Goal: Information Seeking & Learning: Learn about a topic

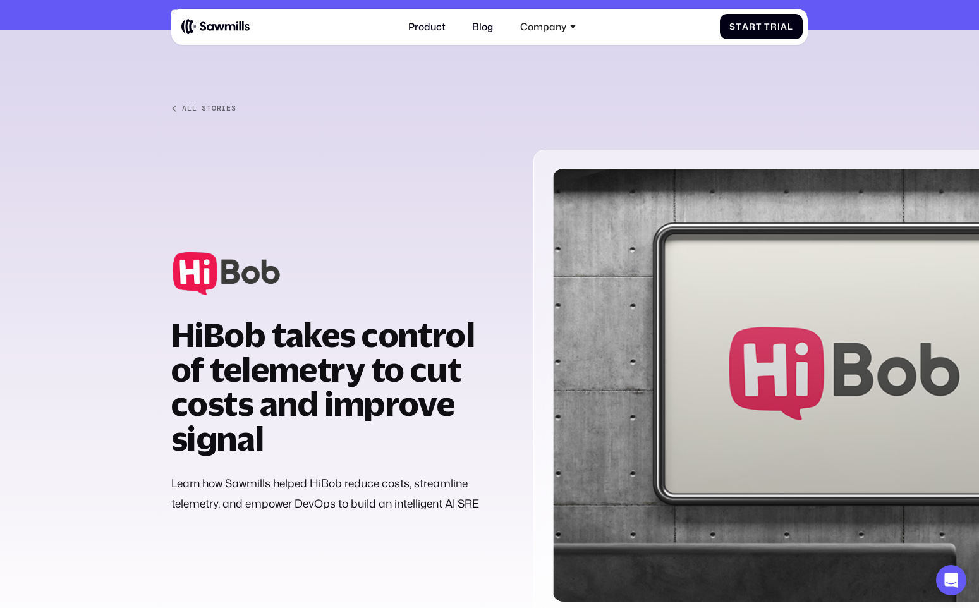
scroll to position [1668, 0]
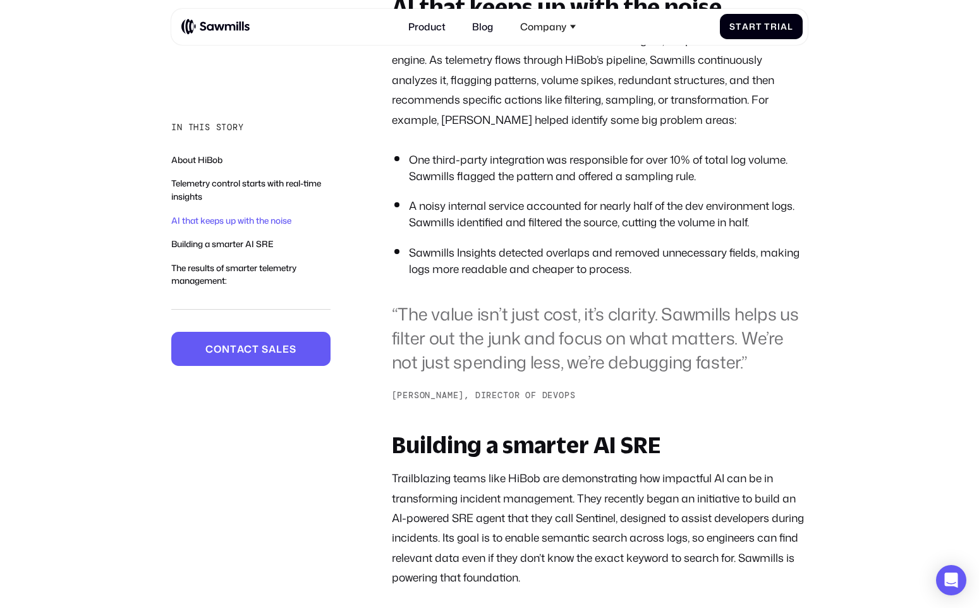
click at [559, 231] on li "A noisy internal service accounted for nearly half of the dev environment logs.…" at bounding box center [608, 214] width 399 height 33
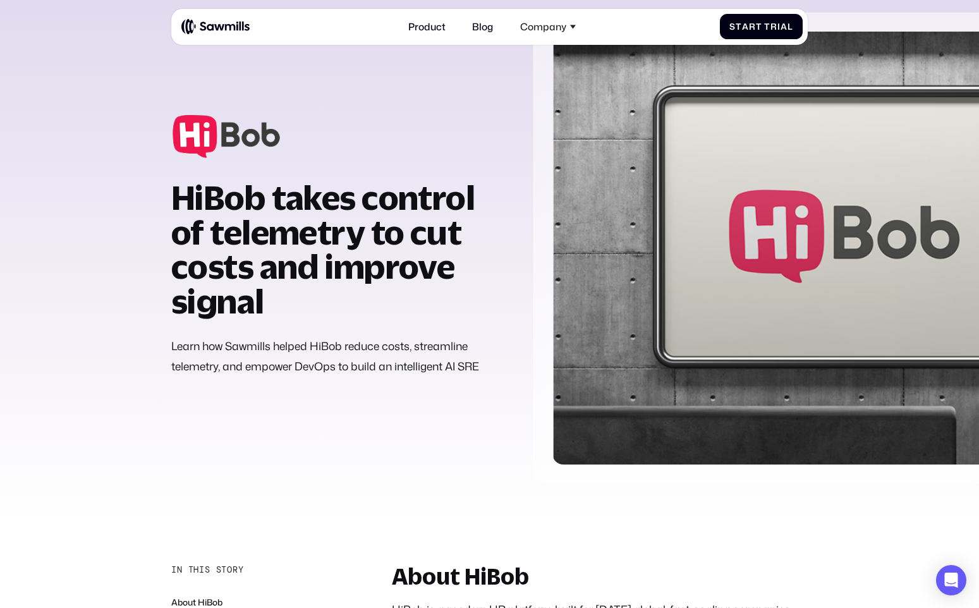
scroll to position [0, 0]
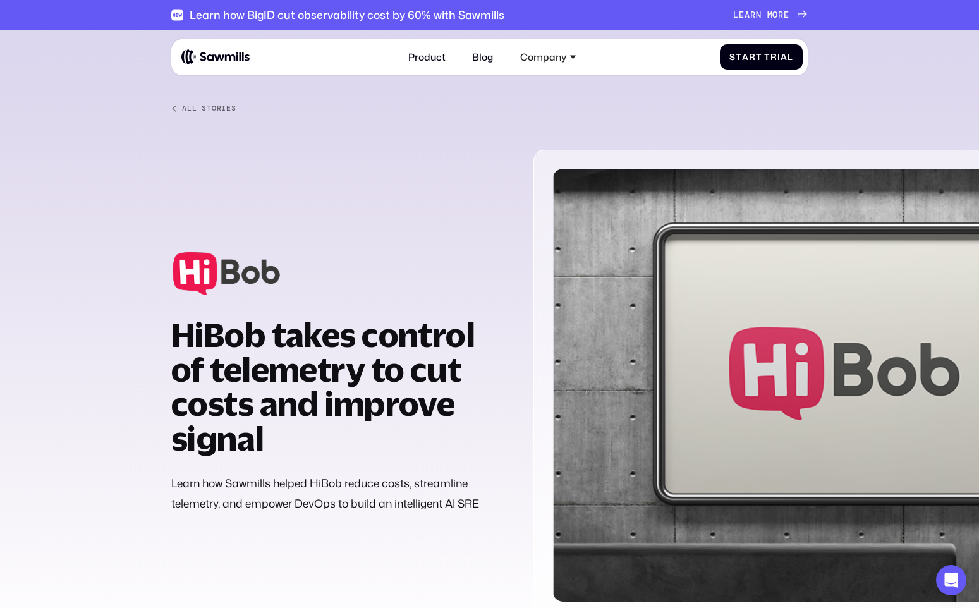
click at [356, 346] on strong "HiBob takes control of telemetry to cut costs and improve signal" at bounding box center [322, 386] width 303 height 143
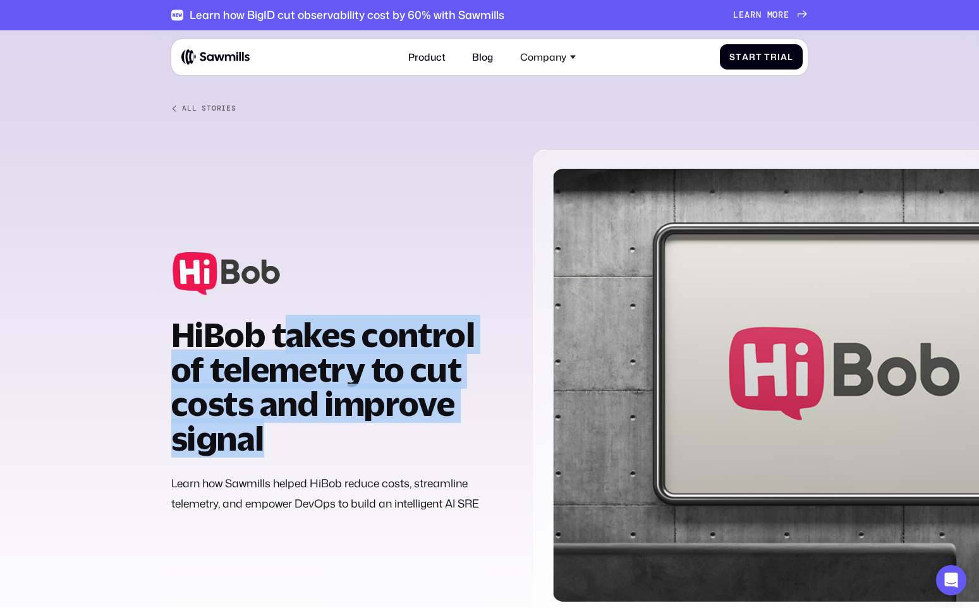
drag, startPoint x: 293, startPoint y: 342, endPoint x: 344, endPoint y: 433, distance: 104.4
click at [344, 433] on h1 "HiBob takes control of telemetry to cut costs and improve signal" at bounding box center [340, 386] width 339 height 138
copy strong "akes control of telemetry to cut costs and improve signal"
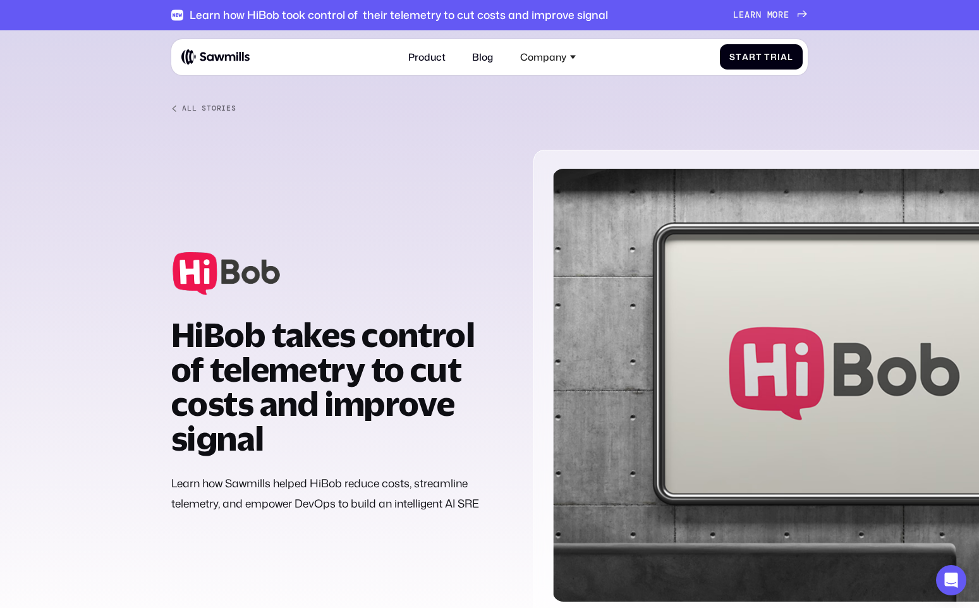
click at [220, 63] on img at bounding box center [215, 57] width 68 height 16
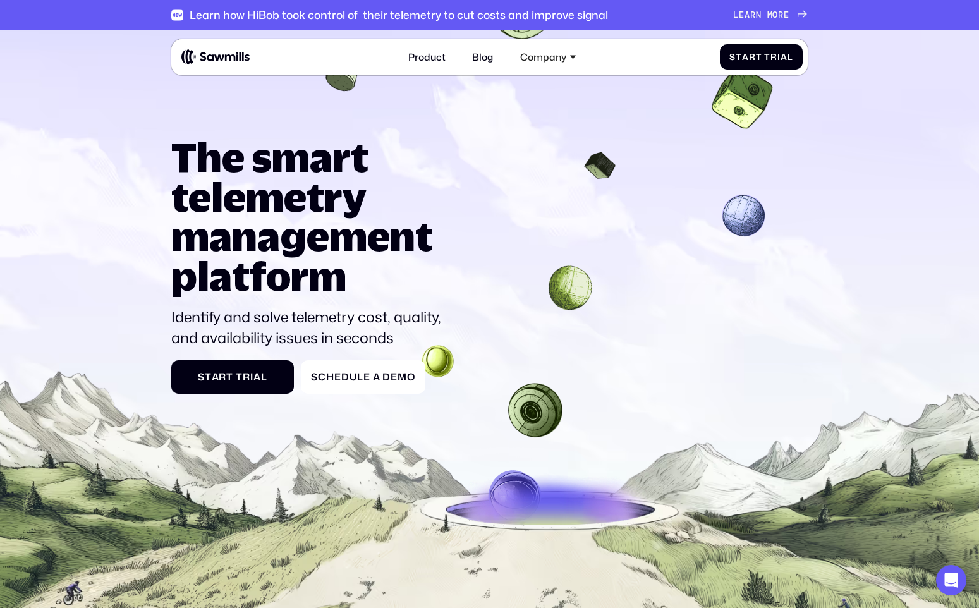
click at [781, 14] on div "L e a r n m o r e L e a r n m o r e" at bounding box center [761, 15] width 56 height 10
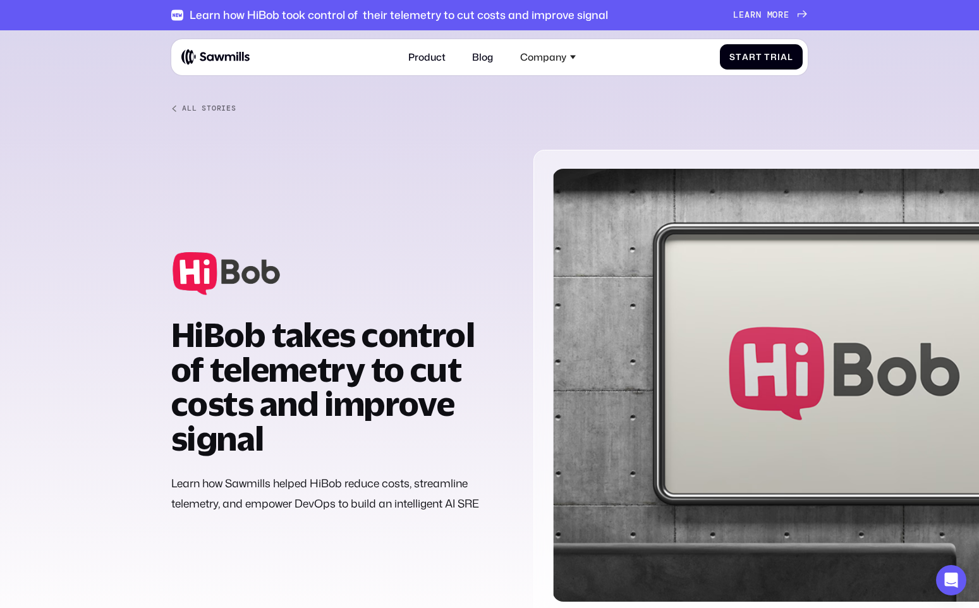
click at [196, 44] on div "Product Blog Company About All things Sawmills Careers Join our team Newsroom S…" at bounding box center [489, 57] width 636 height 36
click at [195, 55] on img at bounding box center [215, 57] width 68 height 16
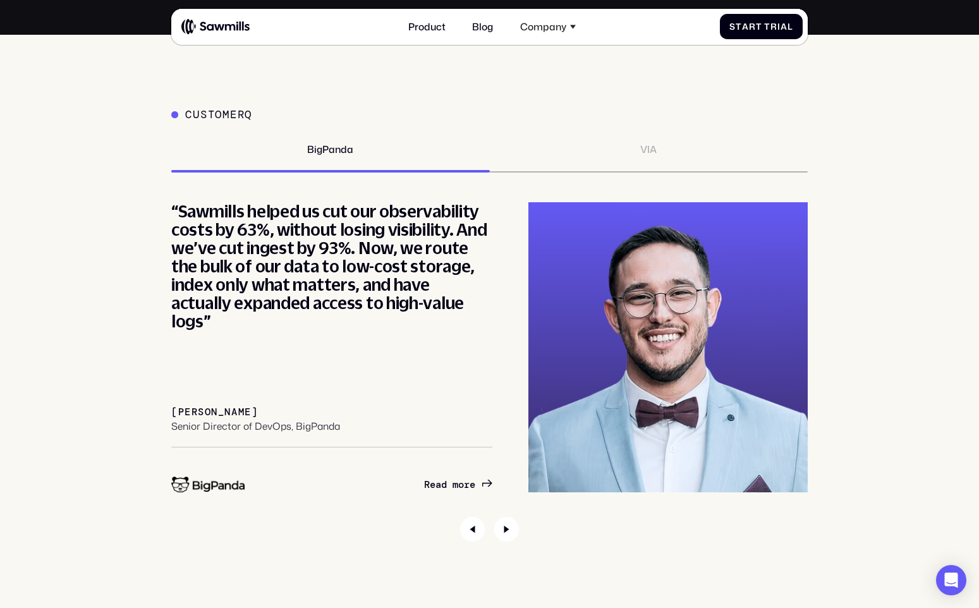
scroll to position [4508, 0]
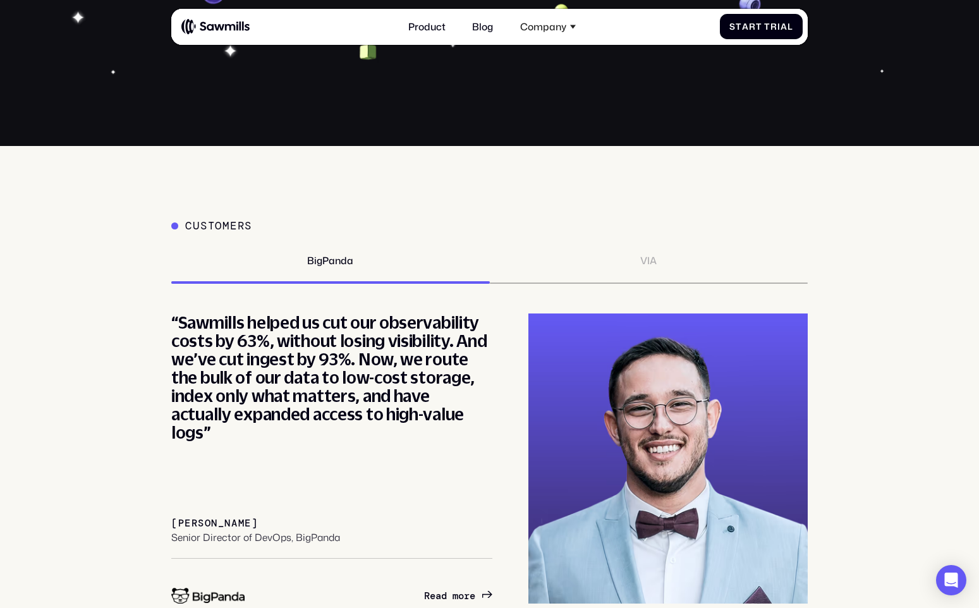
click at [625, 284] on div "VIA" at bounding box center [649, 269] width 318 height 29
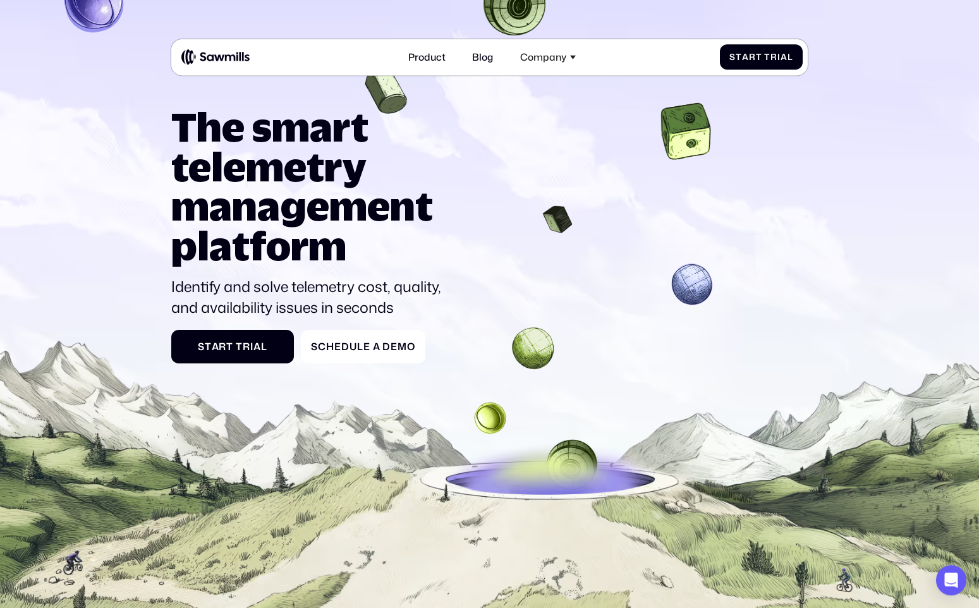
scroll to position [0, 0]
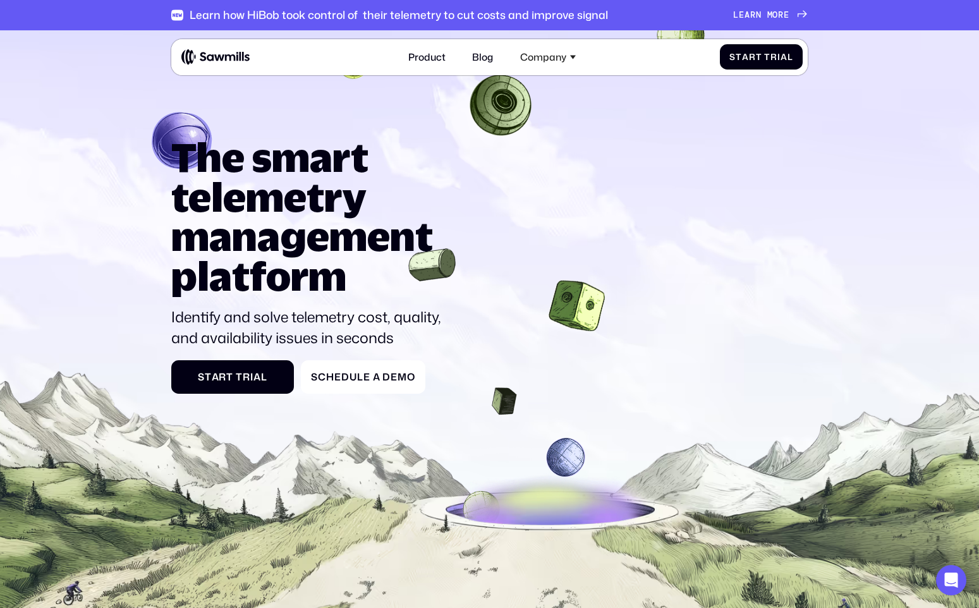
click at [747, 13] on span "a" at bounding box center [747, 15] width 6 height 10
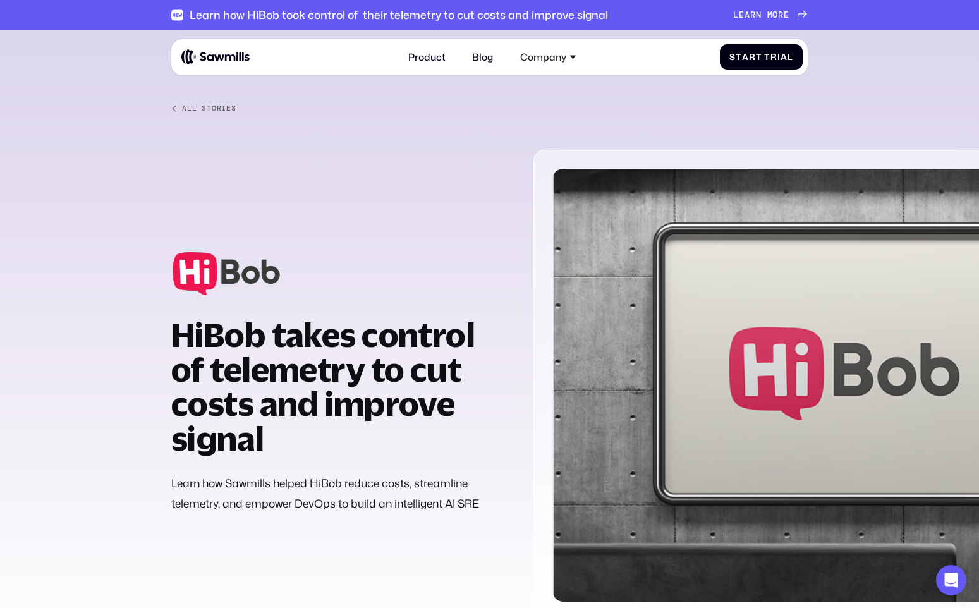
click at [214, 283] on img at bounding box center [226, 273] width 110 height 43
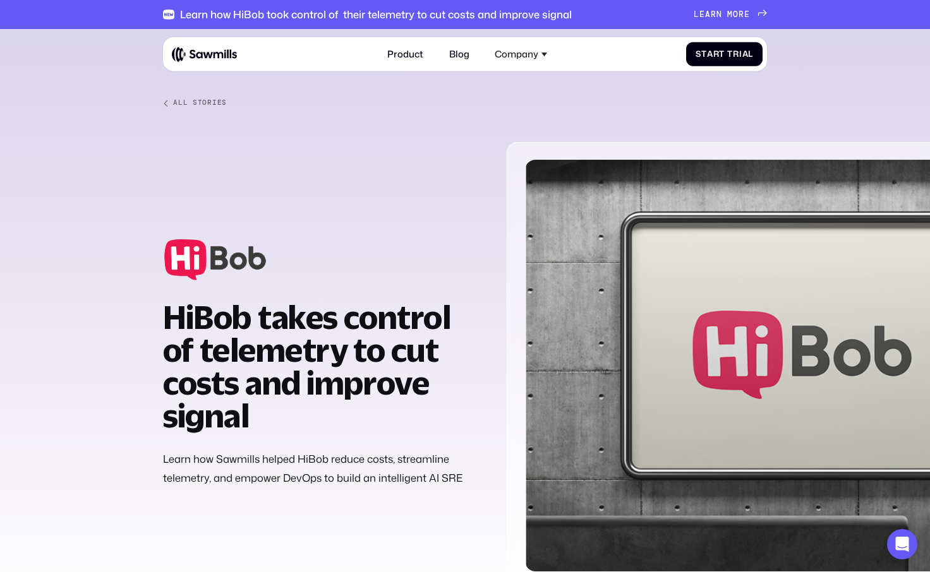
click at [178, 110] on div "All Stories HiBob takes control of telemetry to cut costs and improve signal Le…" at bounding box center [465, 344] width 605 height 491
click at [197, 103] on div "All Stories" at bounding box center [200, 103] width 54 height 8
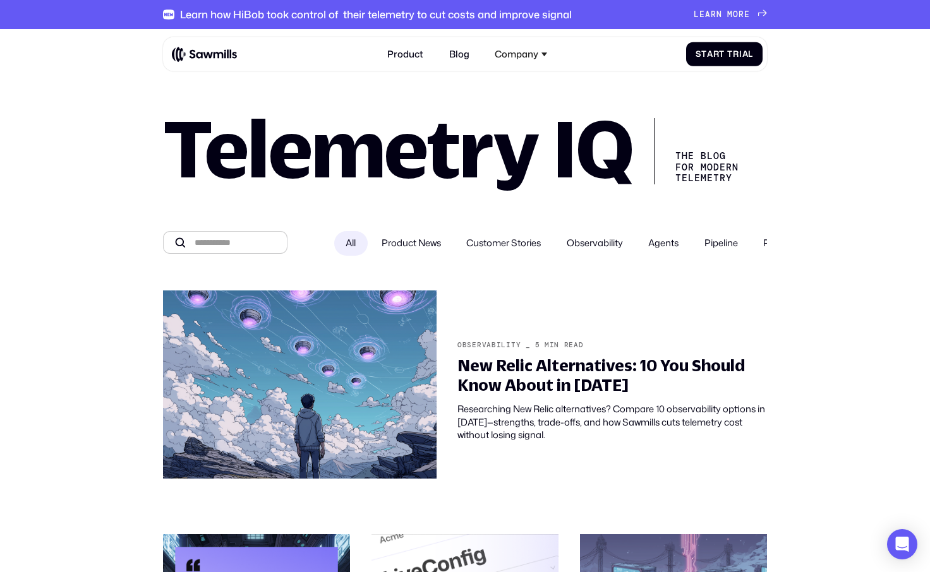
click at [554, 152] on h1 "Telemetry IQ" at bounding box center [398, 148] width 471 height 74
click at [535, 253] on label "Customer Stories" at bounding box center [504, 243] width 98 height 25
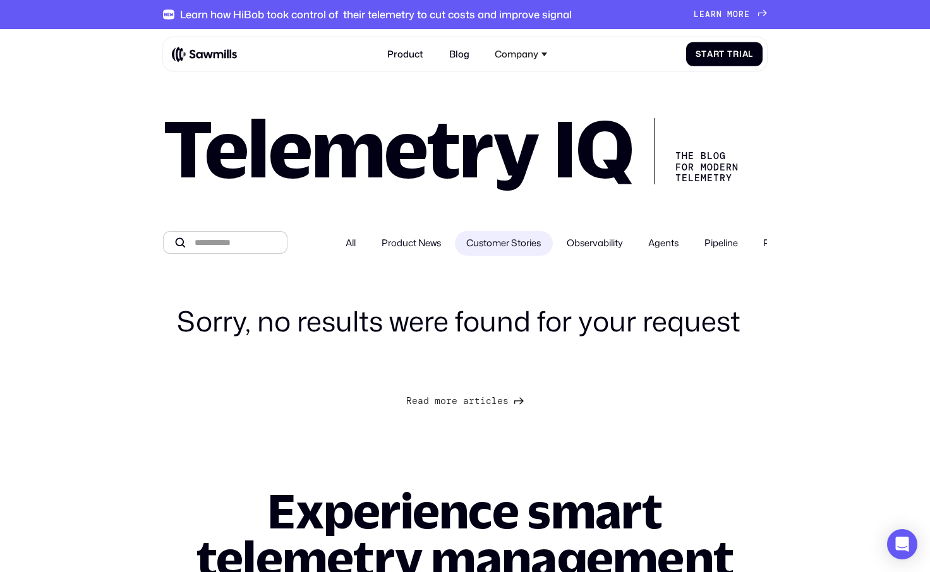
click at [388, 245] on span "Product News" at bounding box center [411, 243] width 59 height 13
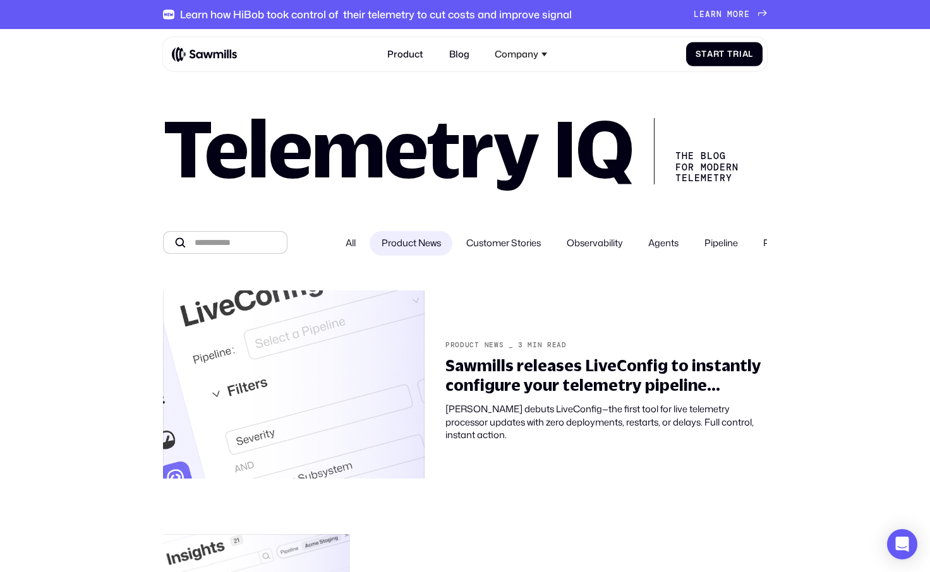
click at [337, 250] on label "All" at bounding box center [350, 243] width 33 height 25
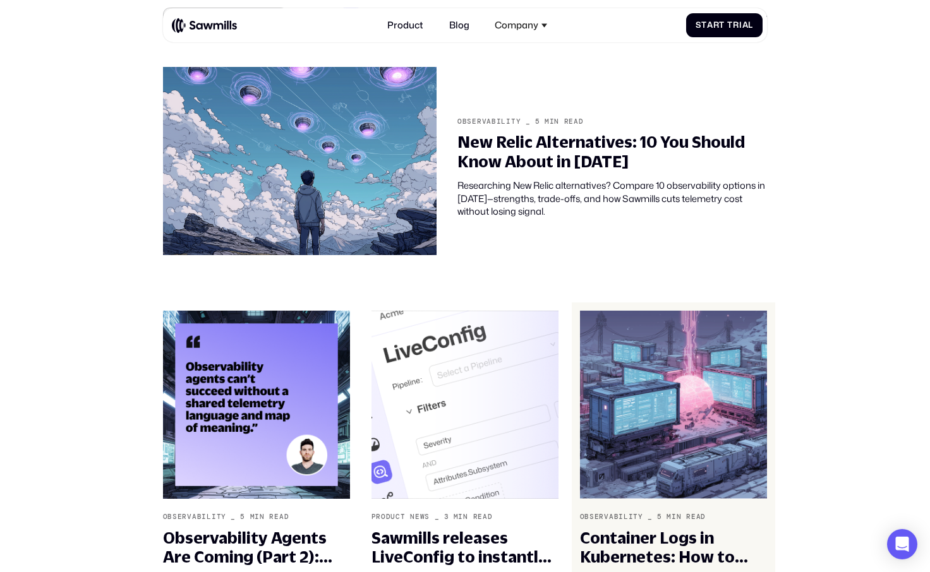
scroll to position [71, 0]
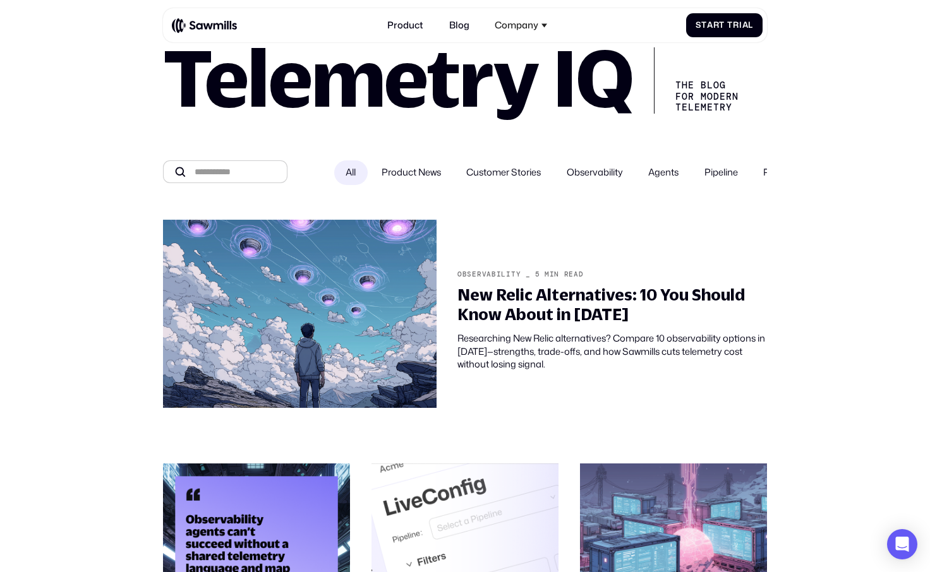
click at [430, 179] on span "Product News" at bounding box center [411, 172] width 59 height 13
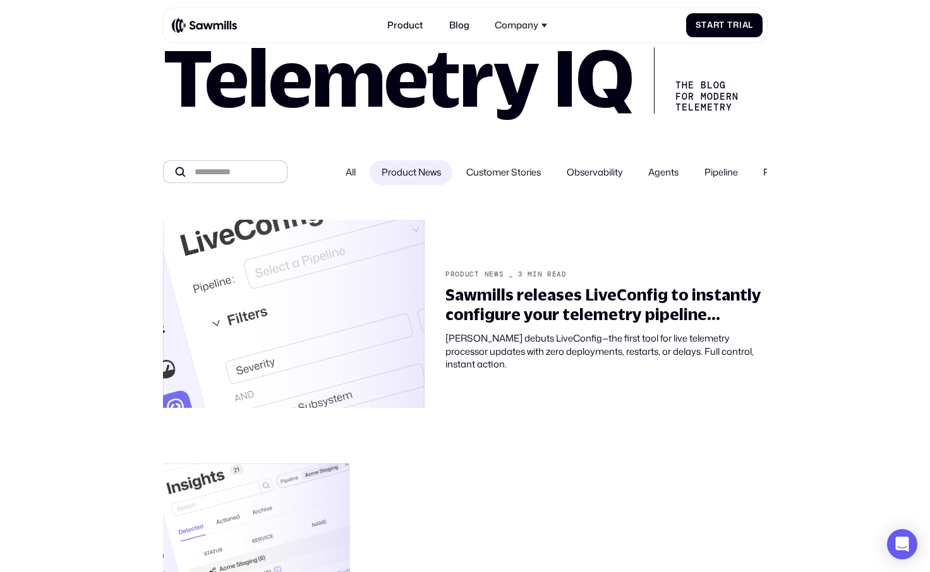
click at [398, 175] on span "Product News" at bounding box center [411, 172] width 59 height 13
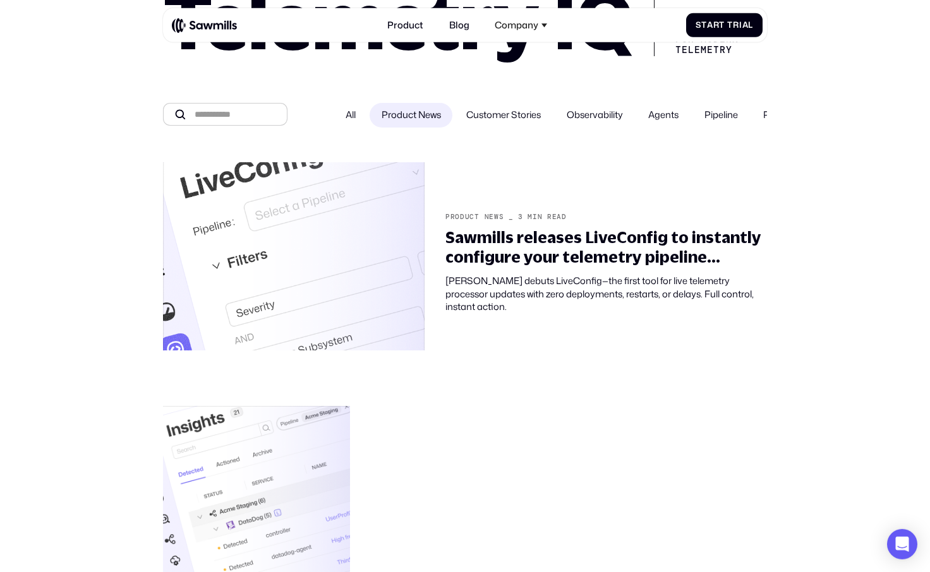
scroll to position [111, 0]
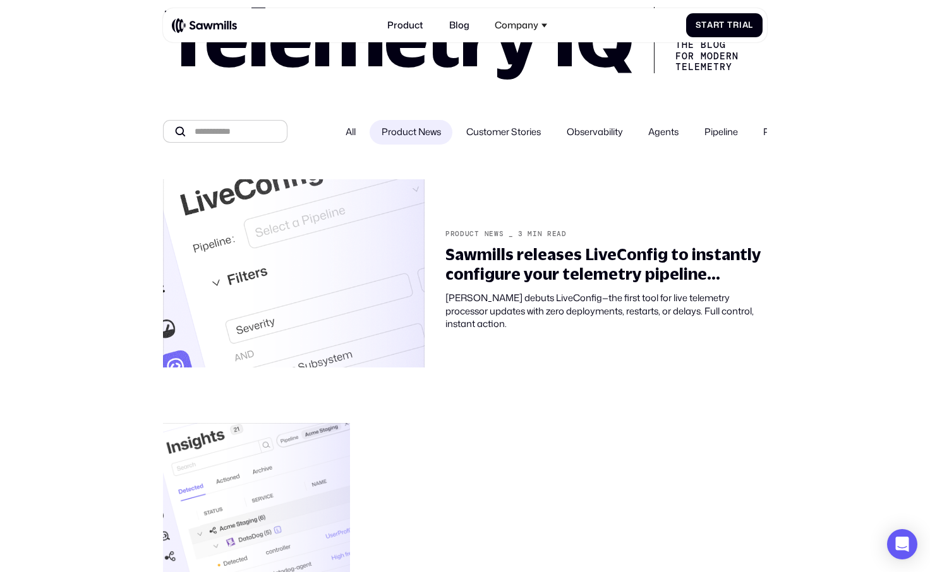
click at [486, 145] on label "Customer Stories" at bounding box center [504, 132] width 98 height 25
click at [583, 135] on span "Observability" at bounding box center [595, 132] width 56 height 13
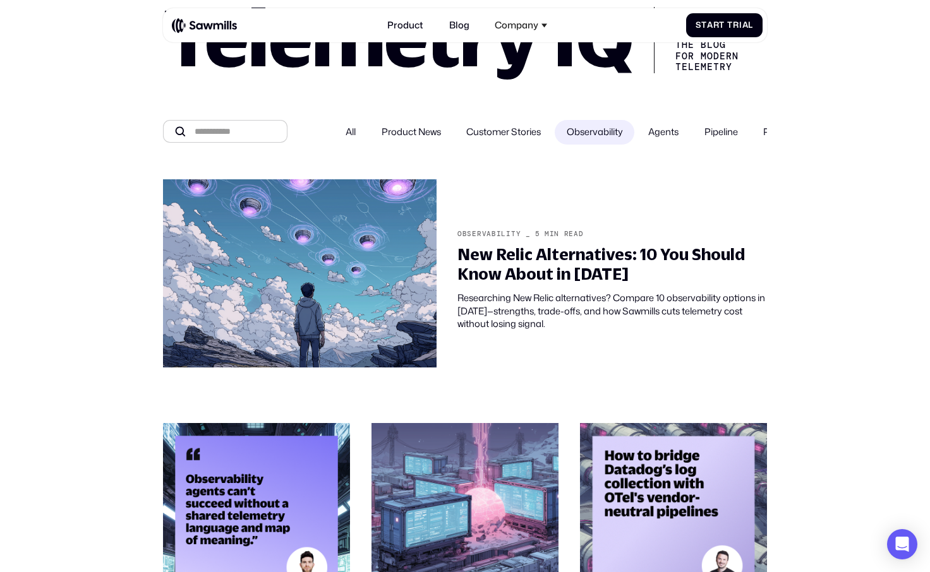
click at [652, 131] on label "Agents" at bounding box center [664, 132] width 54 height 25
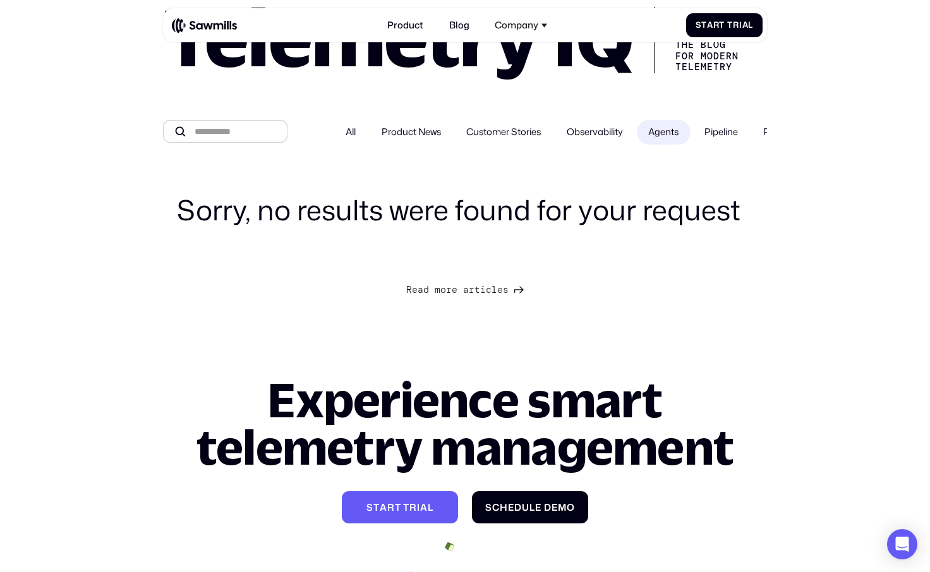
click at [732, 129] on span "Pipeline" at bounding box center [720, 132] width 33 height 13
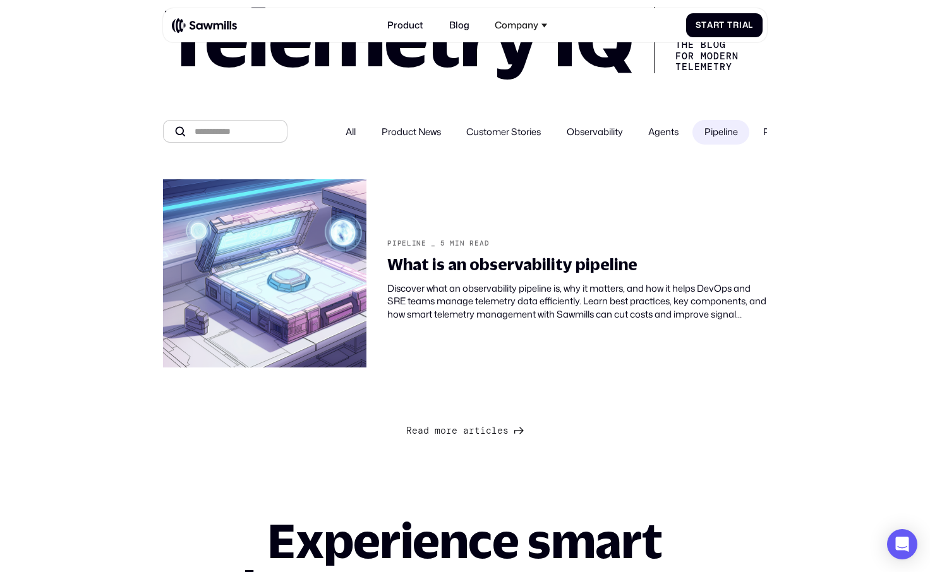
click at [398, 139] on span "Product News" at bounding box center [411, 132] width 59 height 13
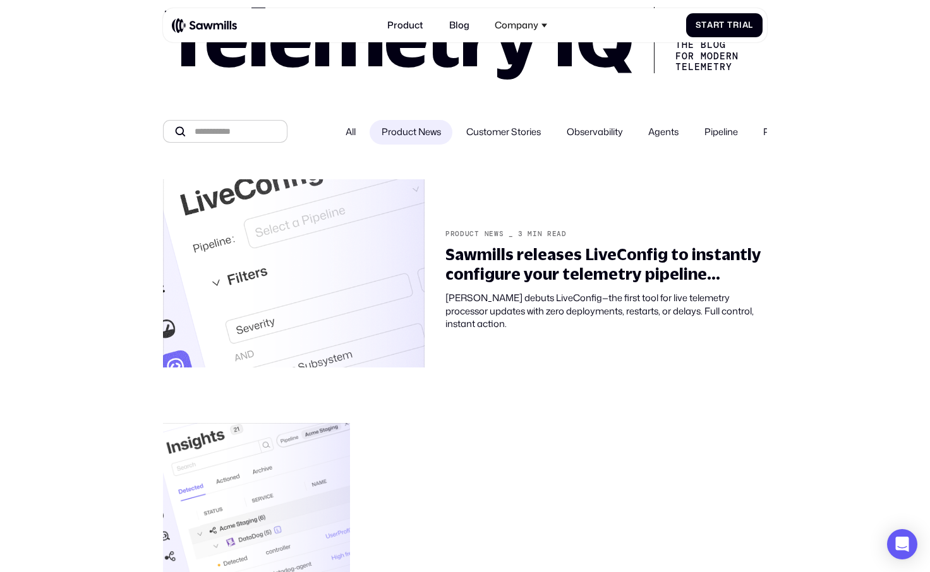
click at [368, 137] on div "All Product News Customer Stories Observability Agents Pipeline Processors" at bounding box center [550, 132] width 433 height 25
click at [354, 137] on span "All" at bounding box center [351, 132] width 10 height 13
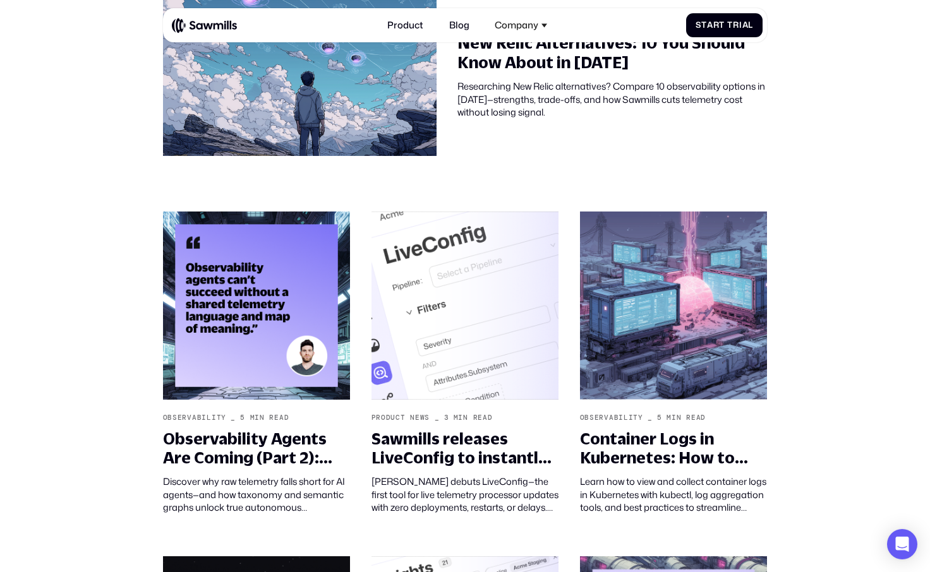
scroll to position [0, 0]
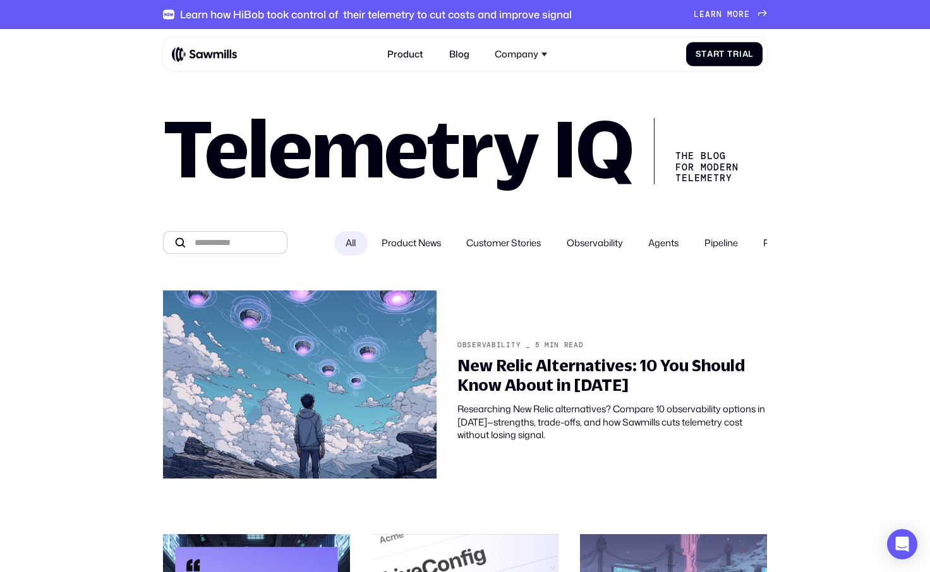
click at [416, 239] on label "Product News" at bounding box center [411, 243] width 83 height 25
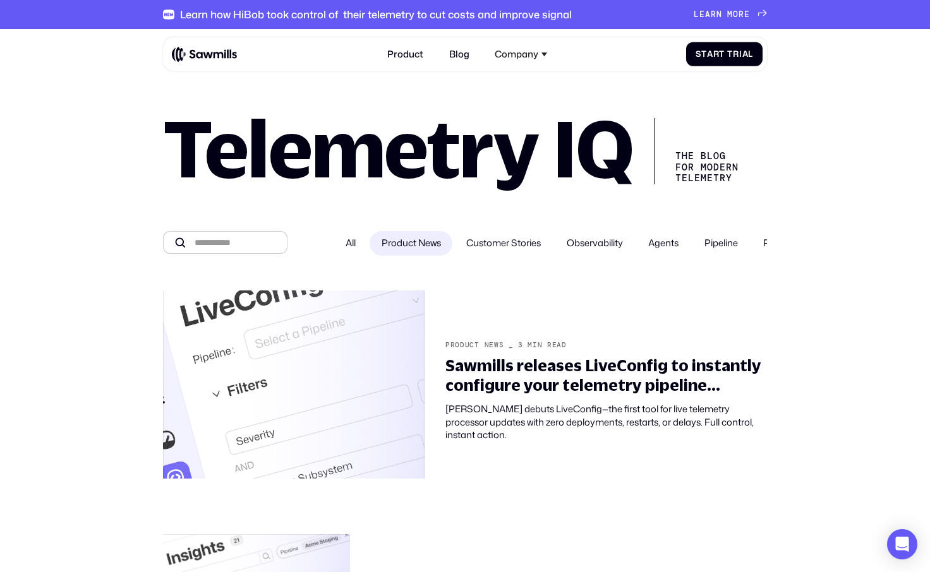
click at [340, 242] on label "All" at bounding box center [350, 243] width 33 height 25
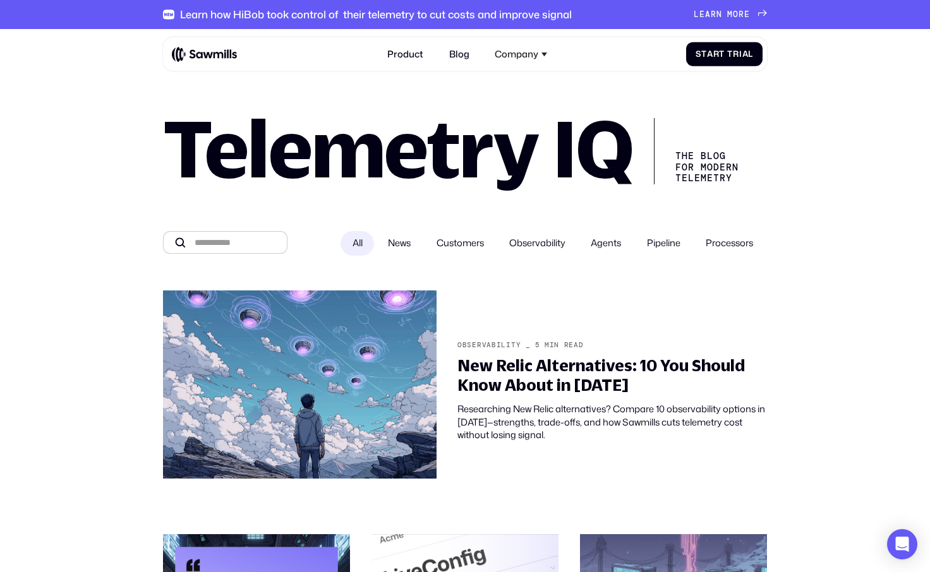
click at [393, 255] on label "News" at bounding box center [400, 243] width 46 height 25
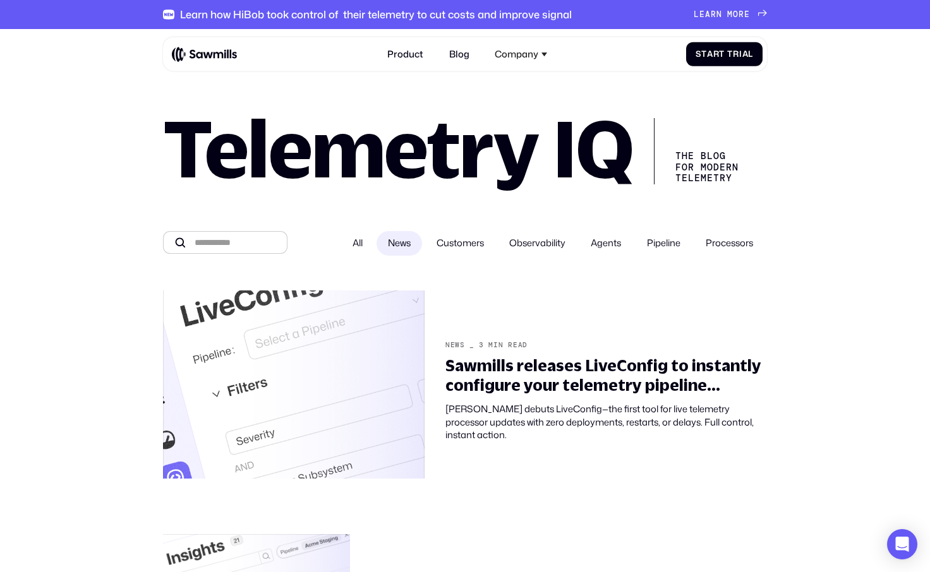
click at [455, 253] on label "Customers" at bounding box center [460, 243] width 71 height 25
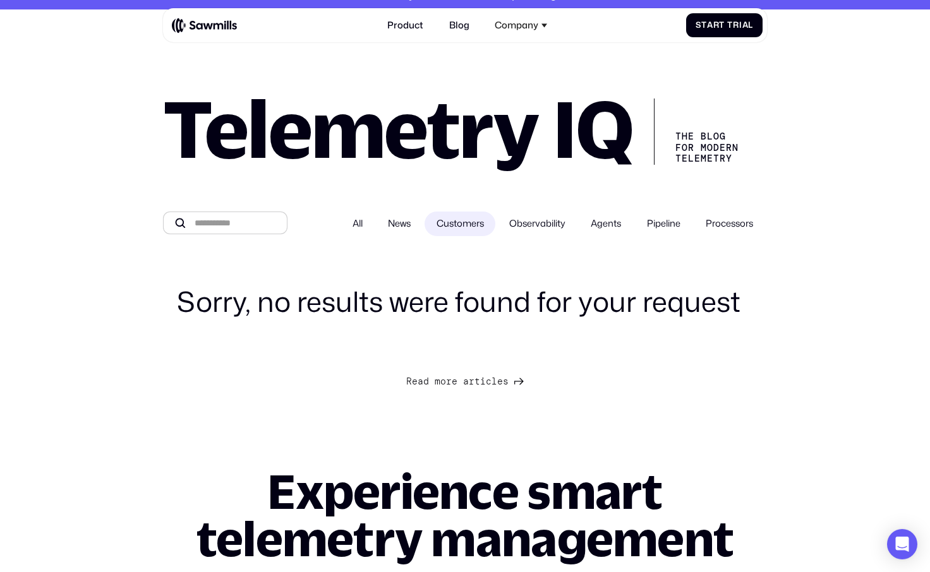
scroll to position [61, 0]
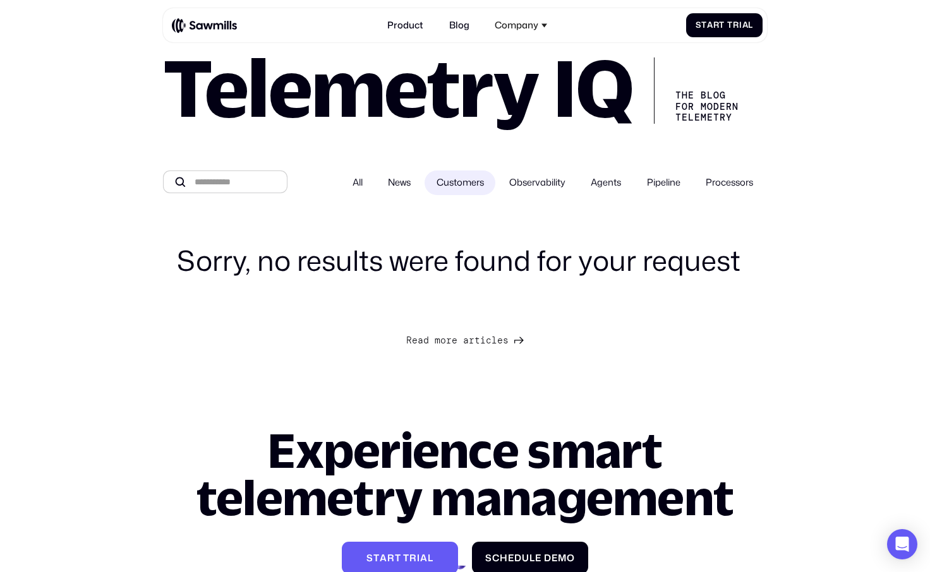
click at [388, 189] on span "News" at bounding box center [399, 182] width 23 height 13
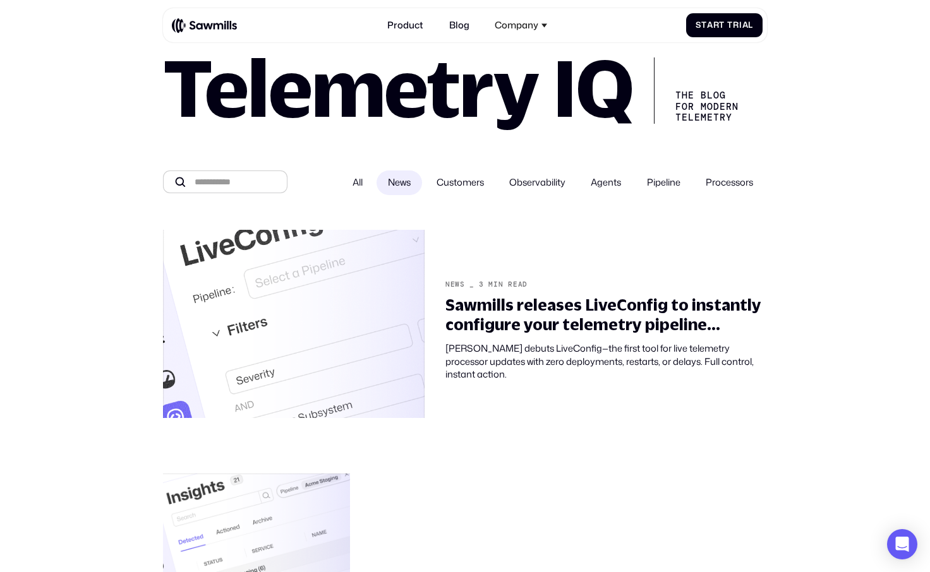
click at [353, 190] on span "All" at bounding box center [358, 182] width 10 height 13
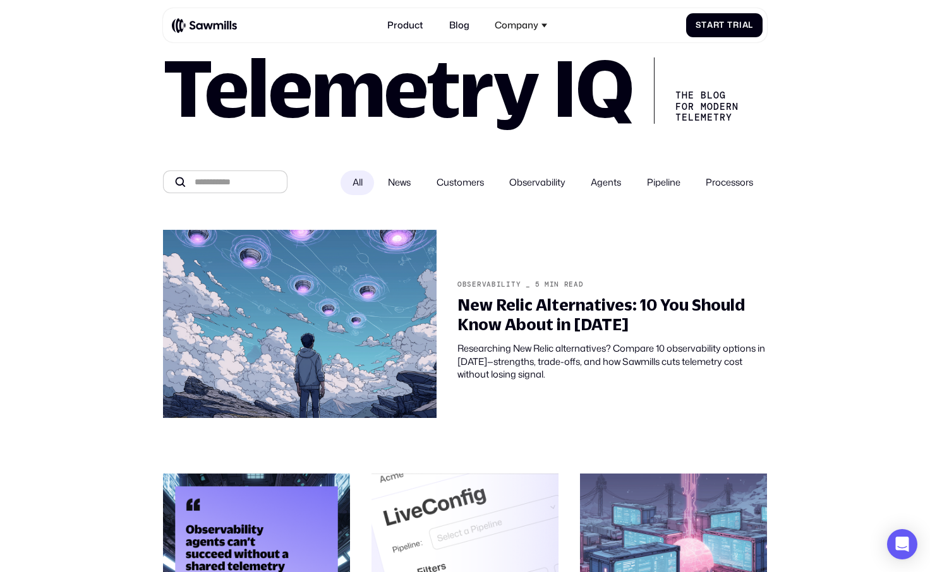
click at [529, 178] on label "Observability" at bounding box center [538, 183] width 80 height 25
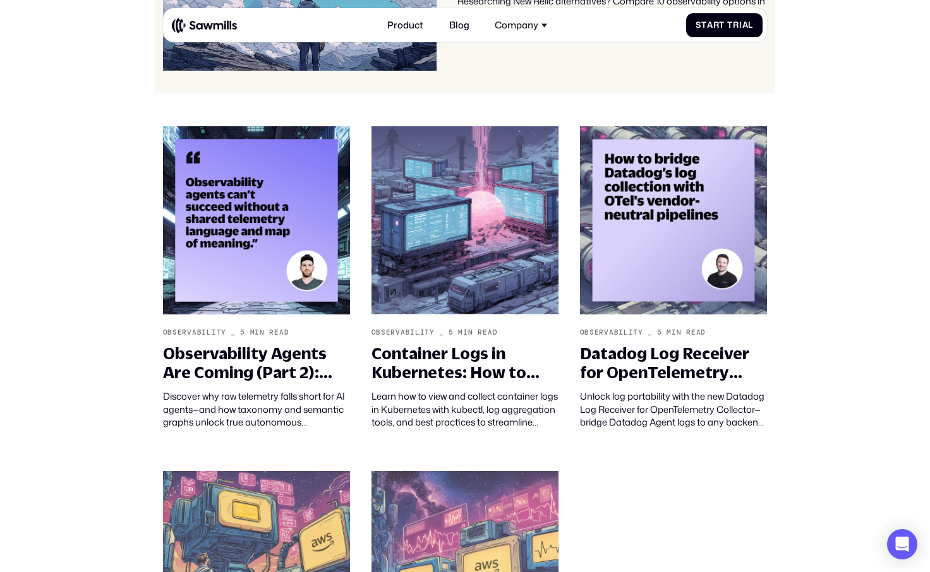
scroll to position [0, 0]
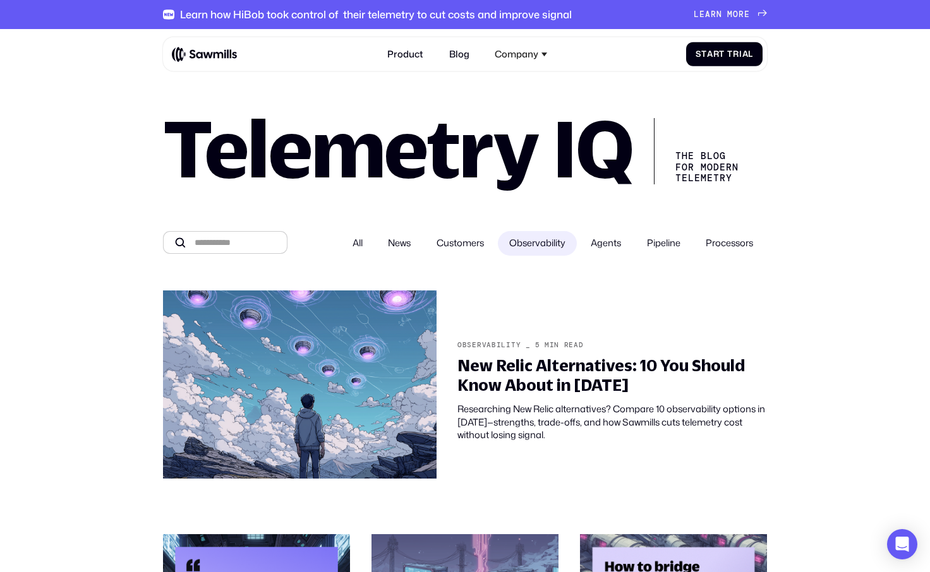
click at [605, 239] on label "Agents" at bounding box center [606, 243] width 54 height 25
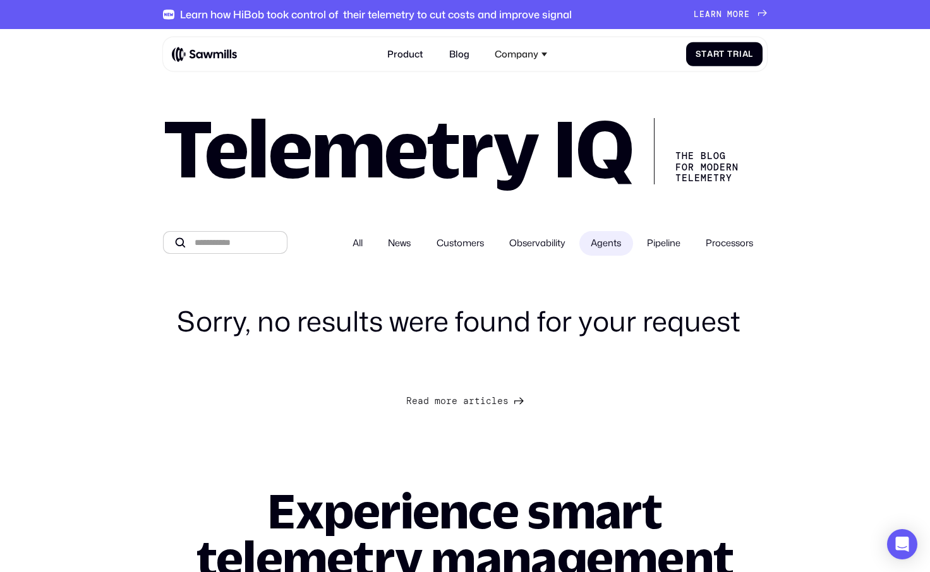
click at [671, 250] on span "Pipeline" at bounding box center [663, 243] width 33 height 13
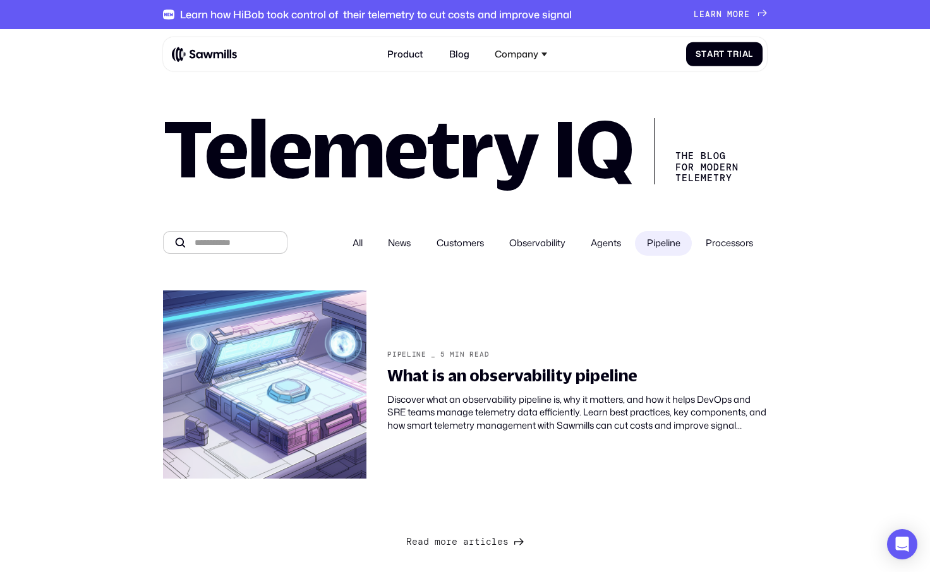
click at [739, 250] on span "Processors" at bounding box center [729, 243] width 47 height 13
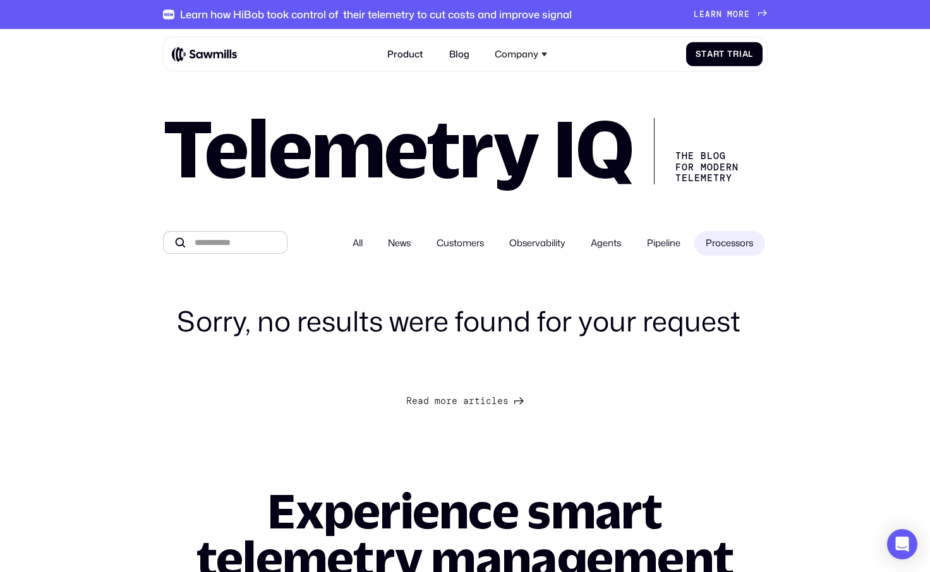
click at [668, 250] on span "Pipeline" at bounding box center [663, 243] width 33 height 13
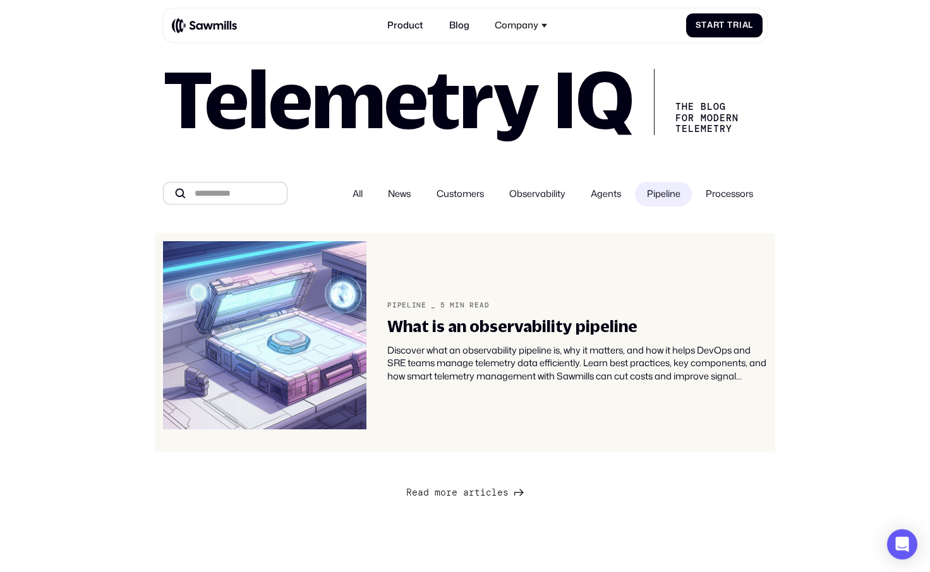
scroll to position [51, 0]
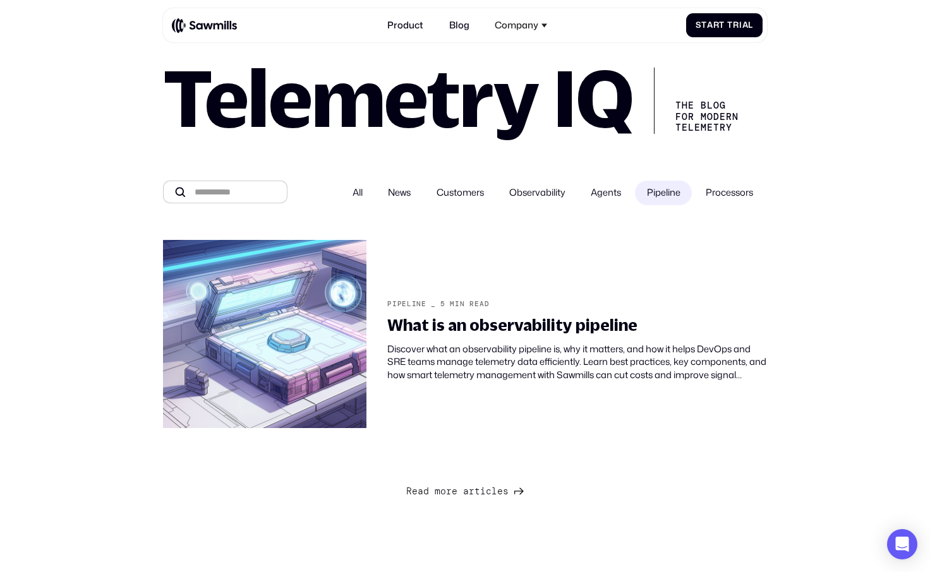
click at [555, 197] on span "Observability" at bounding box center [537, 192] width 56 height 13
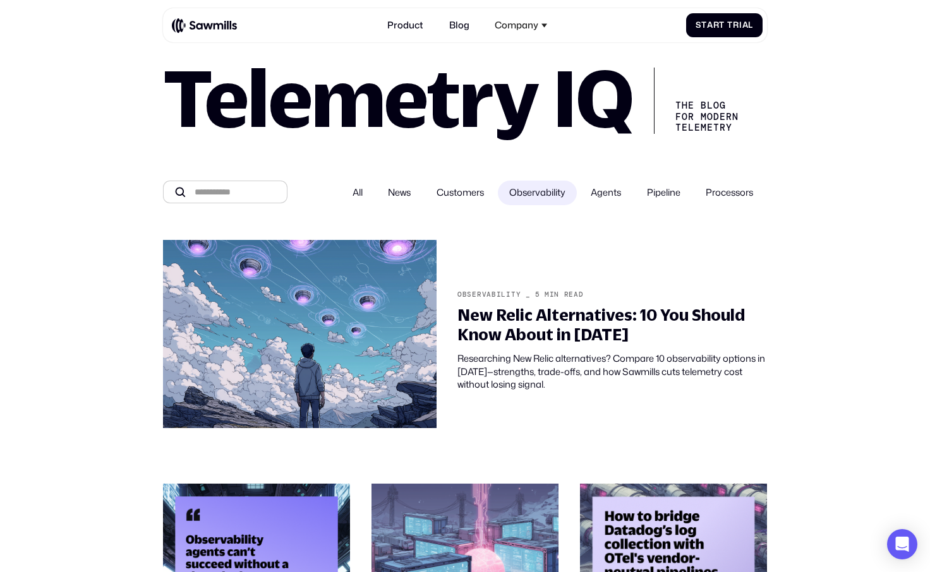
click at [595, 195] on span "Agents" at bounding box center [606, 192] width 30 height 13
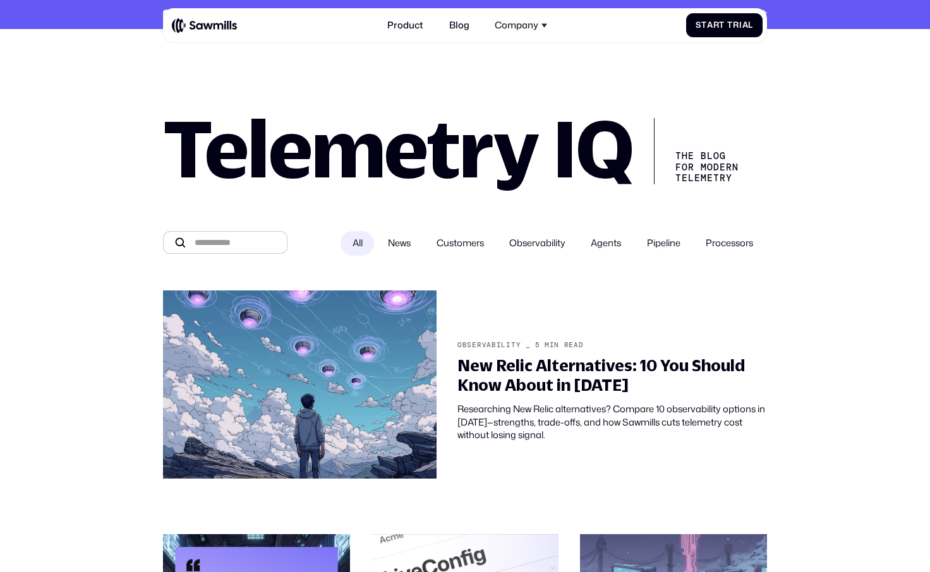
scroll to position [51, 0]
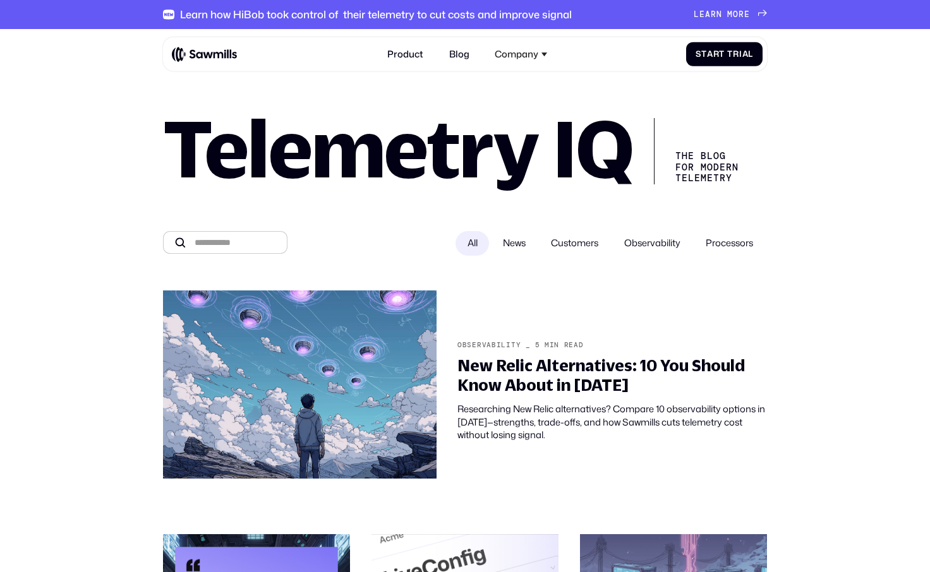
click at [511, 250] on span "News" at bounding box center [514, 243] width 23 height 13
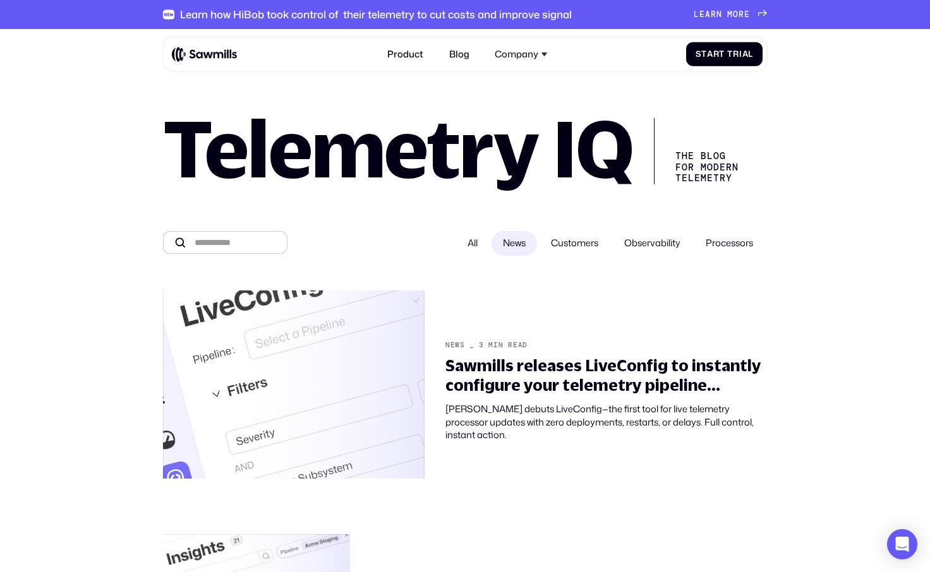
click at [562, 247] on span "Customers" at bounding box center [574, 243] width 47 height 13
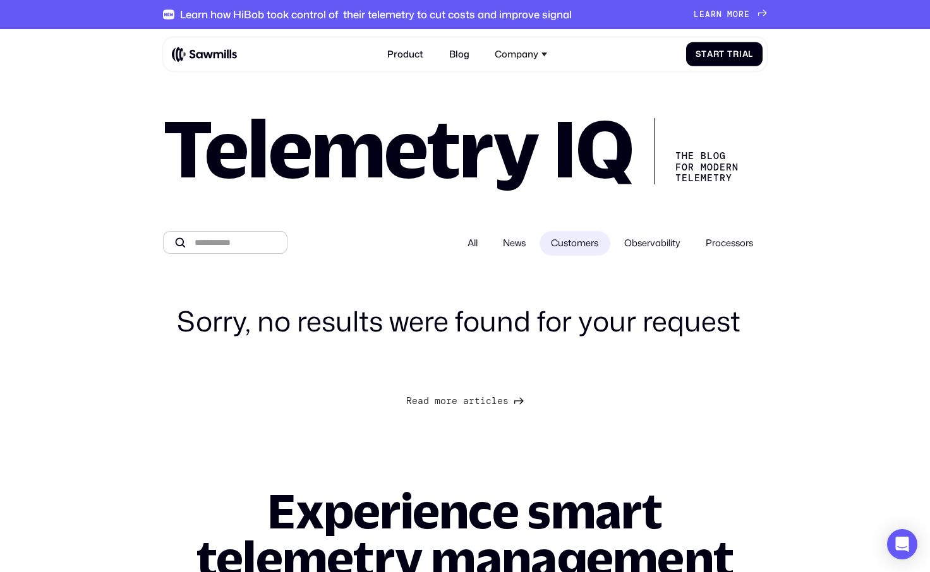
click at [634, 246] on span "Observability" at bounding box center [652, 243] width 56 height 13
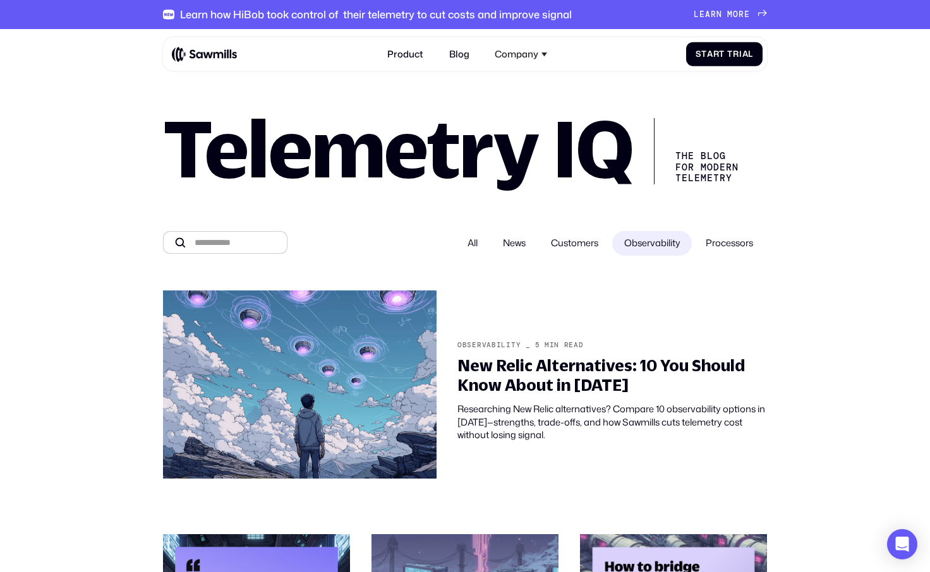
click at [579, 244] on span "Customers" at bounding box center [574, 243] width 47 height 13
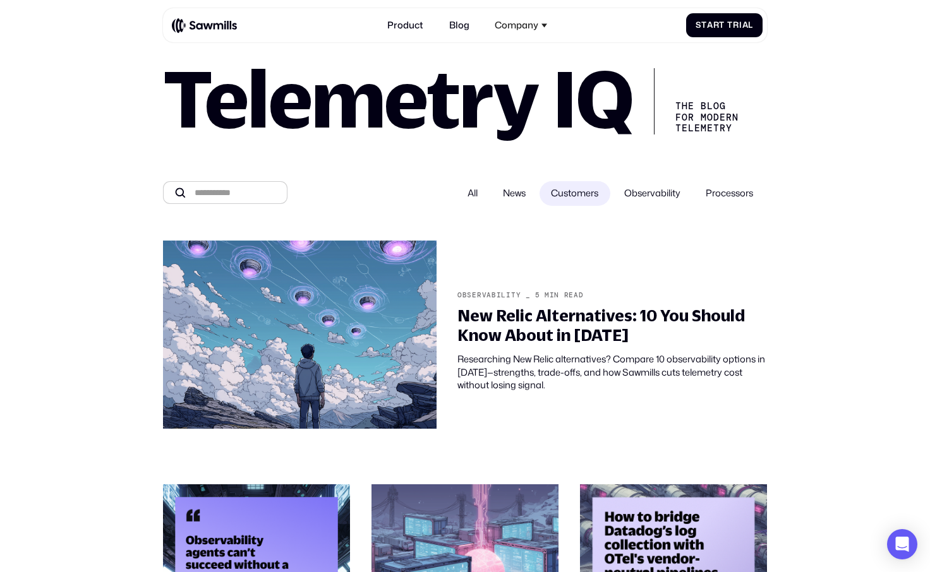
scroll to position [51, 0]
click at [513, 189] on span "News" at bounding box center [514, 192] width 23 height 13
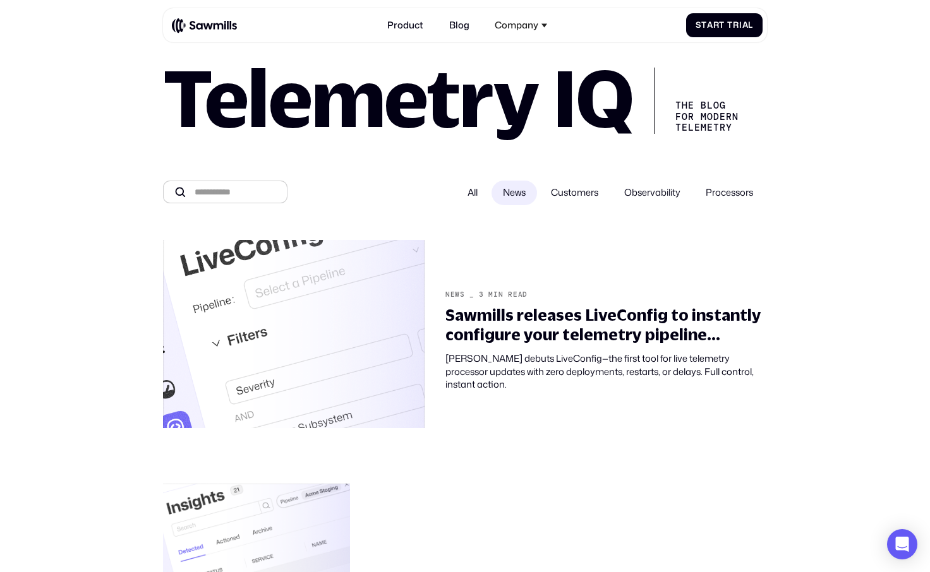
click at [468, 198] on span "All" at bounding box center [473, 192] width 10 height 13
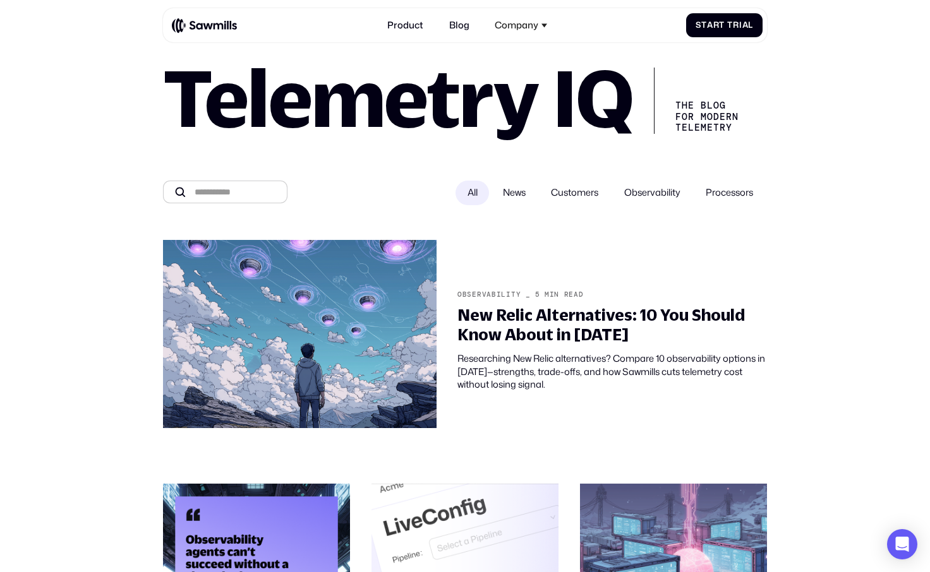
click at [529, 205] on div "News Customers Observability Processors" at bounding box center [628, 193] width 278 height 25
click at [550, 204] on label "Customers" at bounding box center [575, 193] width 71 height 25
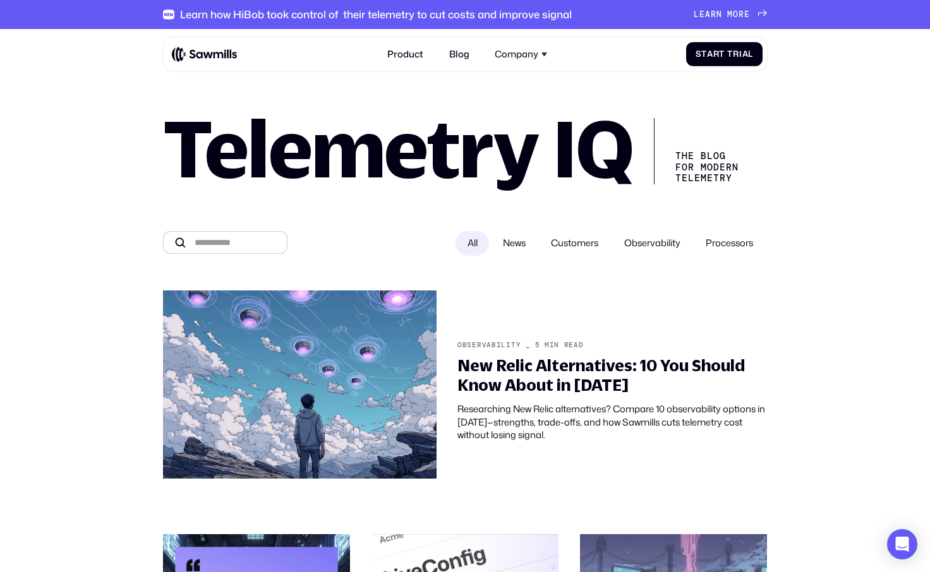
click at [566, 246] on span "Customers" at bounding box center [574, 243] width 47 height 13
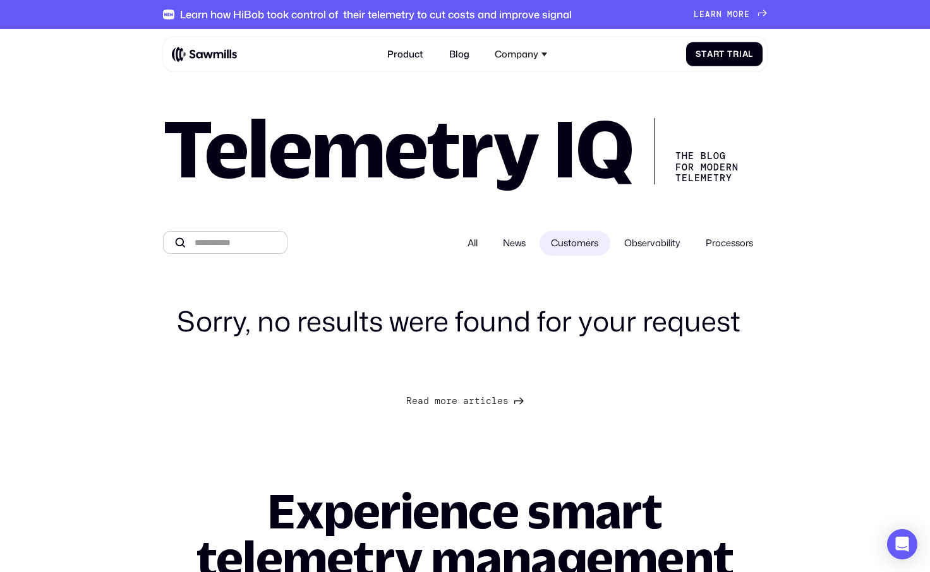
click at [514, 241] on span "News" at bounding box center [514, 243] width 23 height 13
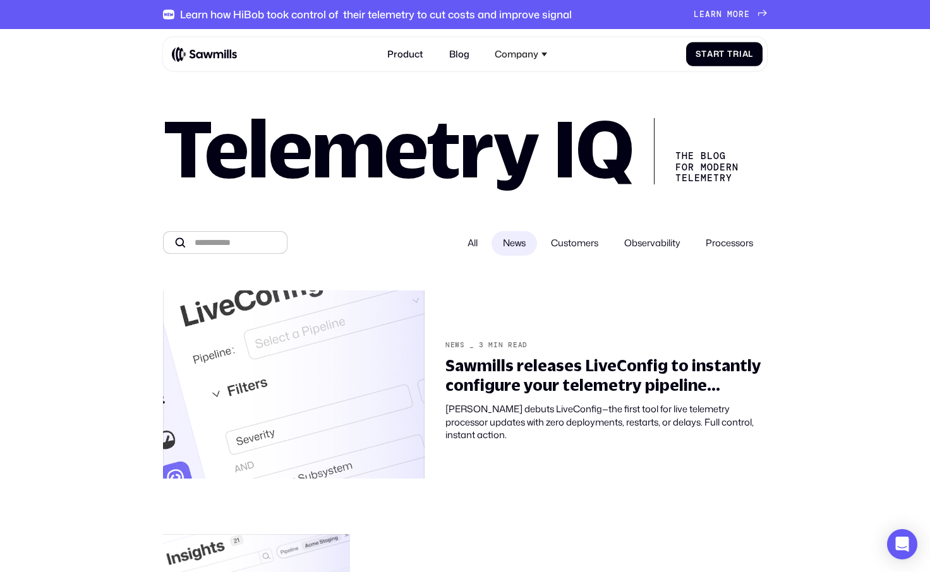
click at [468, 243] on label "All" at bounding box center [472, 243] width 33 height 25
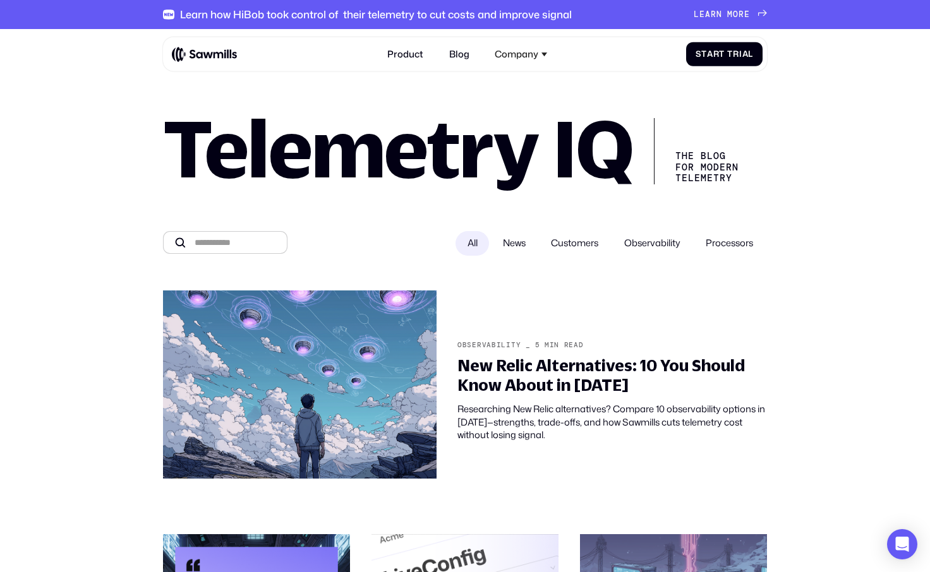
click at [651, 250] on span "Observability" at bounding box center [652, 243] width 56 height 13
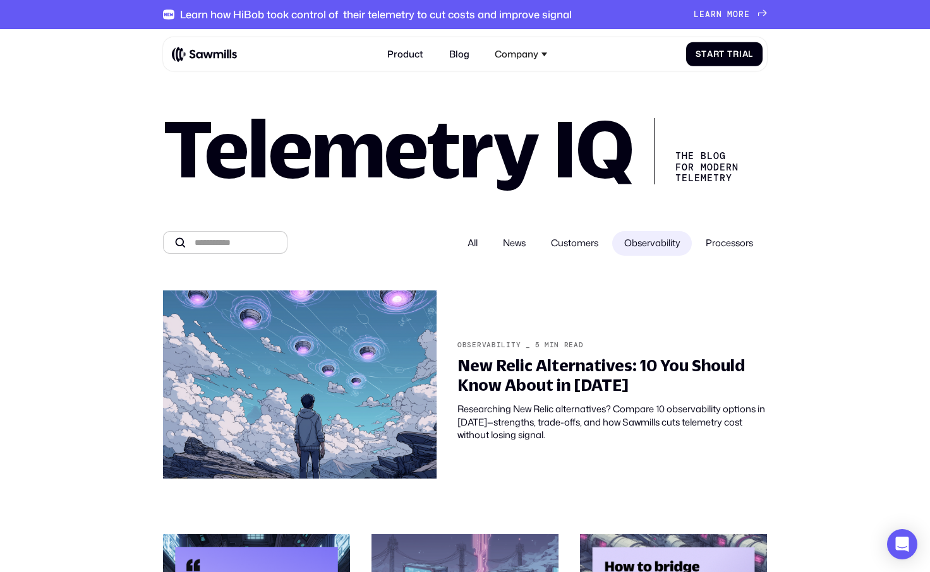
click at [513, 250] on span "News" at bounding box center [514, 243] width 23 height 13
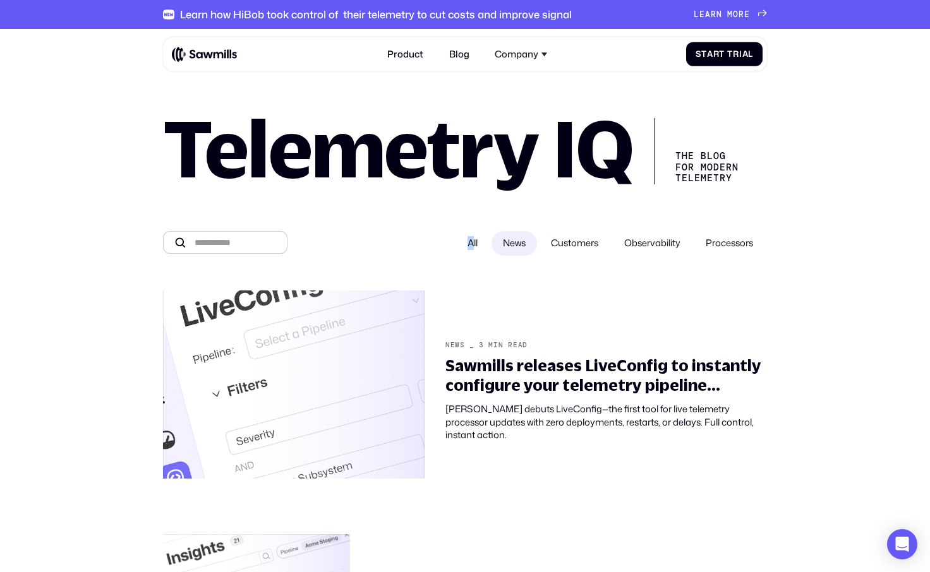
click at [459, 244] on label "All" at bounding box center [472, 243] width 33 height 25
click at [468, 244] on span "All" at bounding box center [473, 243] width 10 height 13
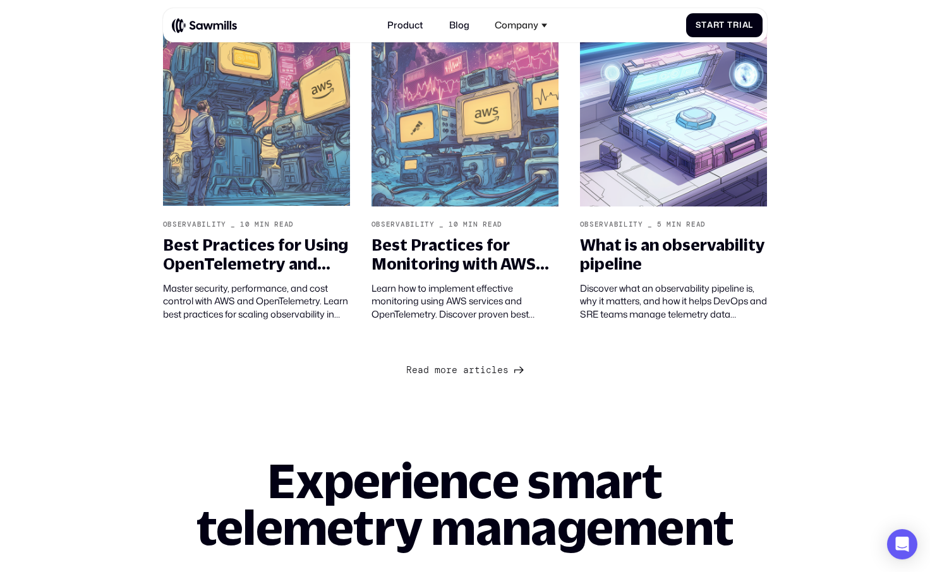
scroll to position [1284, 0]
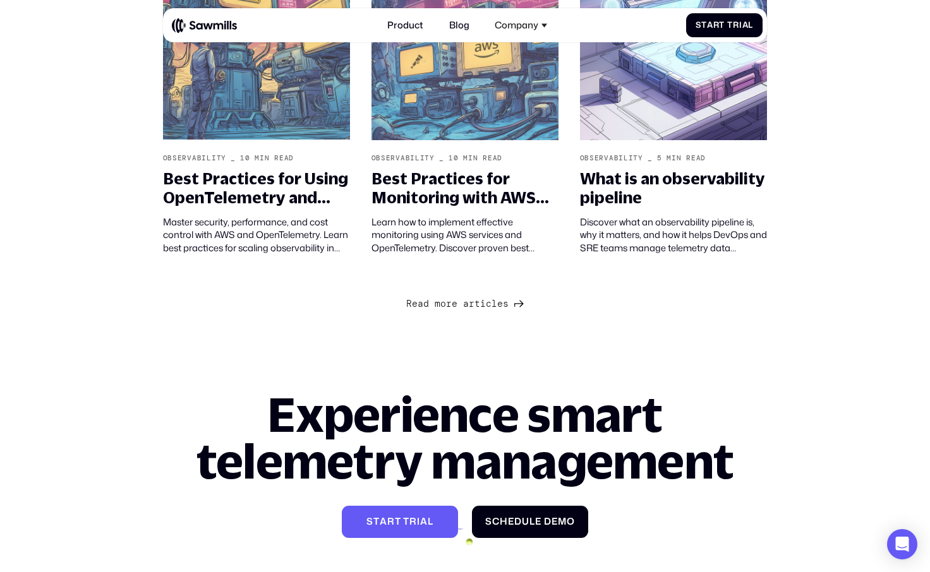
click at [502, 299] on span "e" at bounding box center [500, 293] width 6 height 11
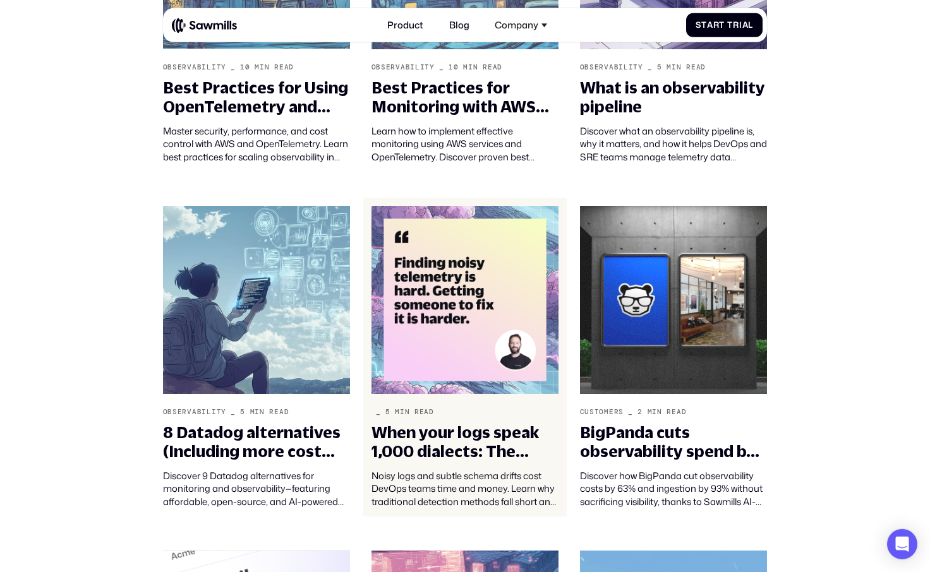
scroll to position [1435, 0]
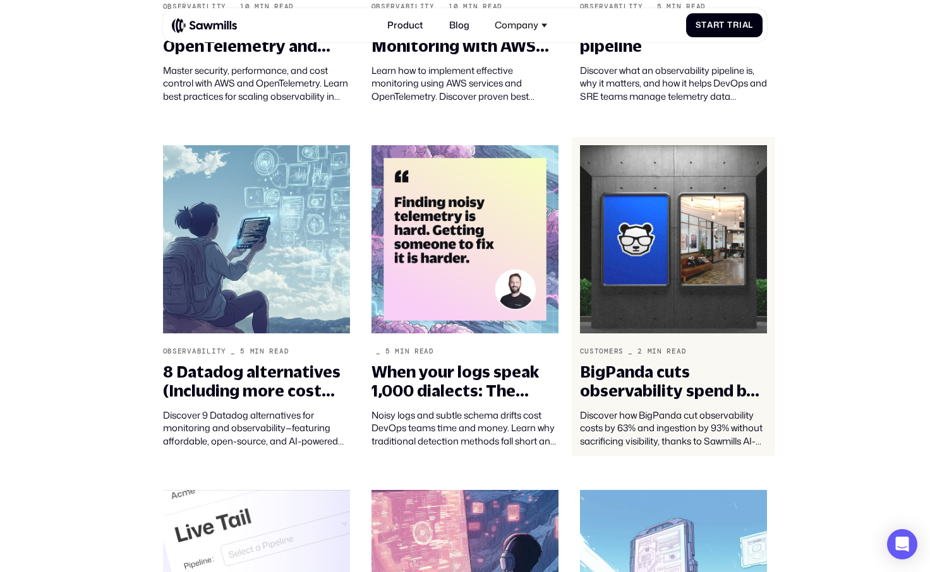
click at [601, 275] on img at bounding box center [674, 239] width 188 height 188
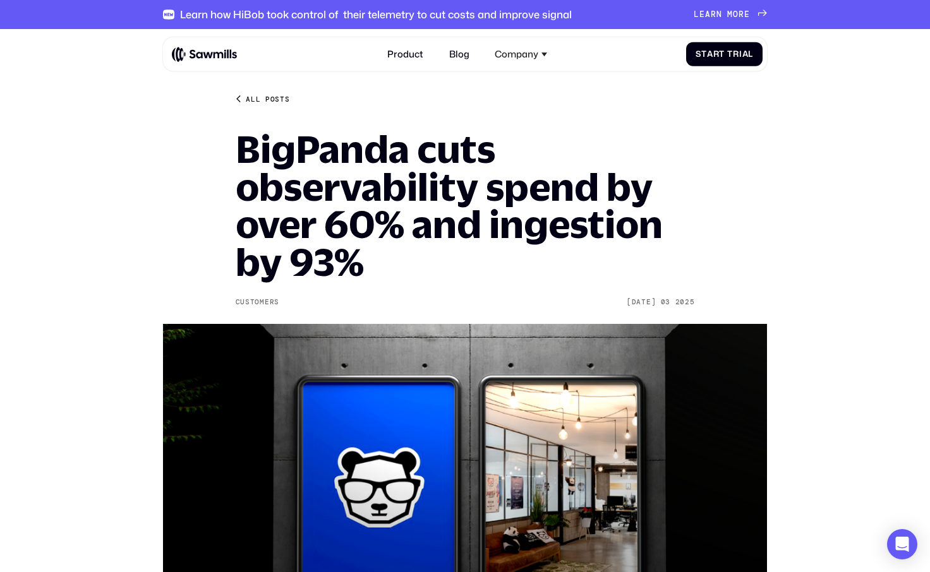
click at [270, 97] on div "All posts" at bounding box center [268, 98] width 44 height 9
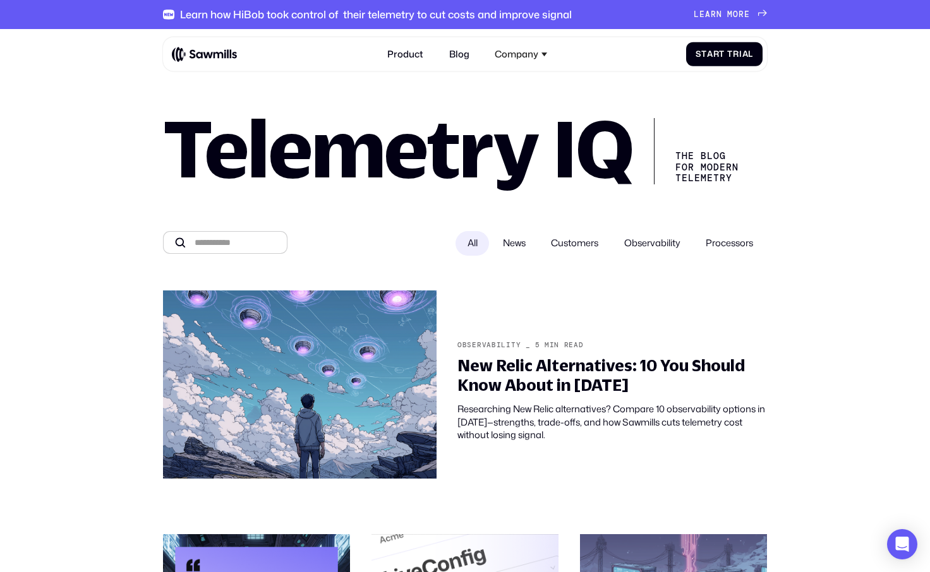
click at [561, 242] on span "Customers" at bounding box center [574, 243] width 47 height 13
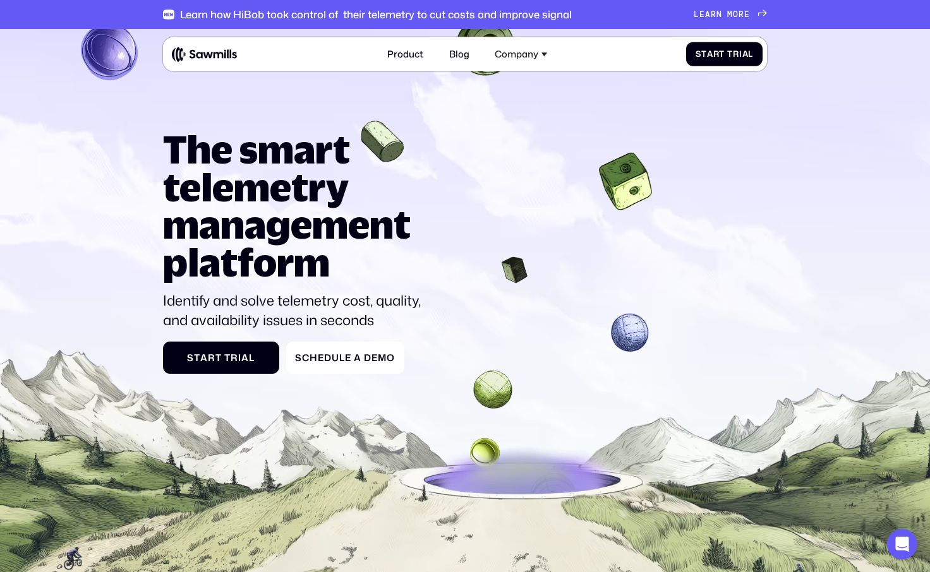
click at [754, 9] on div "Learn how HiBob took control of their telemetry to cut costs and improve signal…" at bounding box center [465, 14] width 605 height 29
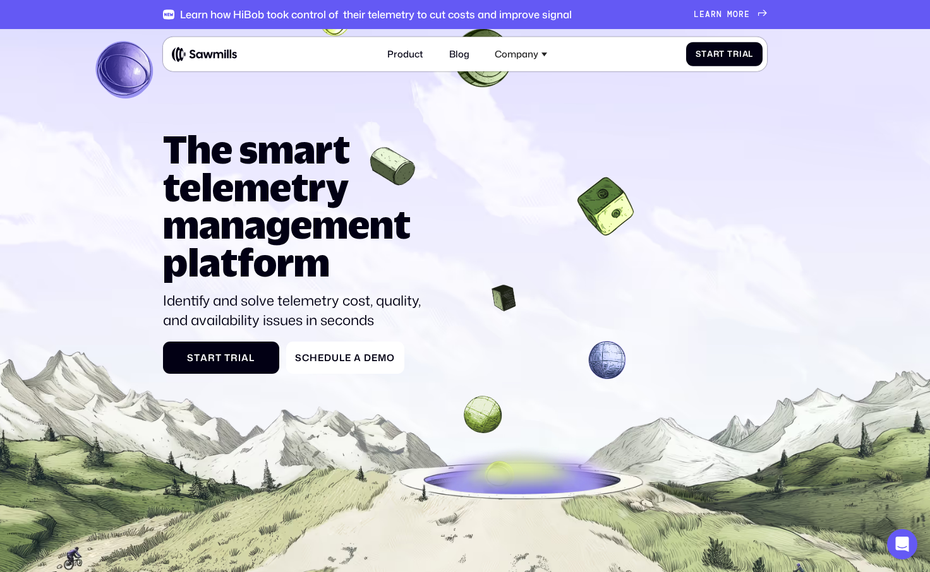
click at [750, 9] on span "e" at bounding box center [747, 4] width 6 height 9
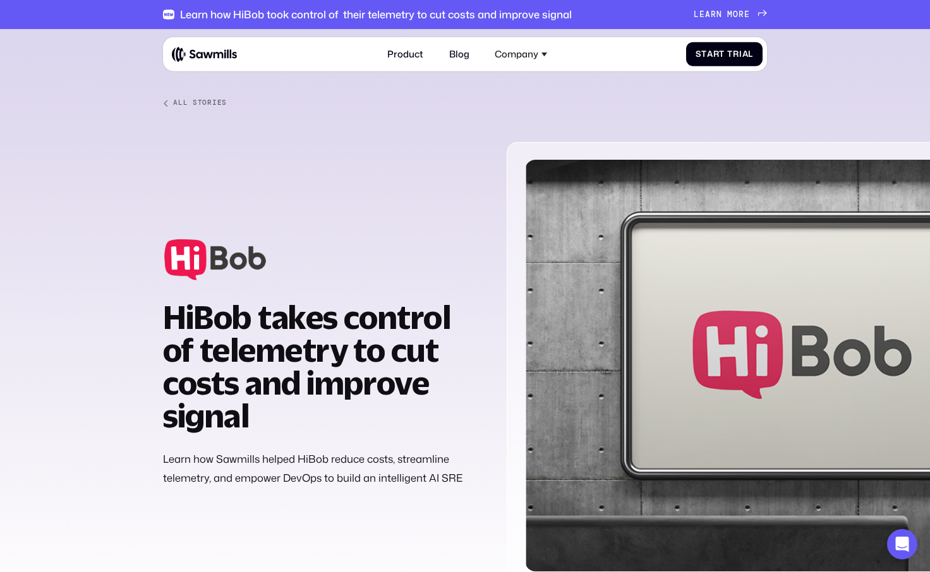
click at [123, 108] on div at bounding box center [465, 319] width 930 height 581
click at [463, 63] on link "Blog" at bounding box center [459, 54] width 34 height 25
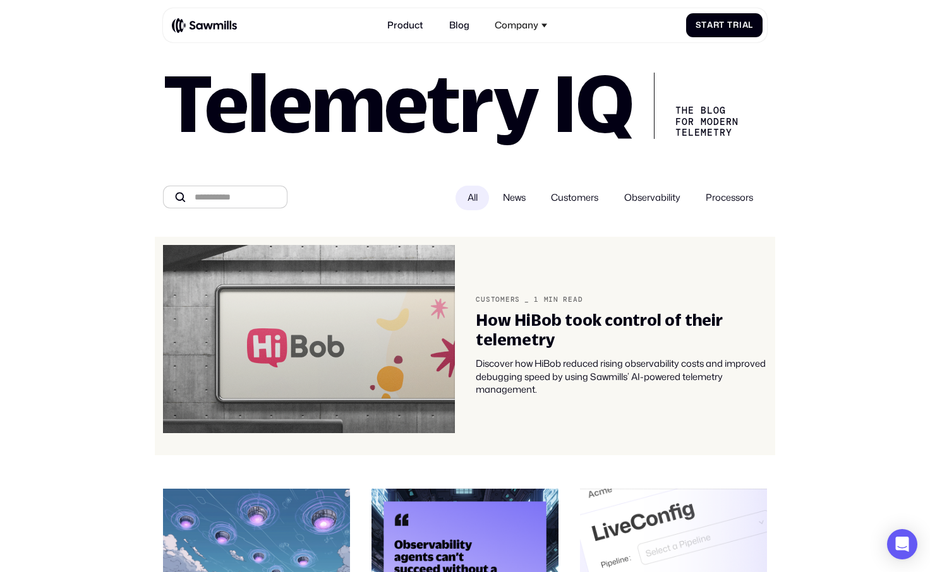
scroll to position [51, 0]
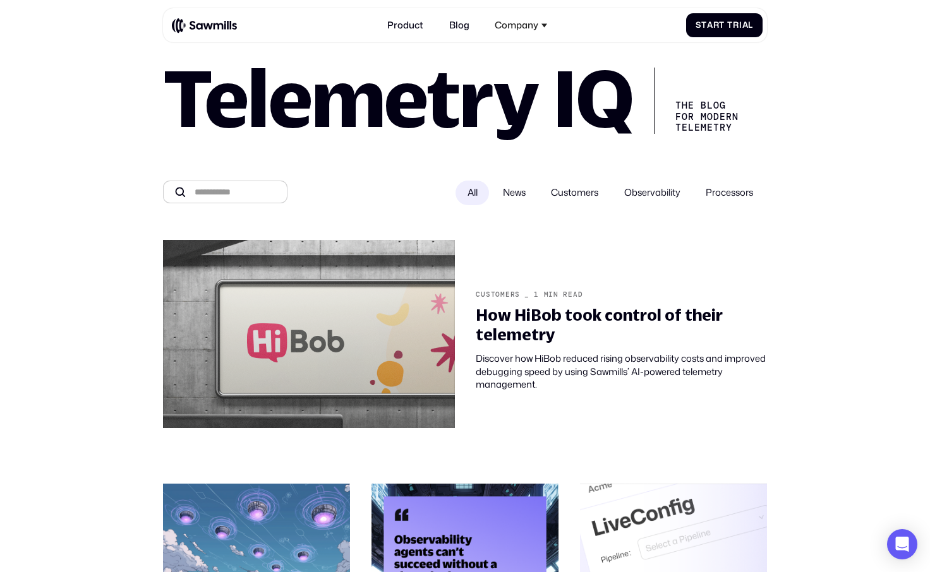
click at [566, 190] on span "Customers" at bounding box center [574, 192] width 47 height 13
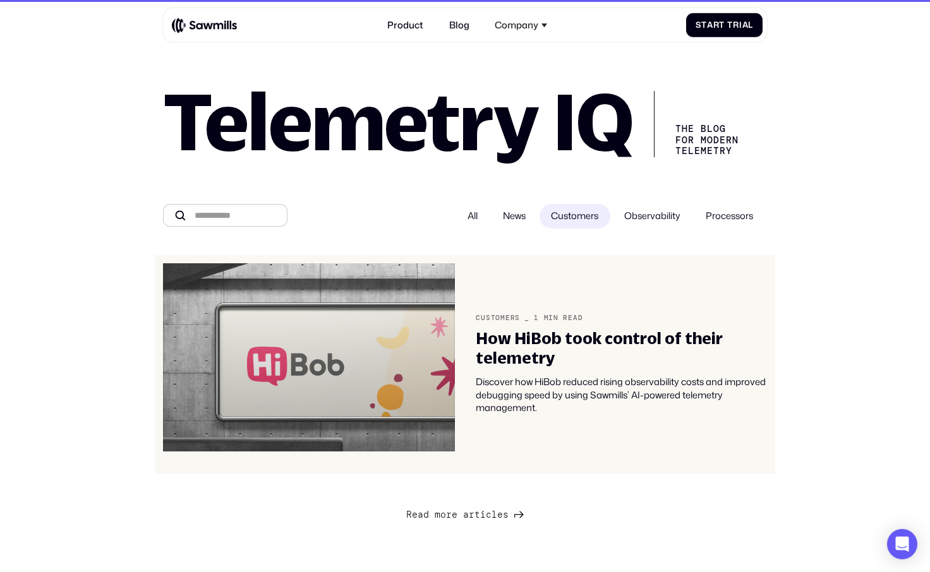
scroll to position [0, 0]
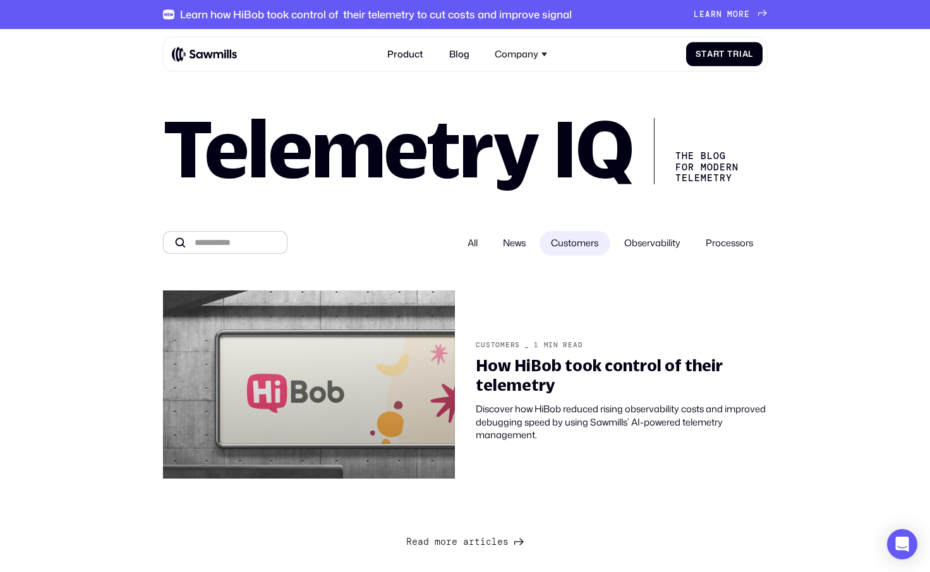
click at [632, 241] on span "Observability" at bounding box center [652, 243] width 56 height 13
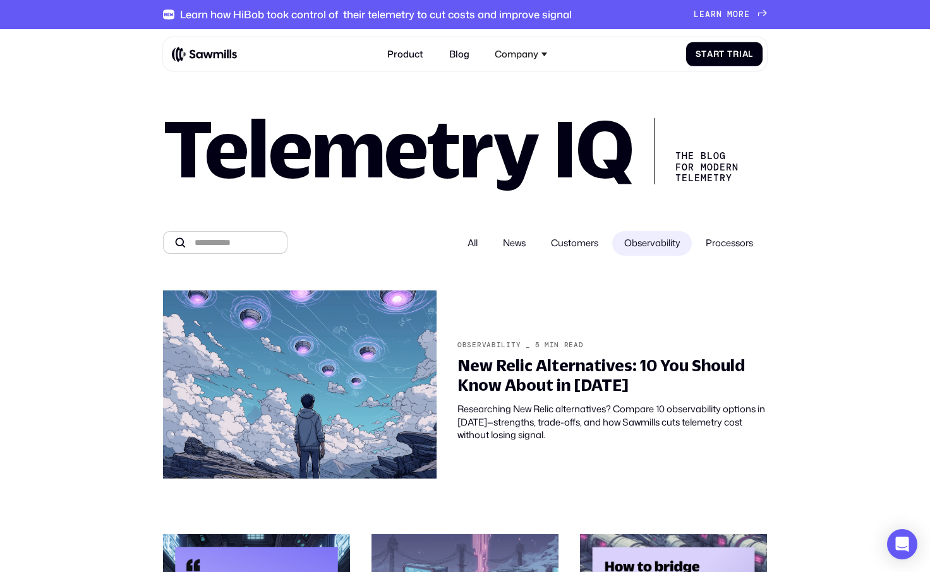
click at [576, 250] on span "Customers" at bounding box center [574, 243] width 47 height 13
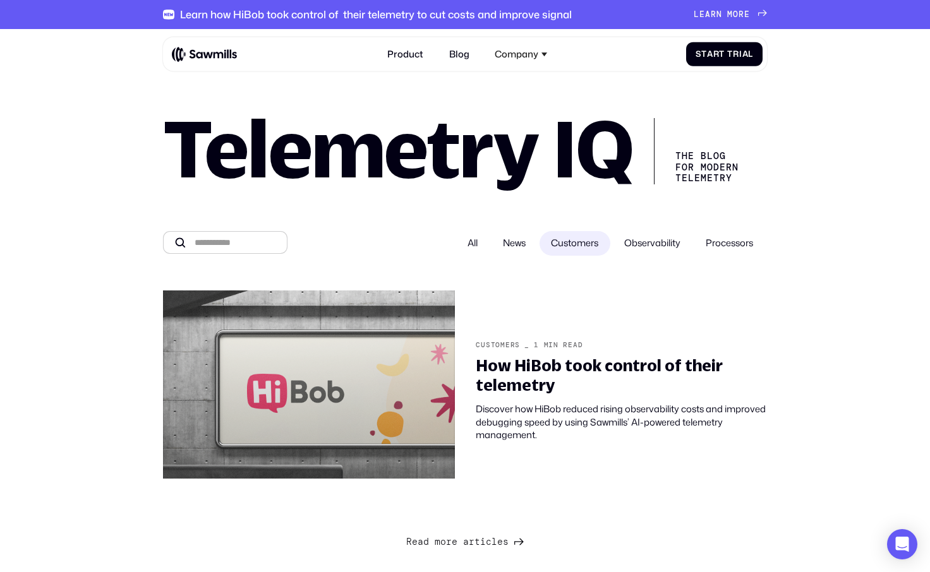
click at [624, 243] on span "Observability" at bounding box center [652, 243] width 56 height 13
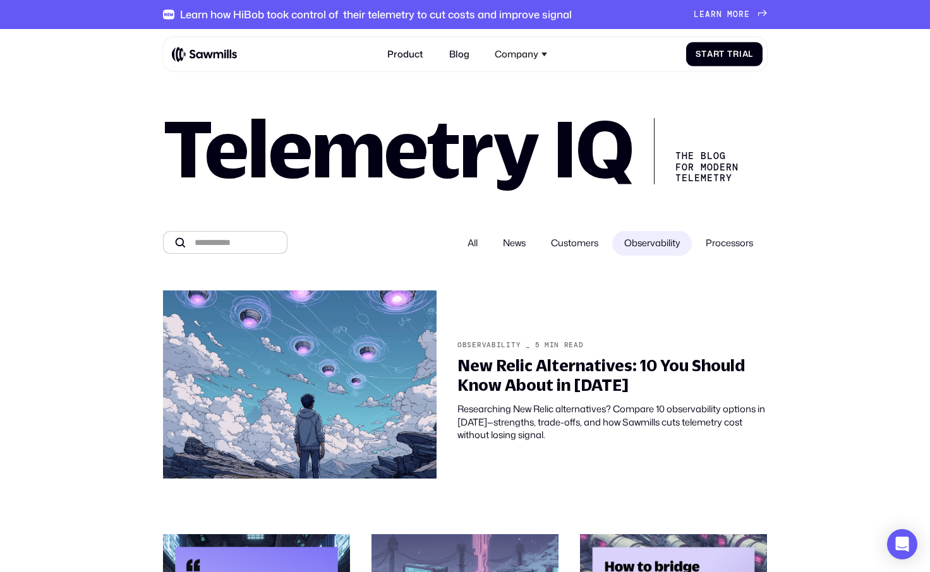
click at [746, 250] on span "Processors" at bounding box center [729, 243] width 47 height 13
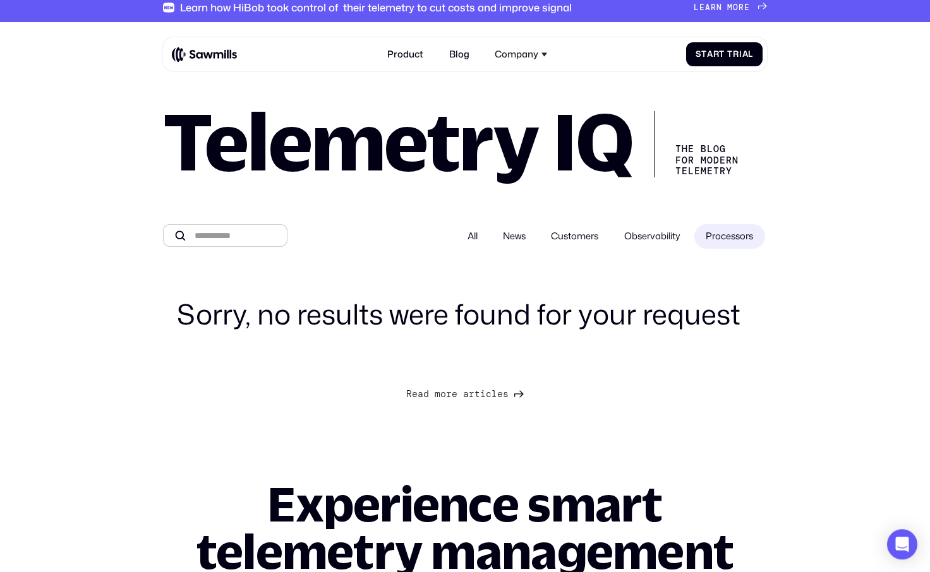
scroll to position [10, 0]
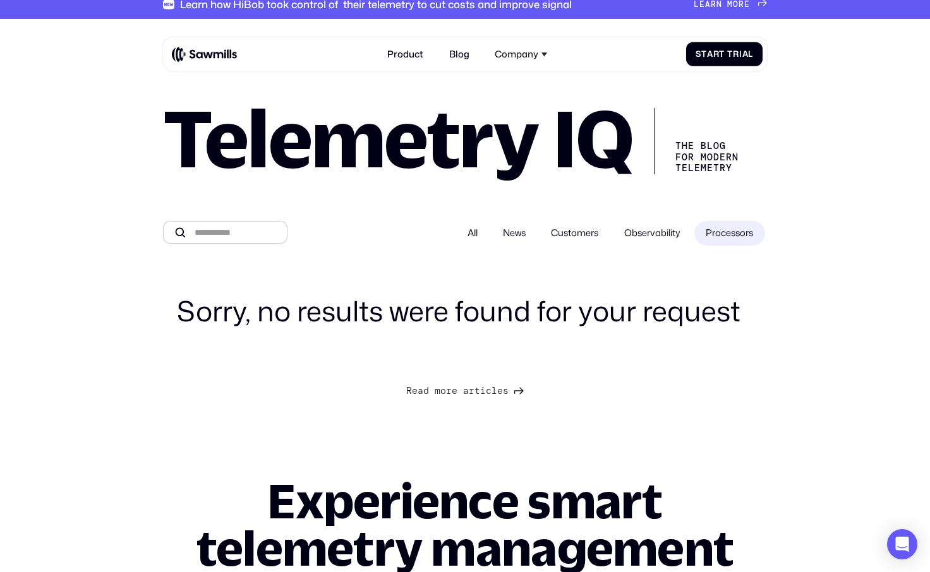
click at [633, 240] on span "Observability" at bounding box center [652, 233] width 56 height 13
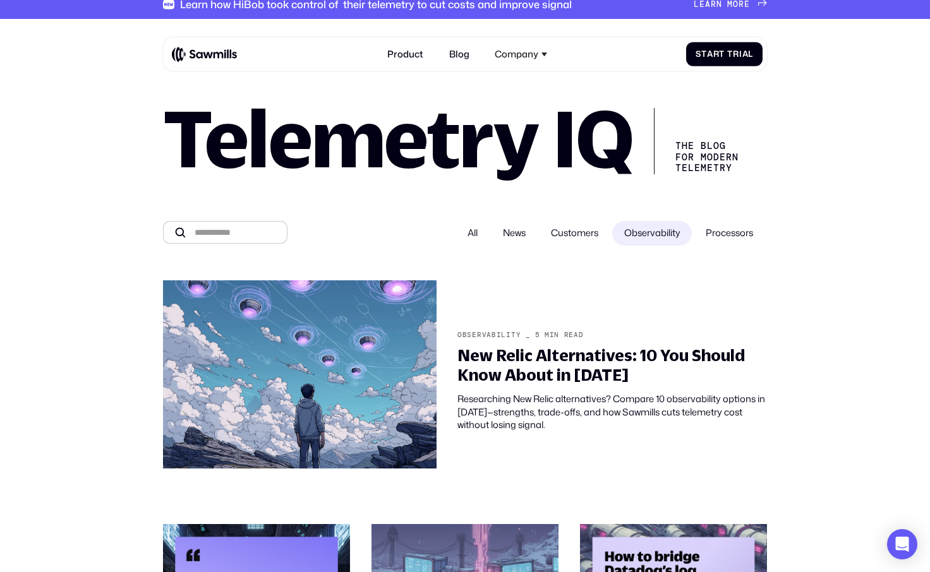
click at [710, 240] on span "Processors" at bounding box center [729, 233] width 47 height 13
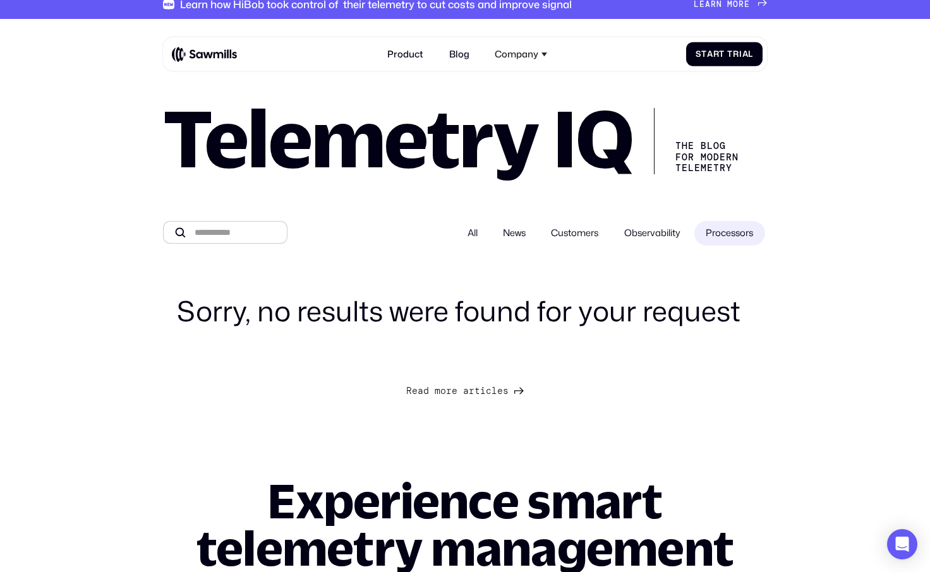
click at [469, 238] on label "All" at bounding box center [472, 233] width 33 height 25
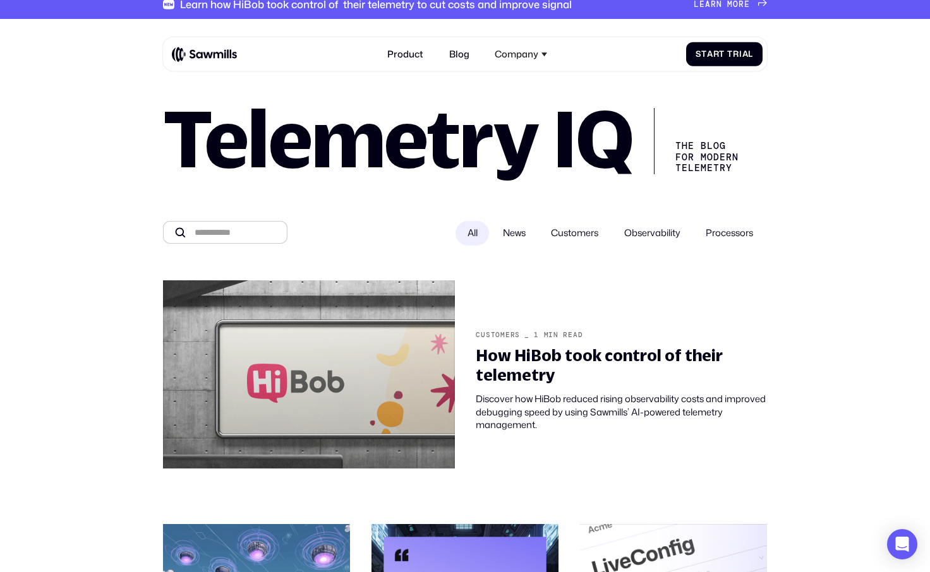
click at [456, 237] on label "All" at bounding box center [472, 233] width 33 height 25
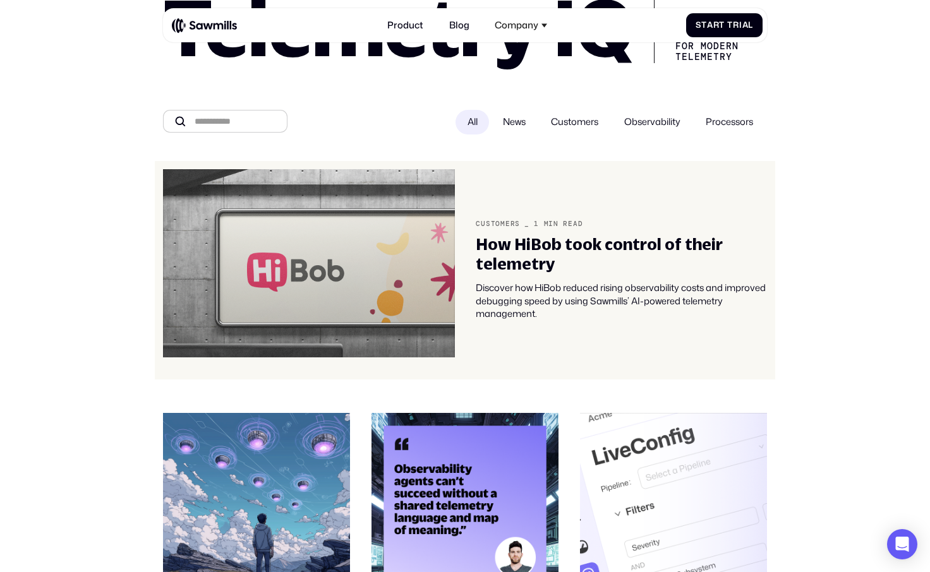
scroll to position [0, 0]
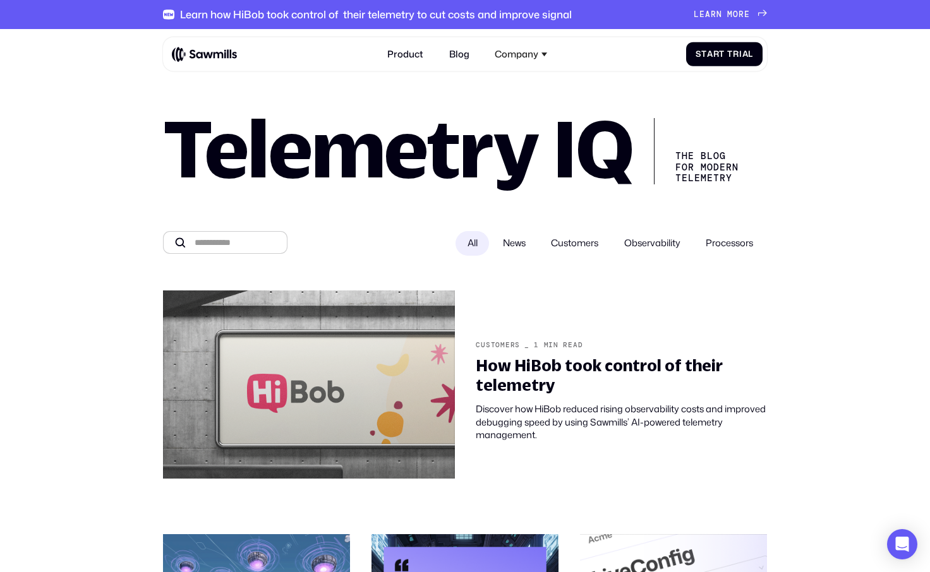
click at [472, 157] on h1 "Telemetry IQ" at bounding box center [398, 148] width 471 height 74
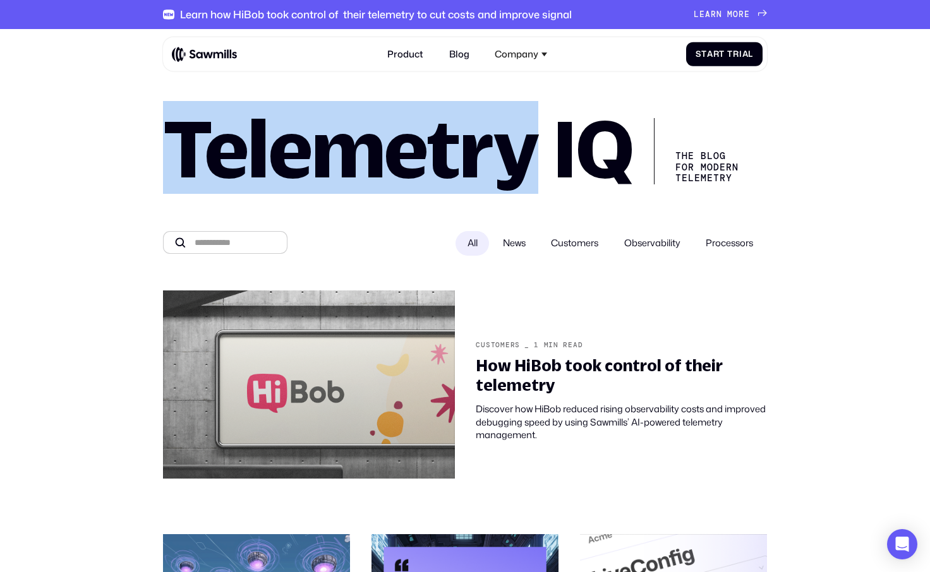
click at [472, 157] on h1 "Telemetry IQ" at bounding box center [398, 148] width 471 height 74
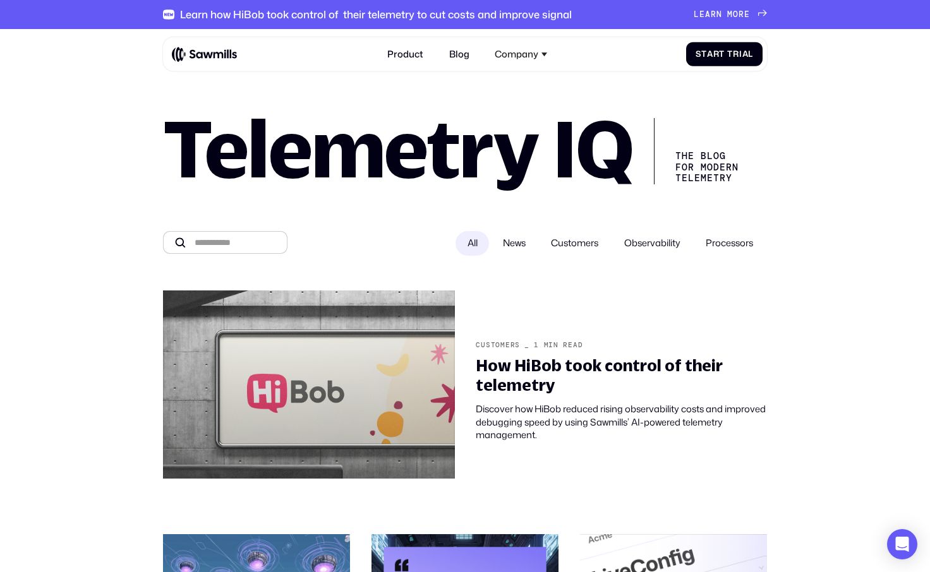
click at [472, 157] on h1 "Telemetry IQ" at bounding box center [398, 148] width 471 height 74
click at [503, 244] on span "News" at bounding box center [514, 243] width 23 height 13
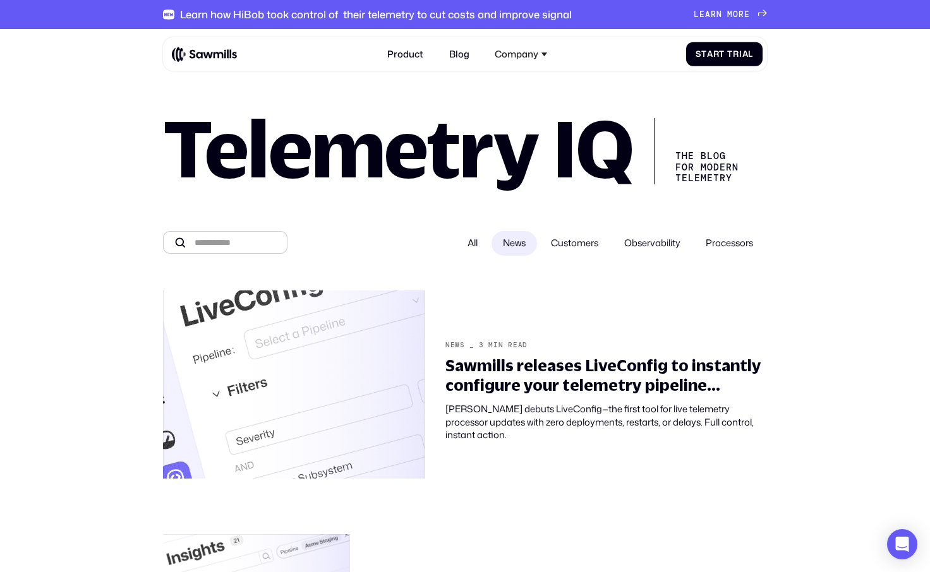
click at [459, 255] on label "All" at bounding box center [472, 243] width 33 height 25
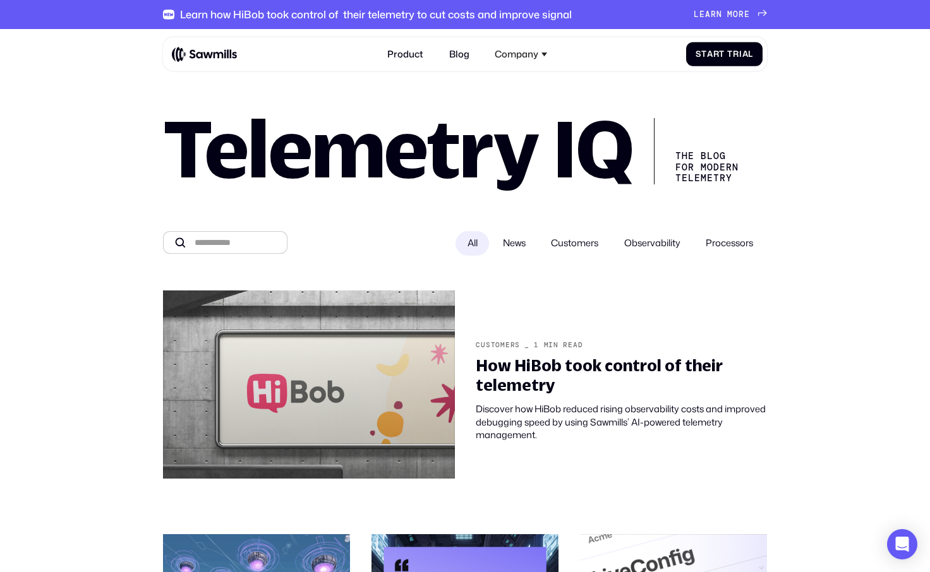
click at [511, 239] on span "News" at bounding box center [514, 243] width 23 height 13
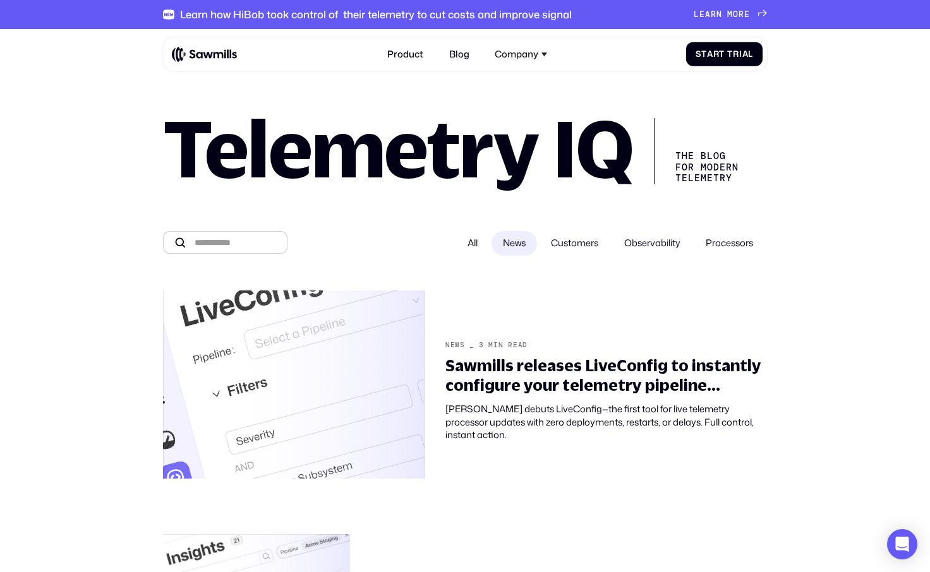
click at [562, 243] on span "Customers" at bounding box center [574, 243] width 47 height 13
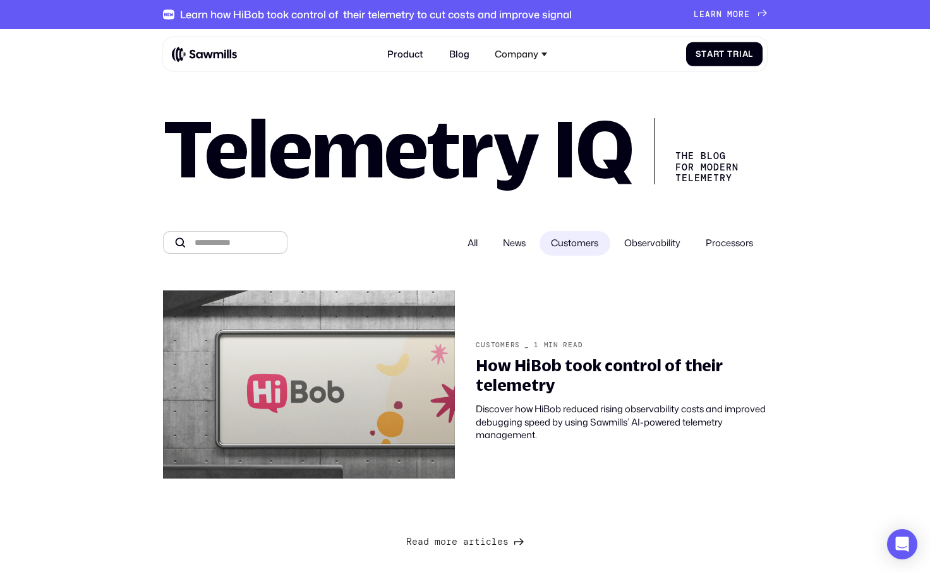
click at [505, 246] on span "News" at bounding box center [514, 243] width 23 height 13
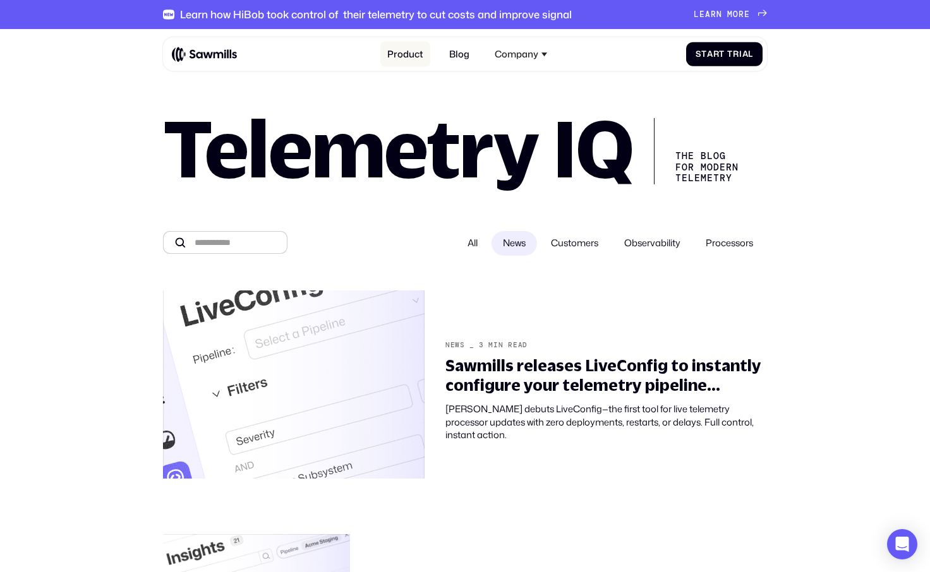
click at [412, 54] on link "Product" at bounding box center [405, 54] width 50 height 25
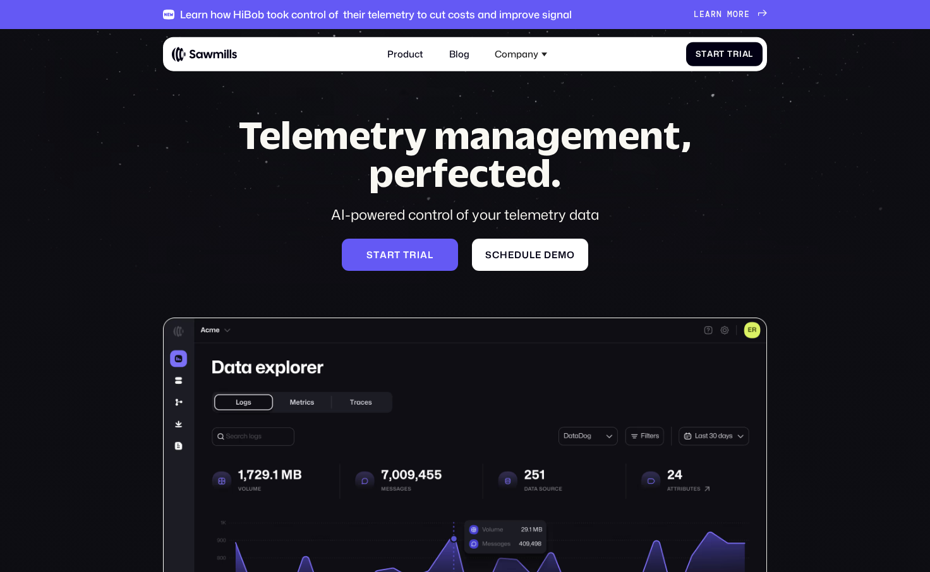
click at [414, 52] on link "Product" at bounding box center [405, 54] width 50 height 25
click at [462, 52] on link "Blog" at bounding box center [459, 54] width 34 height 25
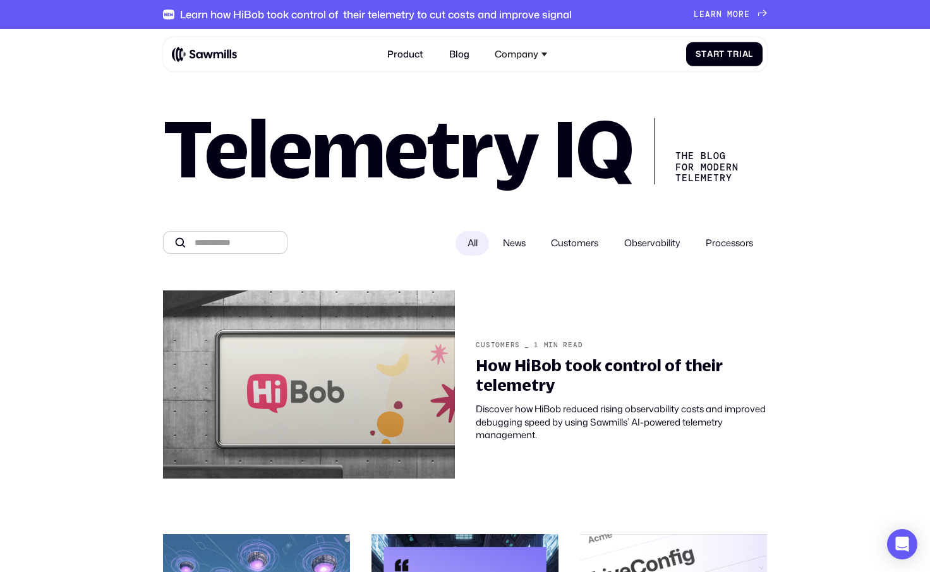
click at [505, 253] on label "News" at bounding box center [515, 243] width 46 height 25
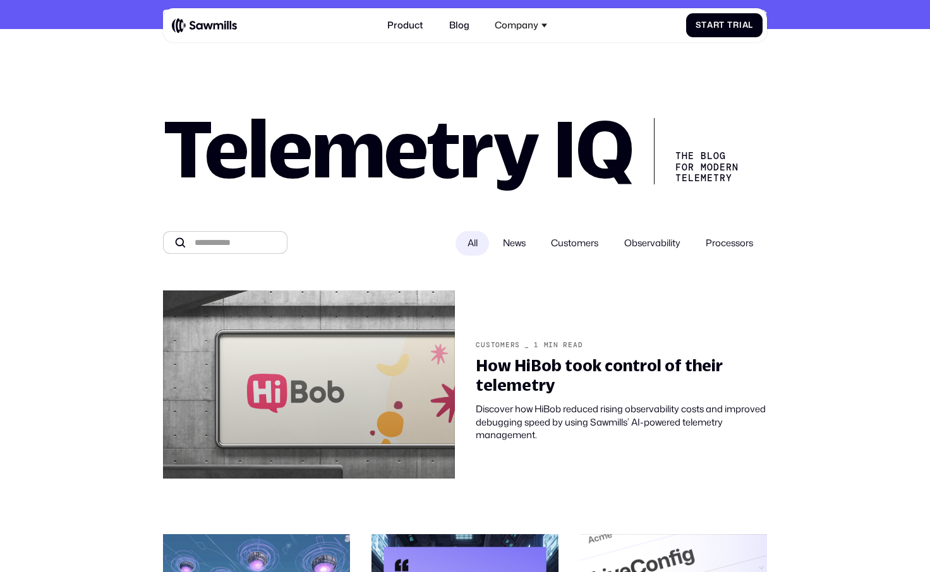
scroll to position [172, 0]
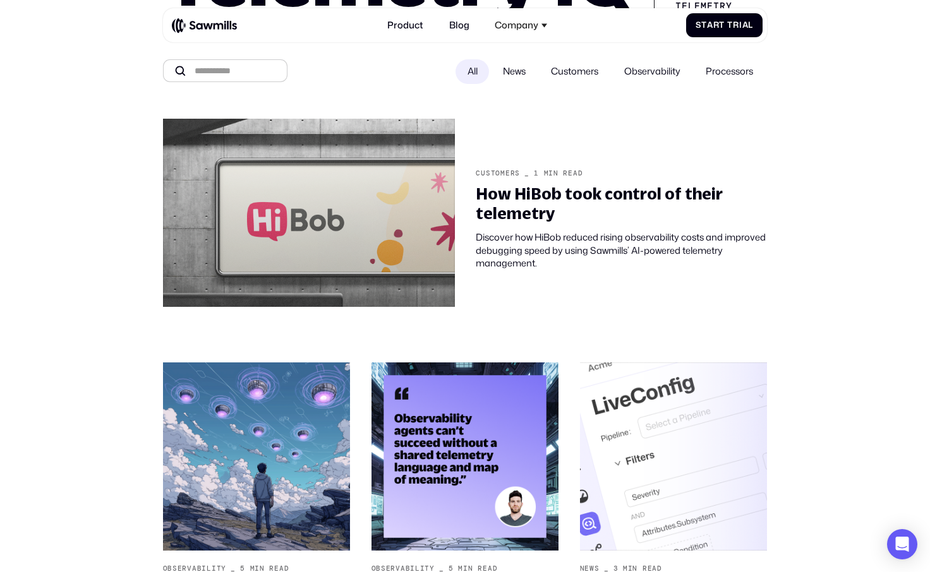
click at [503, 70] on span "News" at bounding box center [514, 71] width 23 height 13
click at [505, 71] on span "News" at bounding box center [514, 71] width 23 height 13
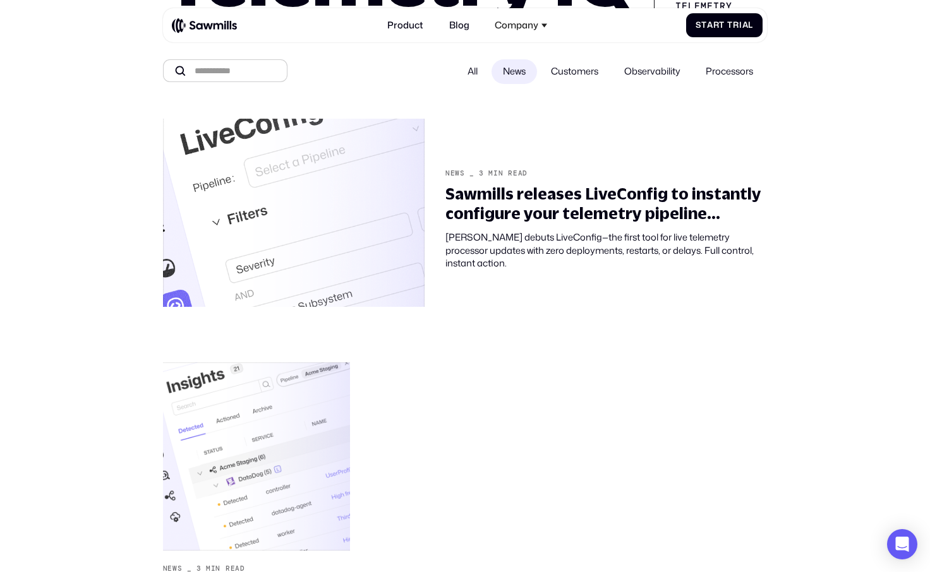
scroll to position [111, 0]
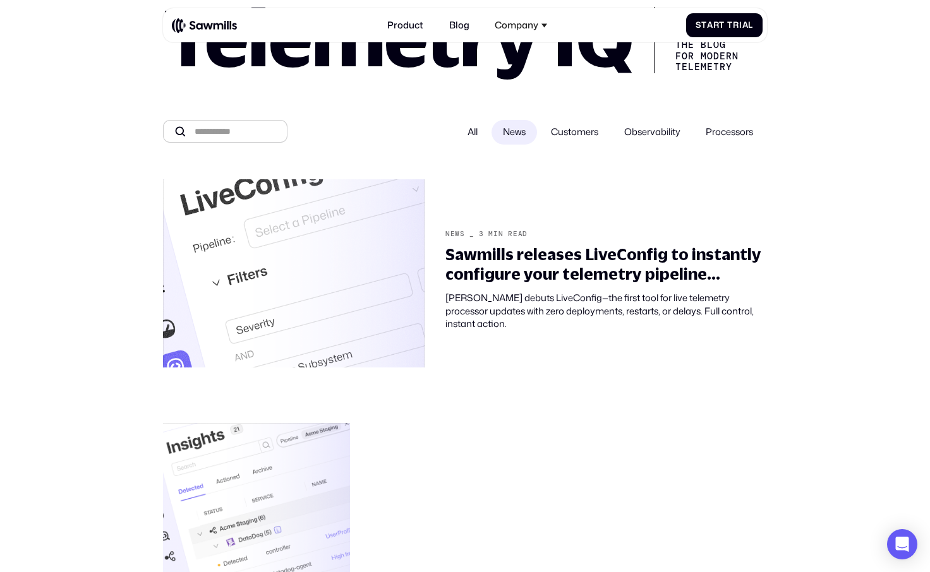
click at [591, 128] on span "Customers" at bounding box center [574, 132] width 47 height 13
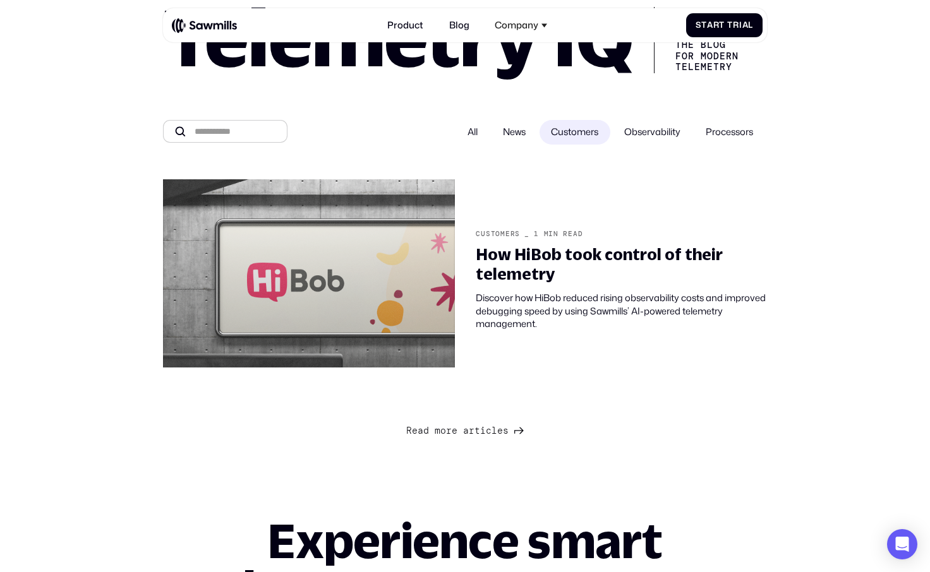
click at [647, 131] on span "Observability" at bounding box center [652, 132] width 56 height 13
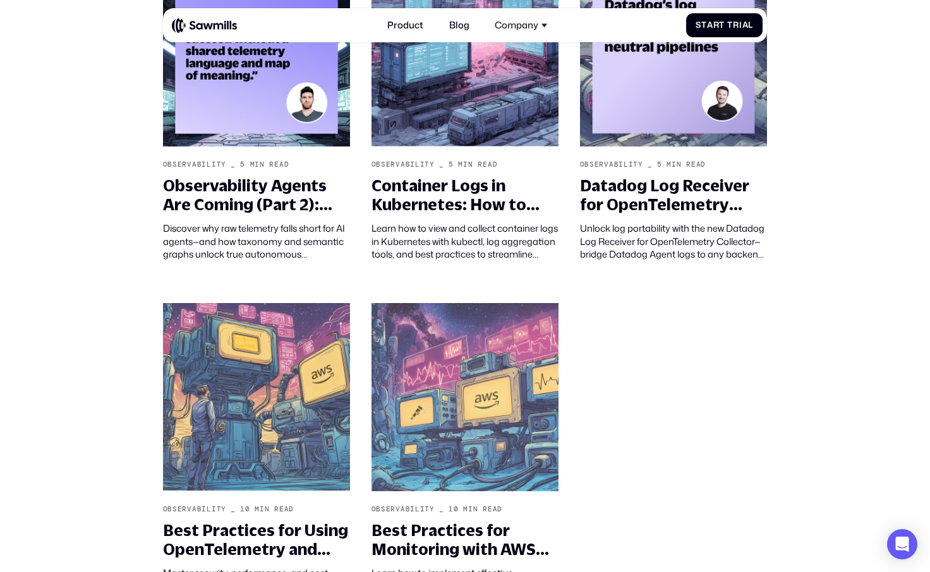
scroll to position [0, 0]
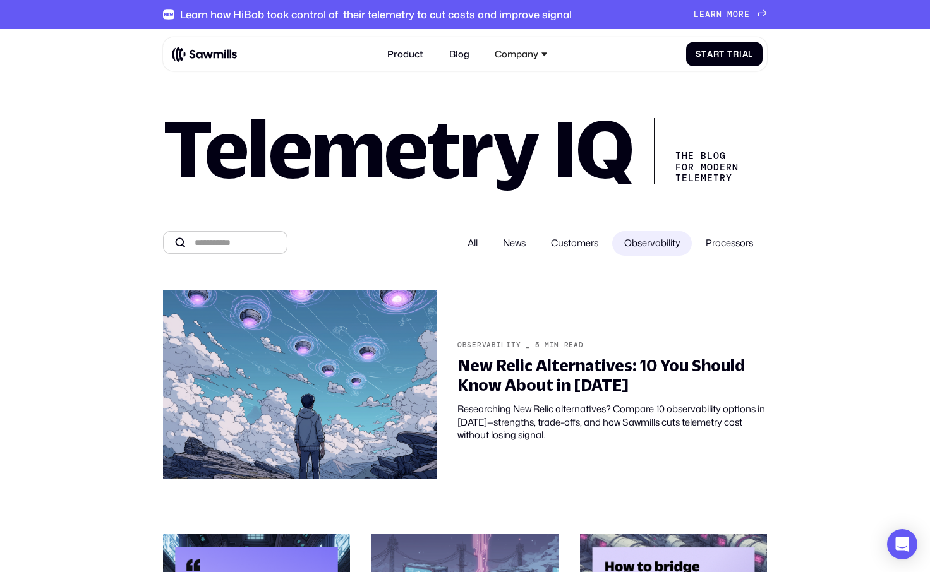
click at [664, 243] on span "Observability" at bounding box center [652, 243] width 56 height 13
click at [718, 239] on label "Processors" at bounding box center [729, 243] width 71 height 25
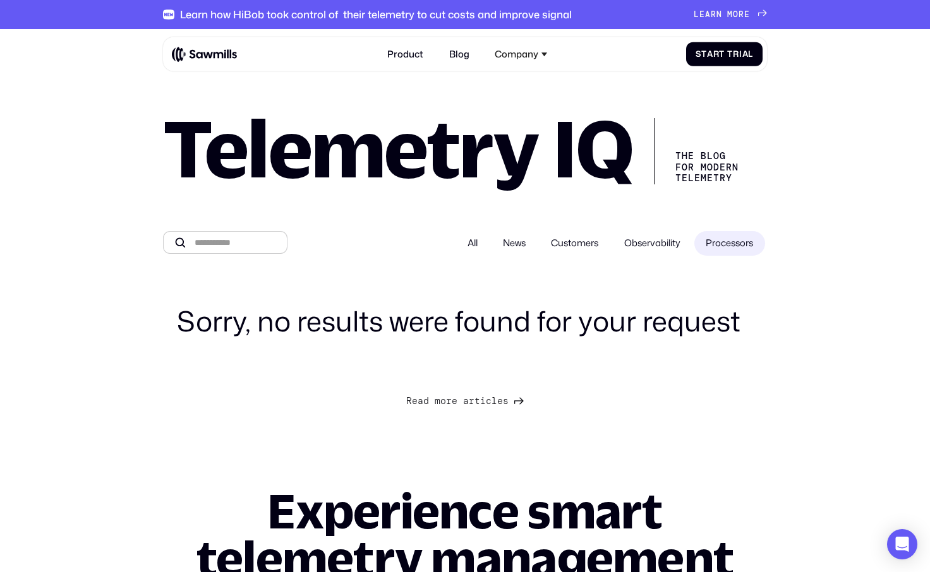
click at [649, 236] on label "Observability" at bounding box center [652, 243] width 80 height 25
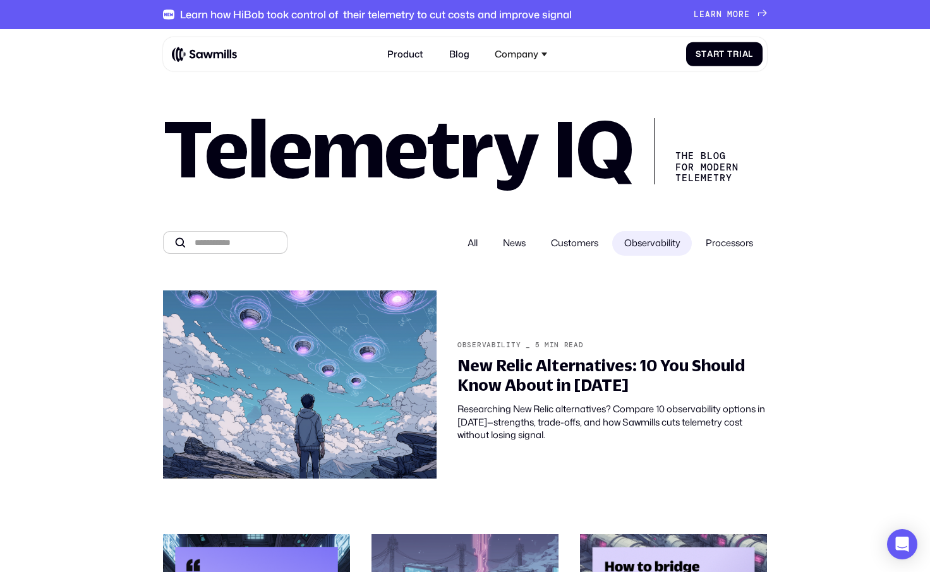
click at [728, 245] on span "Processors" at bounding box center [729, 243] width 47 height 13
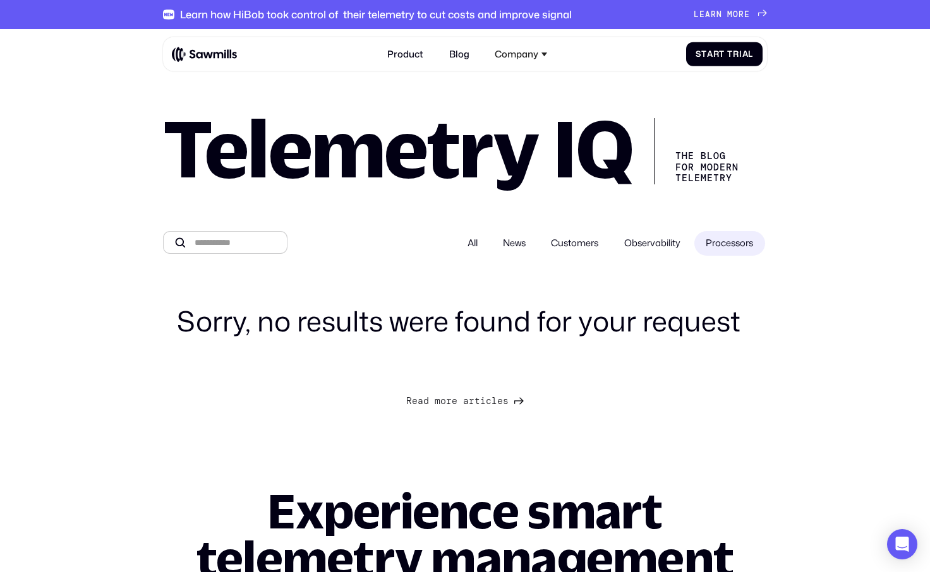
click at [646, 241] on span "Observability" at bounding box center [652, 243] width 56 height 13
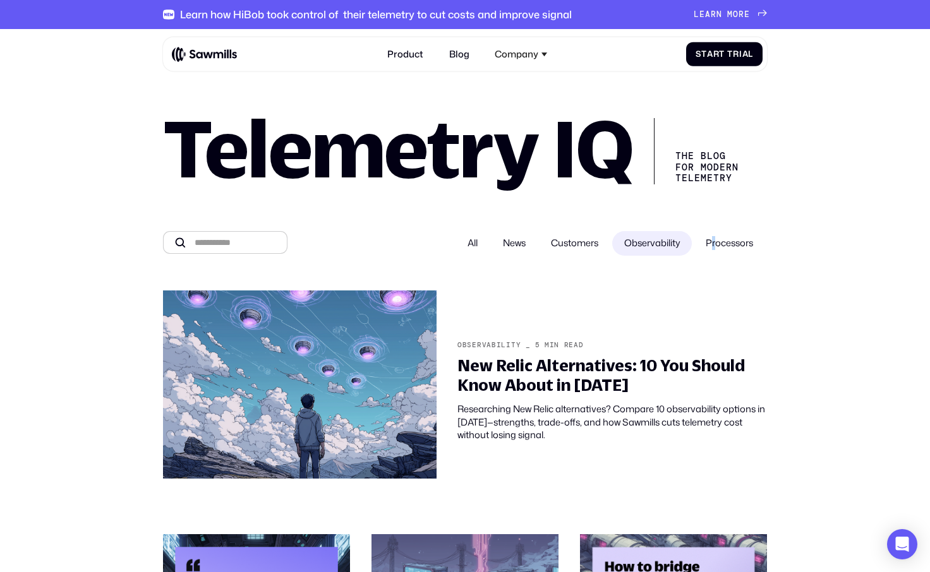
click at [708, 240] on span "Processors" at bounding box center [729, 243] width 47 height 13
click at [225, 51] on img at bounding box center [204, 54] width 65 height 16
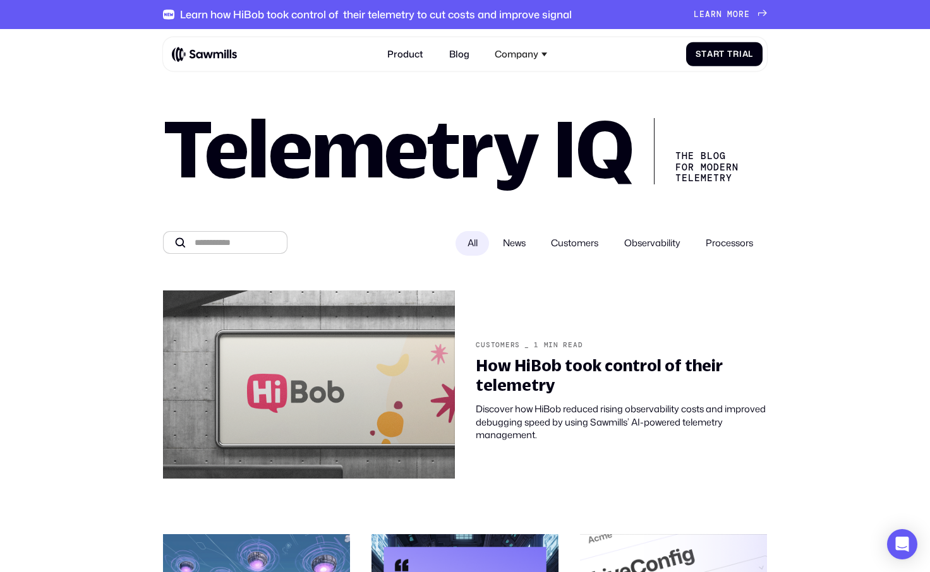
click at [564, 246] on span "Customers" at bounding box center [574, 243] width 47 height 13
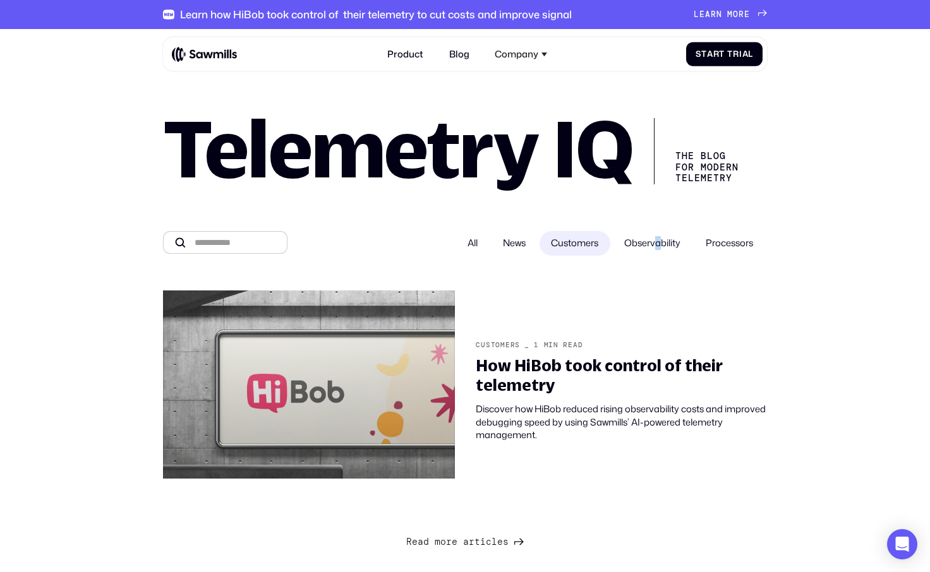
click at [651, 245] on span "Observability" at bounding box center [652, 243] width 56 height 13
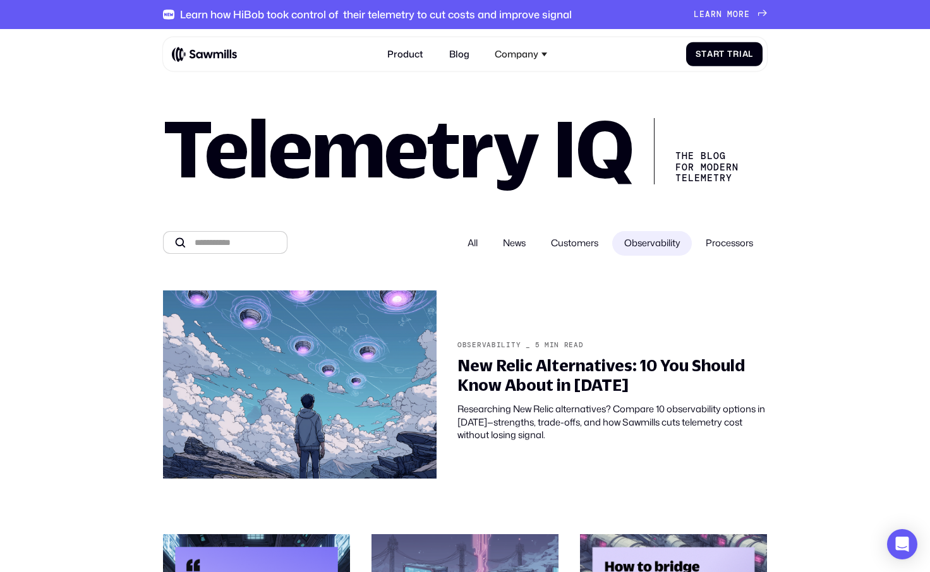
click at [503, 249] on span "News" at bounding box center [514, 243] width 23 height 13
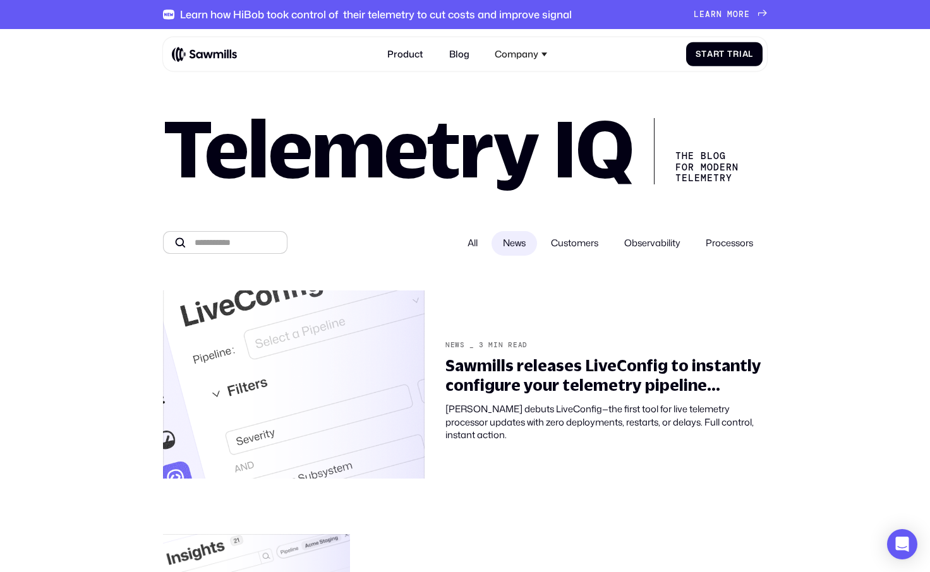
click at [503, 243] on span "News" at bounding box center [514, 243] width 23 height 13
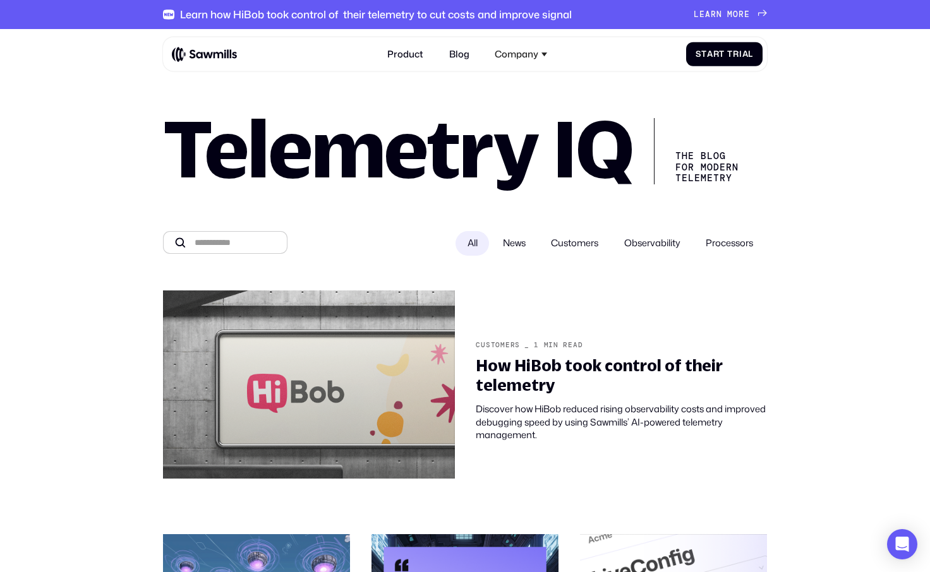
click at [556, 249] on span "Customers" at bounding box center [574, 243] width 47 height 13
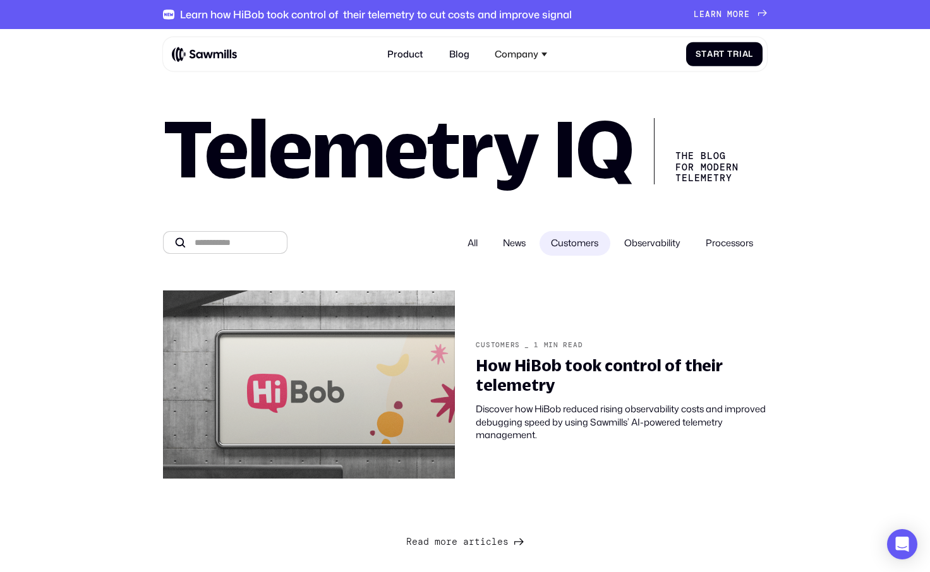
click at [569, 246] on span "Customers" at bounding box center [574, 243] width 47 height 13
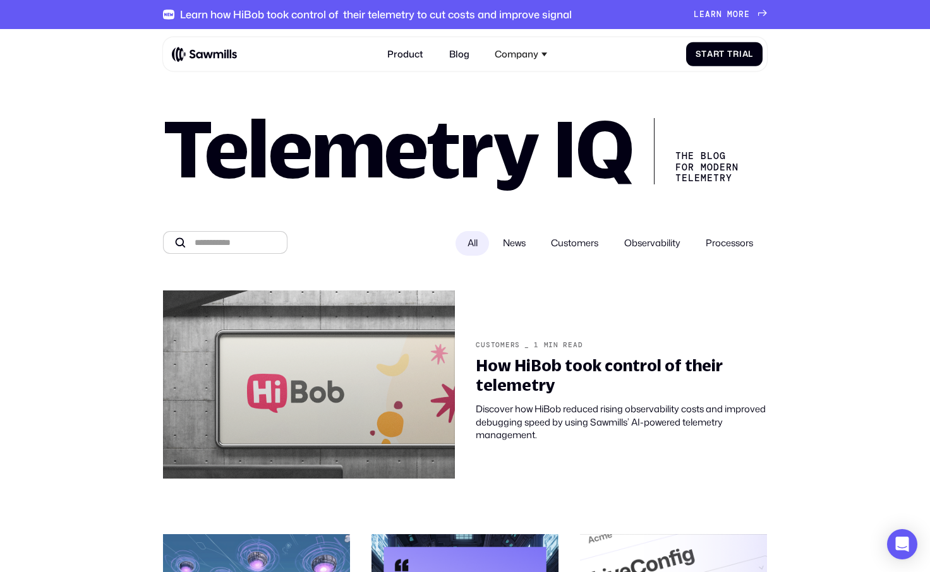
click at [728, 14] on span at bounding box center [725, 13] width 6 height 9
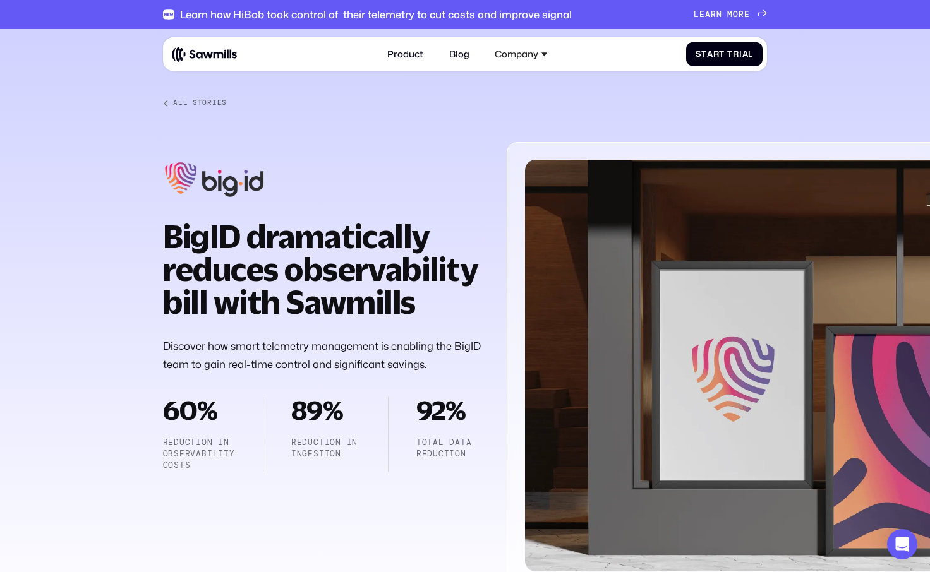
click at [308, 293] on strong "BigID dramatically reduces observability bill with Sawmills" at bounding box center [320, 269] width 315 height 102
click at [320, 262] on strong "BigID dramatically reduces observability bill with Sawmills" at bounding box center [320, 269] width 315 height 102
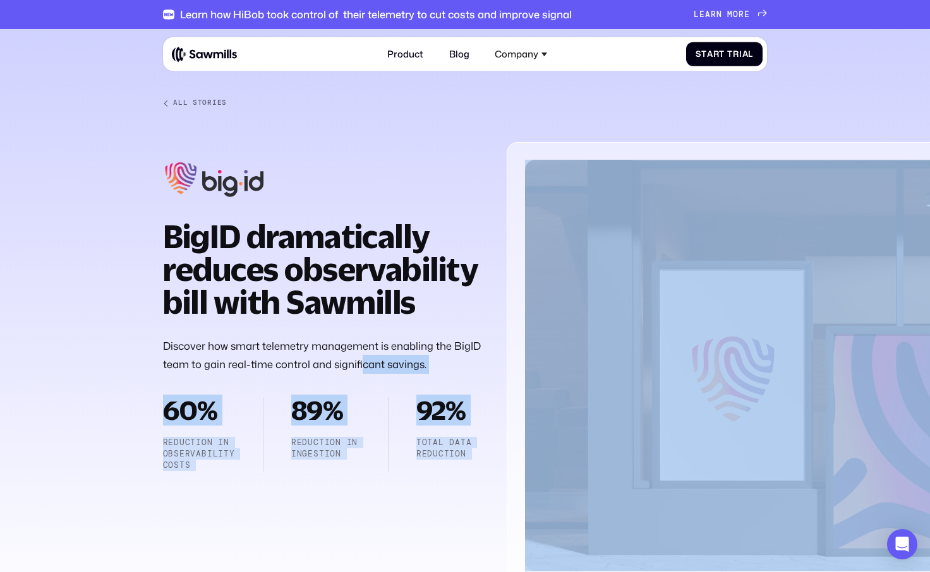
drag, startPoint x: 171, startPoint y: 228, endPoint x: 353, endPoint y: 311, distance: 199.6
click at [363, 359] on section "All Stories BigID dramatically reduces observability bill with Sawmills Discove…" at bounding box center [465, 330] width 930 height 602
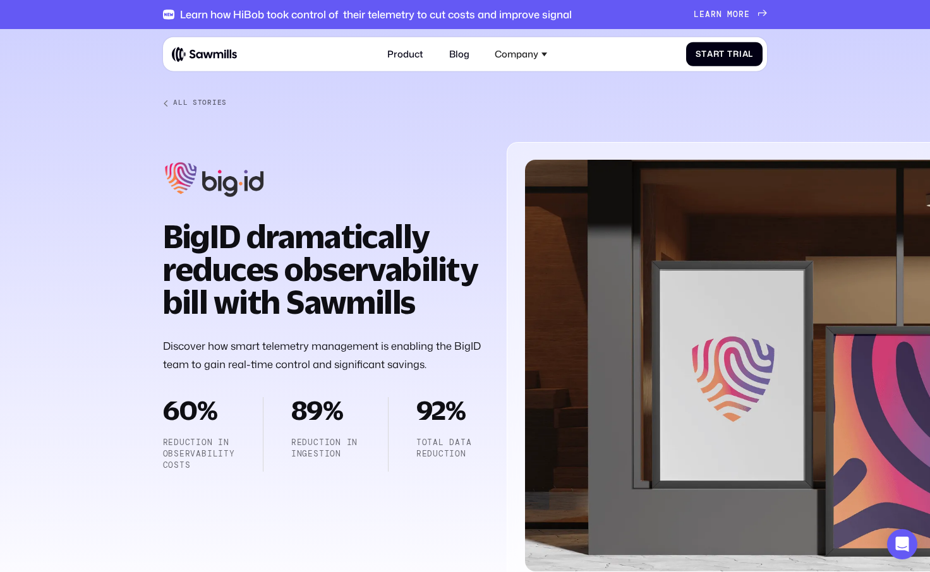
click at [340, 245] on strong "BigID dramatically reduces observability bill with Sawmills" at bounding box center [320, 269] width 315 height 102
click at [458, 56] on link "Blog" at bounding box center [459, 54] width 34 height 25
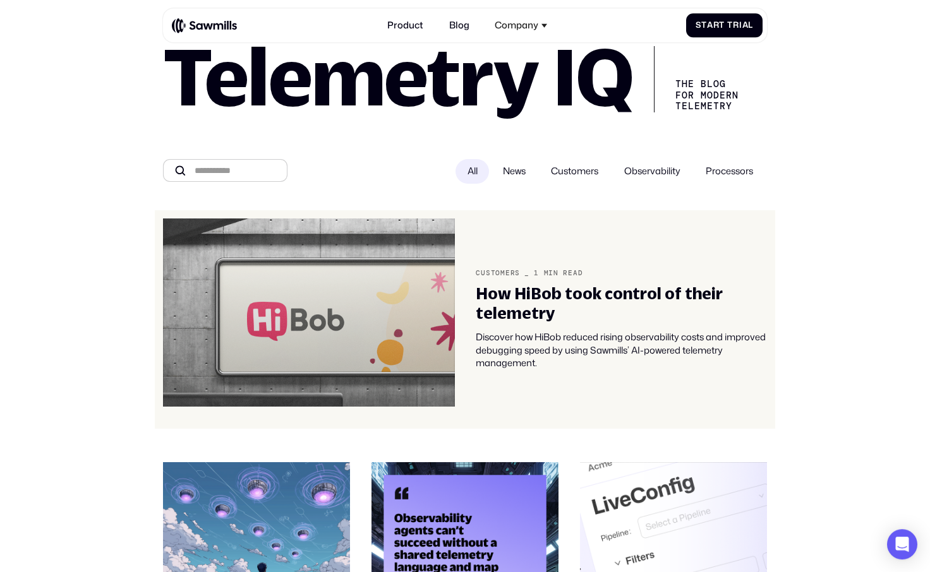
scroll to position [51, 0]
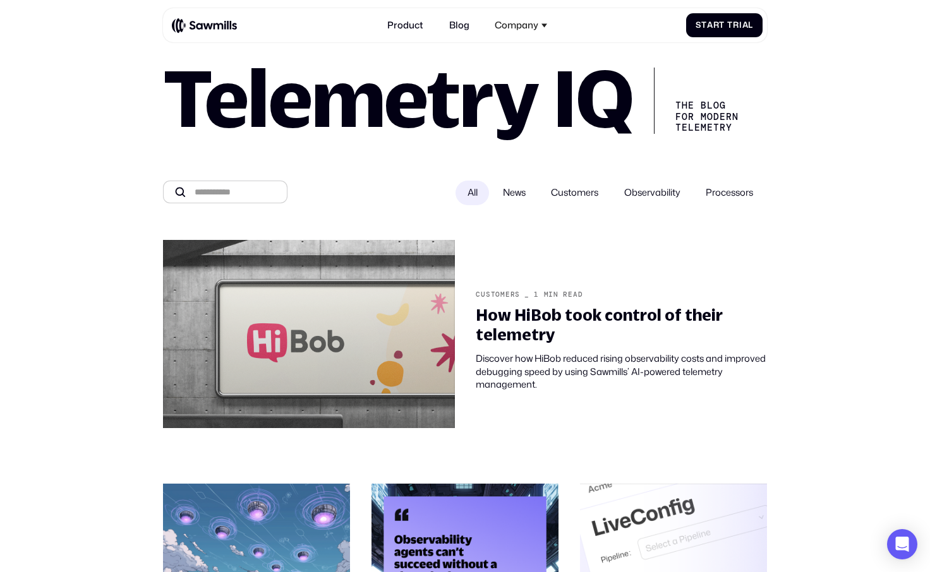
click at [565, 200] on span "Customers" at bounding box center [574, 192] width 47 height 13
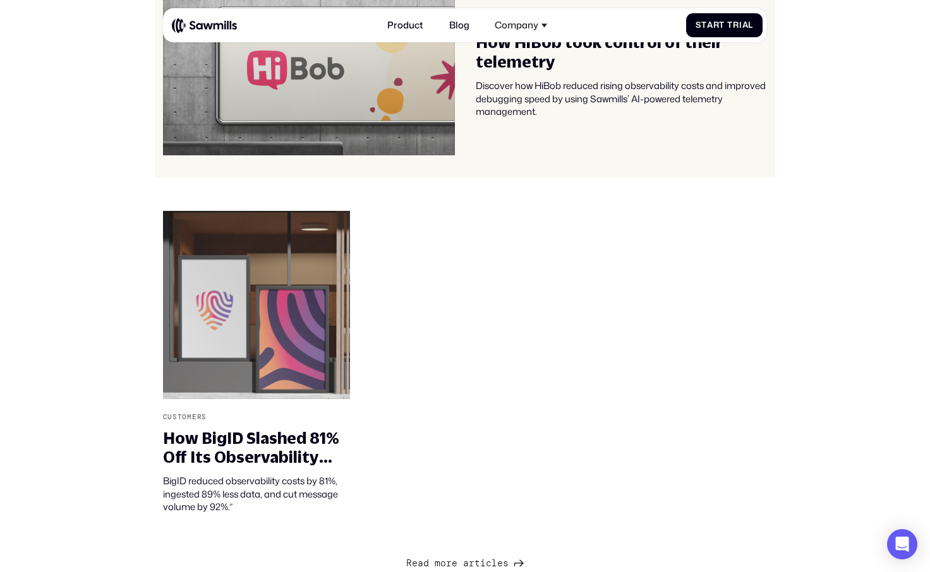
scroll to position [0, 0]
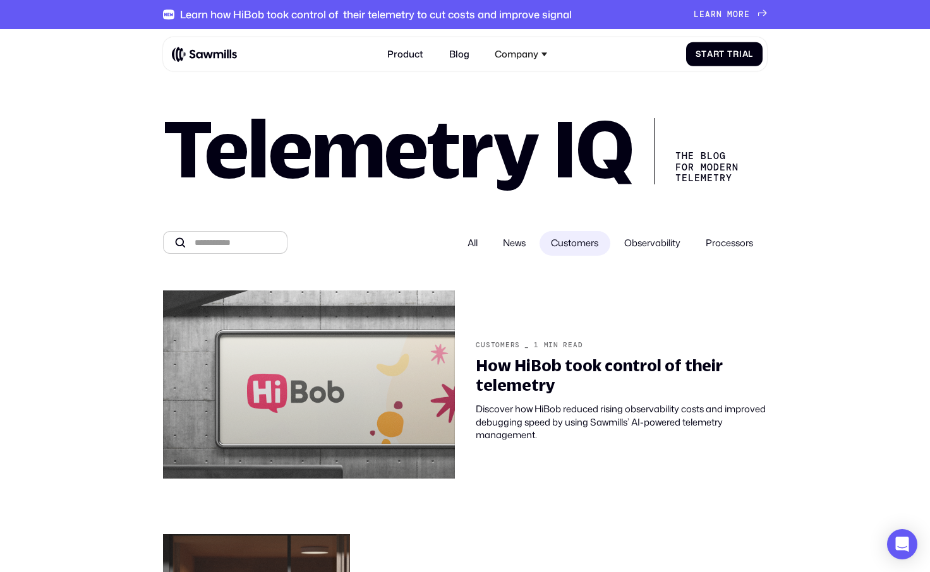
click at [647, 242] on span "Observability" at bounding box center [652, 243] width 56 height 13
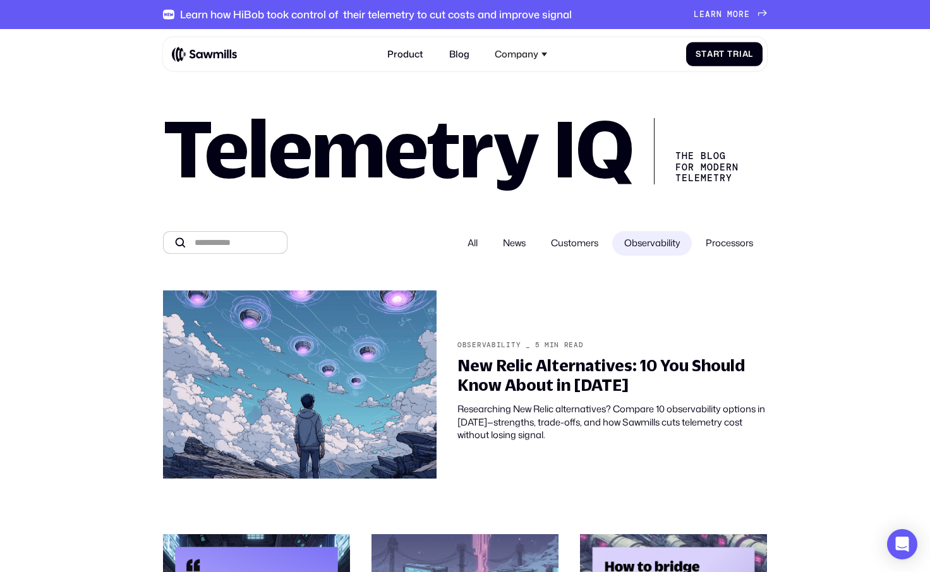
click at [717, 245] on span "Processors" at bounding box center [729, 243] width 47 height 13
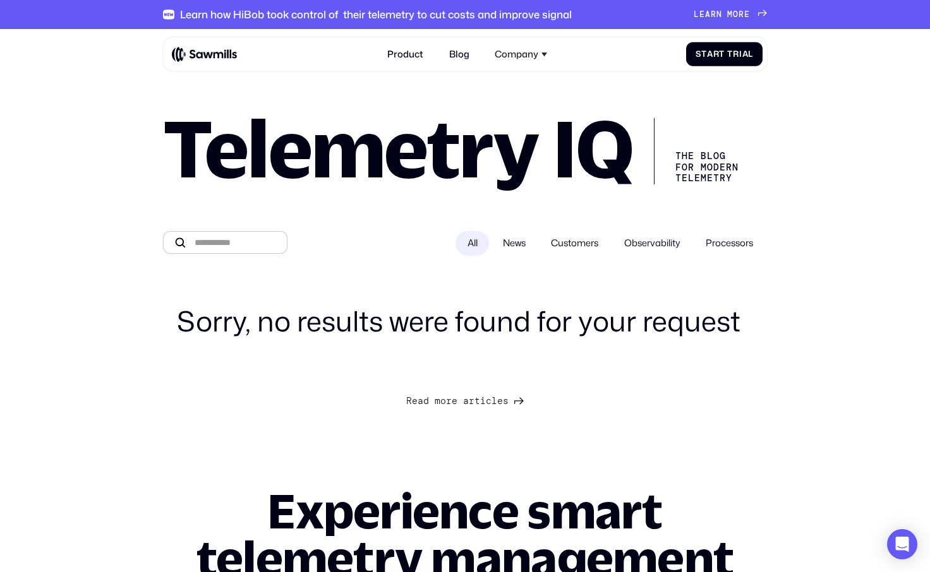
click at [572, 240] on span "Customers" at bounding box center [574, 243] width 47 height 13
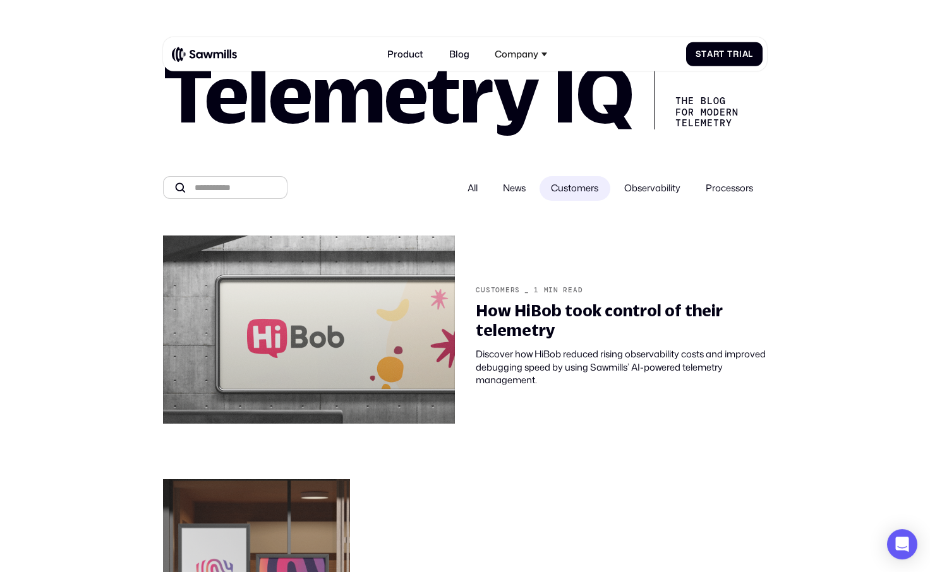
scroll to position [172, 0]
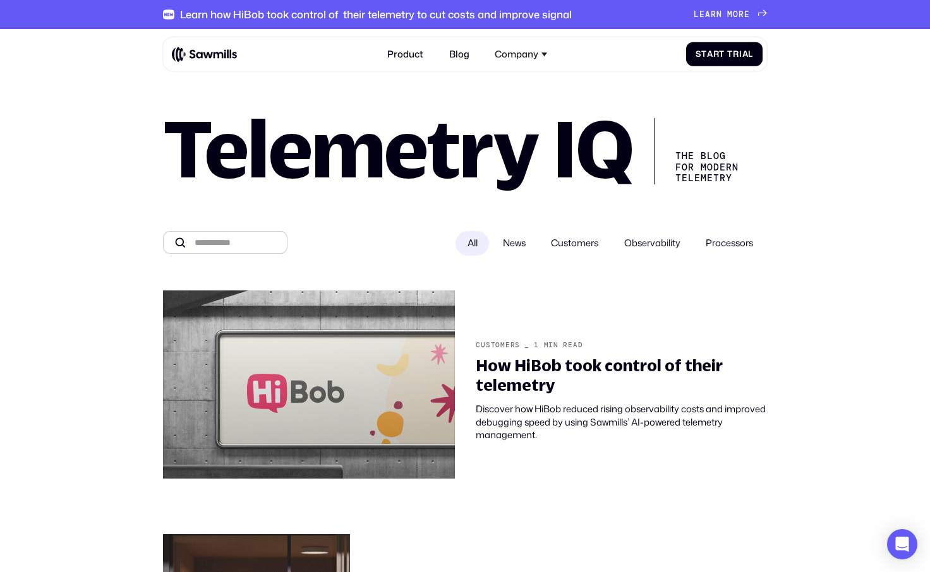
click at [466, 182] on h1 "Telemetry IQ" at bounding box center [398, 148] width 471 height 74
click at [503, 250] on span "News" at bounding box center [514, 243] width 23 height 13
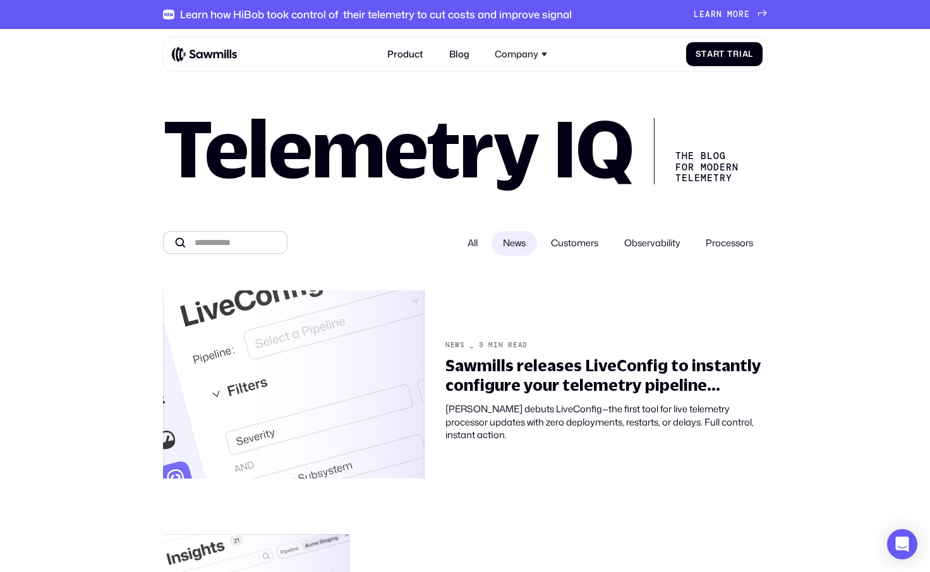
click at [551, 249] on span "Customers" at bounding box center [574, 243] width 47 height 13
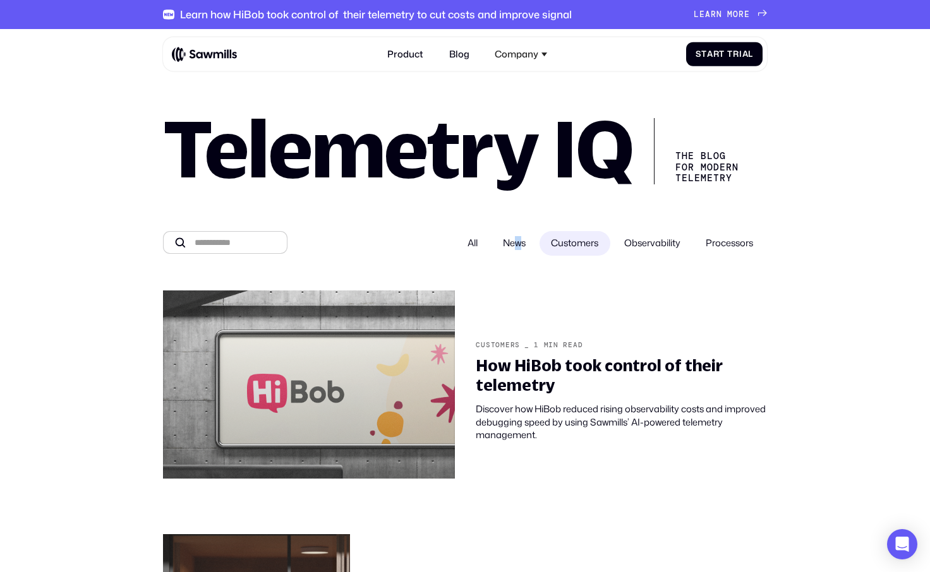
click at [509, 250] on span "News" at bounding box center [514, 243] width 23 height 13
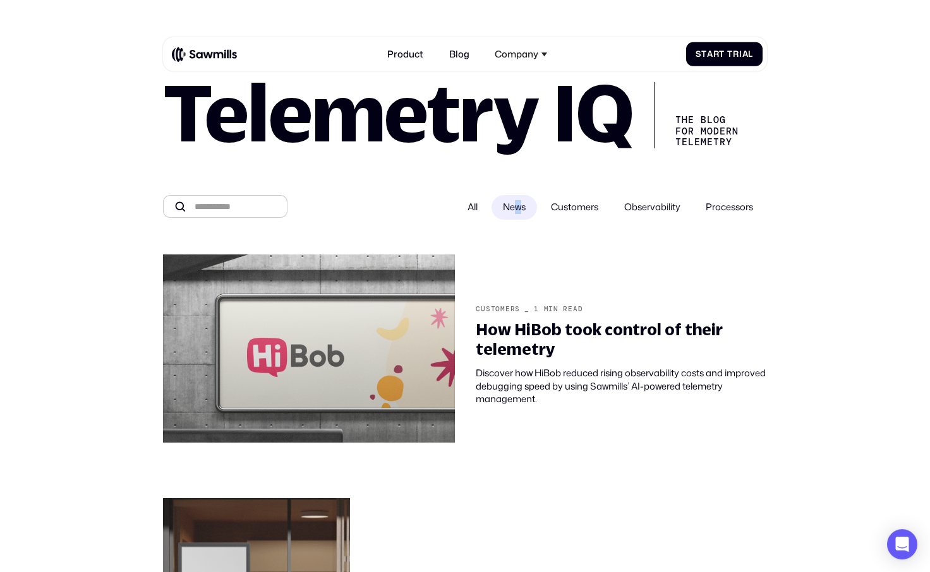
scroll to position [172, 0]
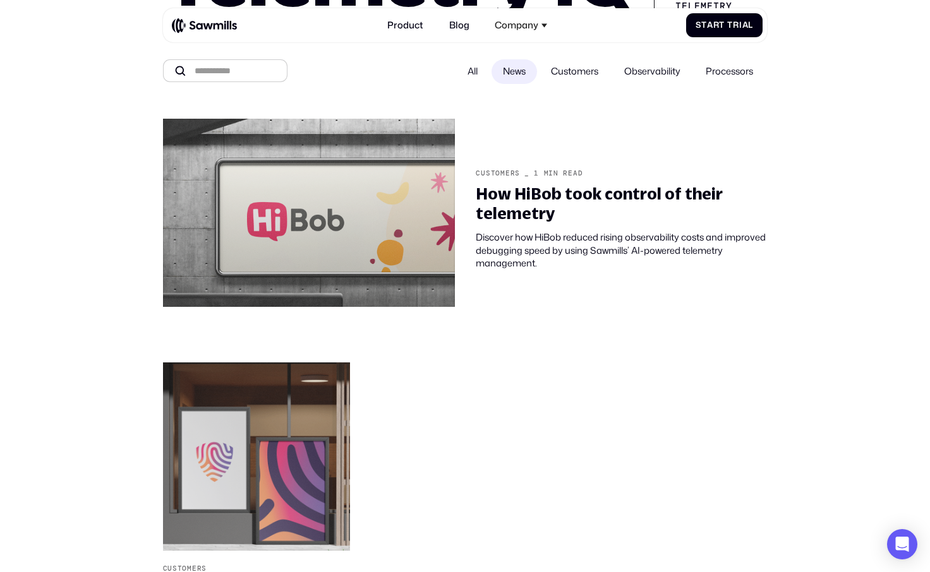
click at [502, 82] on label "News" at bounding box center [515, 71] width 46 height 25
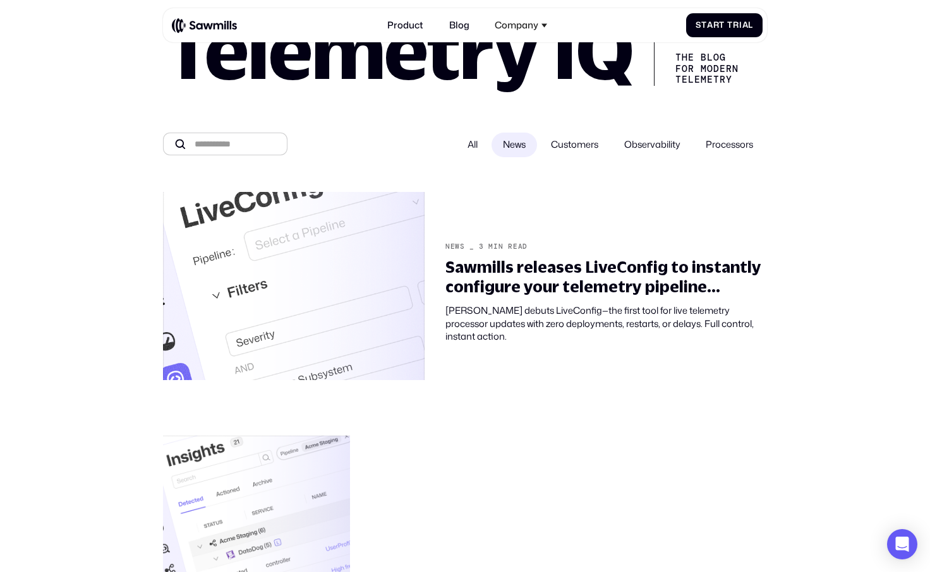
scroll to position [0, 0]
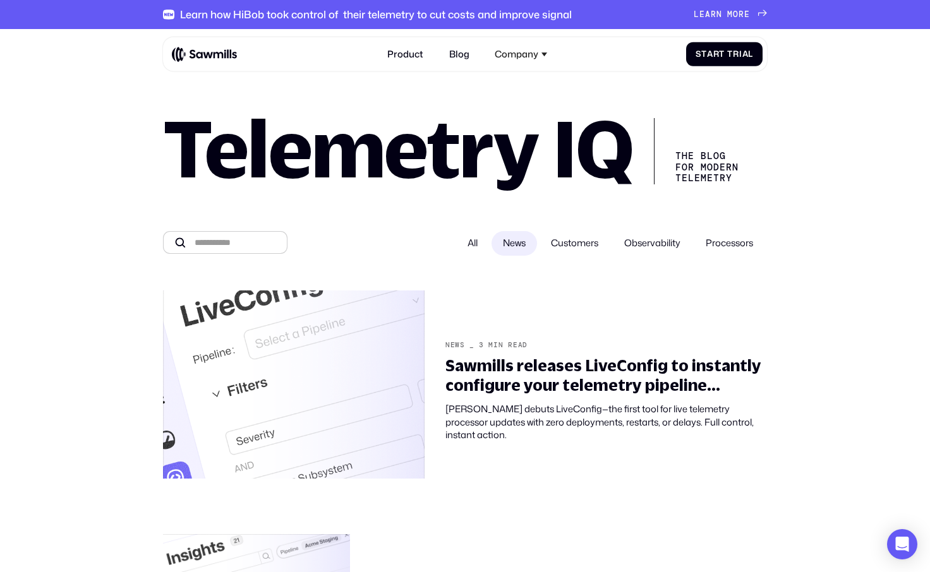
click at [516, 239] on label "News" at bounding box center [515, 243] width 46 height 25
click at [515, 250] on span "News" at bounding box center [514, 243] width 23 height 13
click at [504, 246] on span "News" at bounding box center [514, 243] width 23 height 13
click at [468, 246] on span "All" at bounding box center [473, 243] width 10 height 13
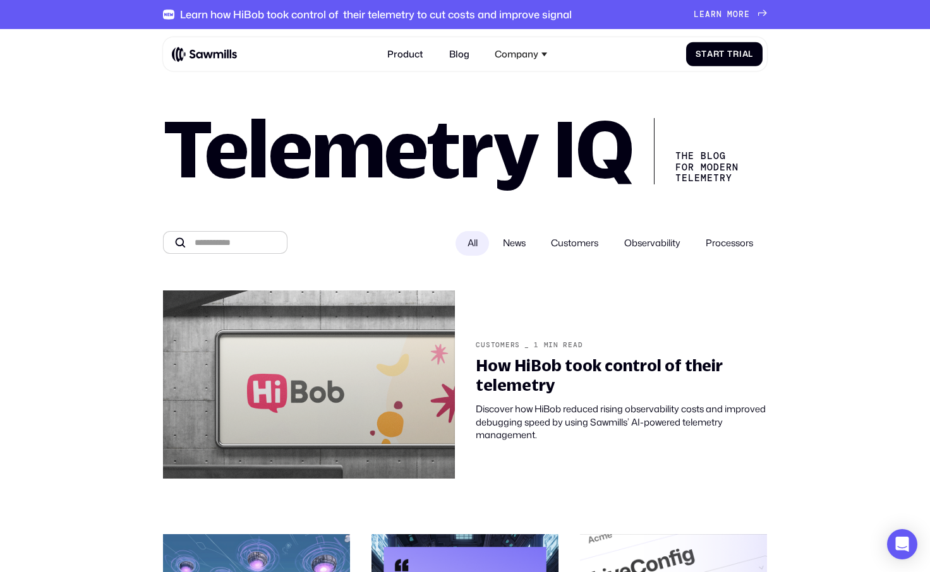
click at [503, 250] on span "News" at bounding box center [514, 243] width 23 height 13
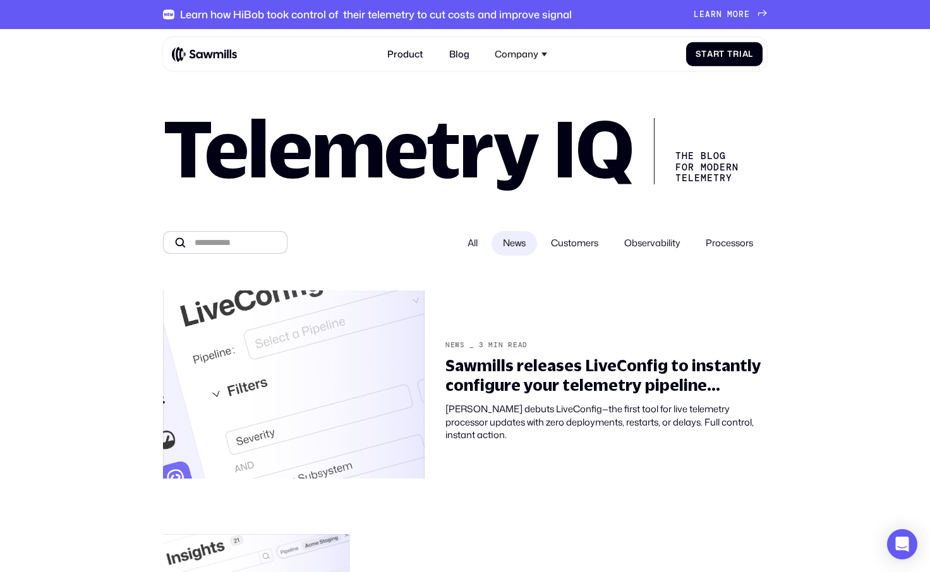
click at [589, 248] on span "Customers" at bounding box center [574, 243] width 47 height 13
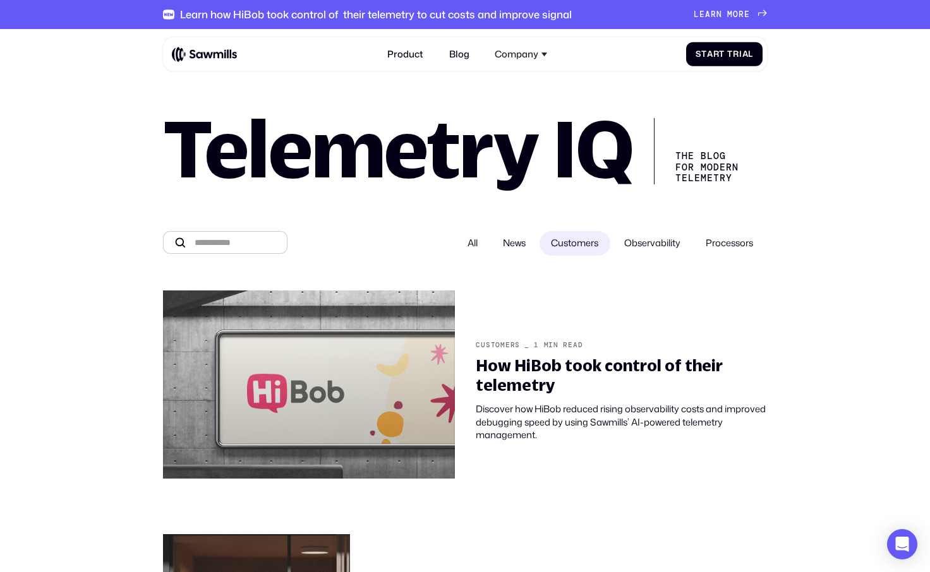
click at [648, 245] on span "Observability" at bounding box center [652, 243] width 56 height 13
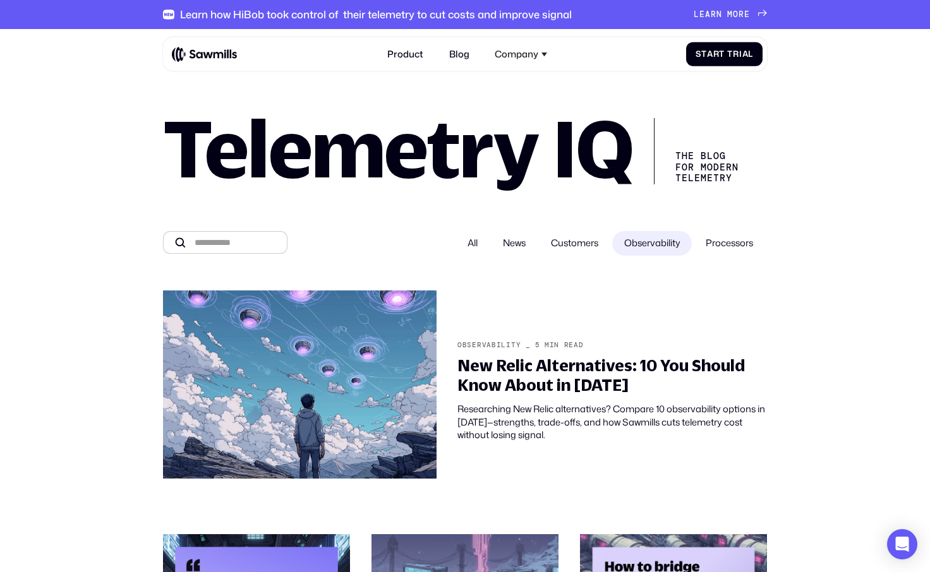
click at [717, 247] on span "Processors" at bounding box center [729, 243] width 47 height 13
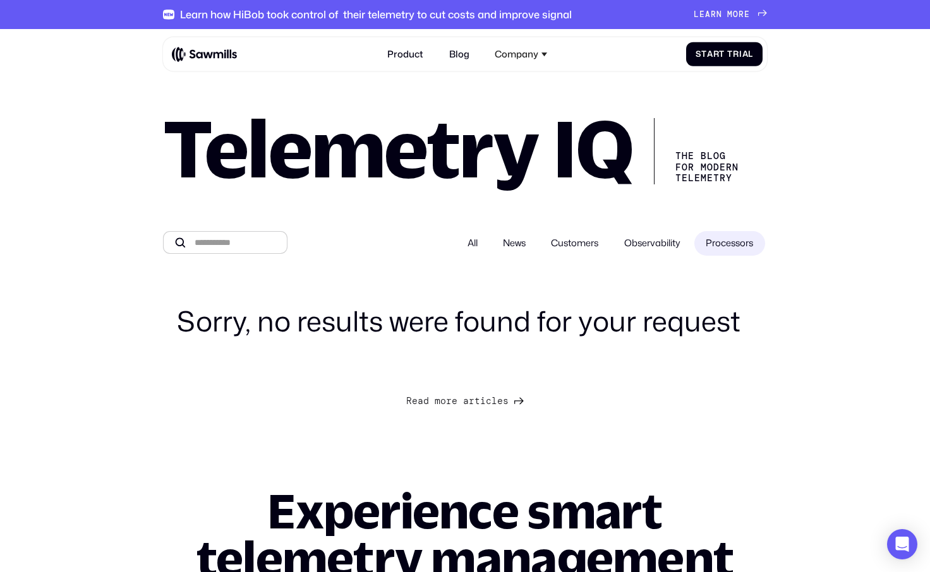
click at [467, 242] on label "All" at bounding box center [472, 243] width 33 height 25
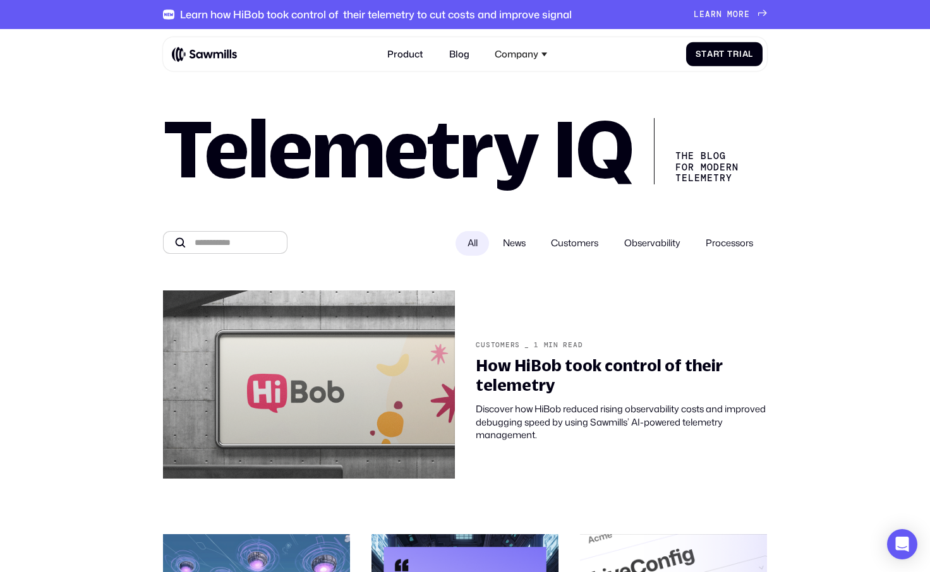
click at [505, 250] on span "News" at bounding box center [514, 243] width 23 height 13
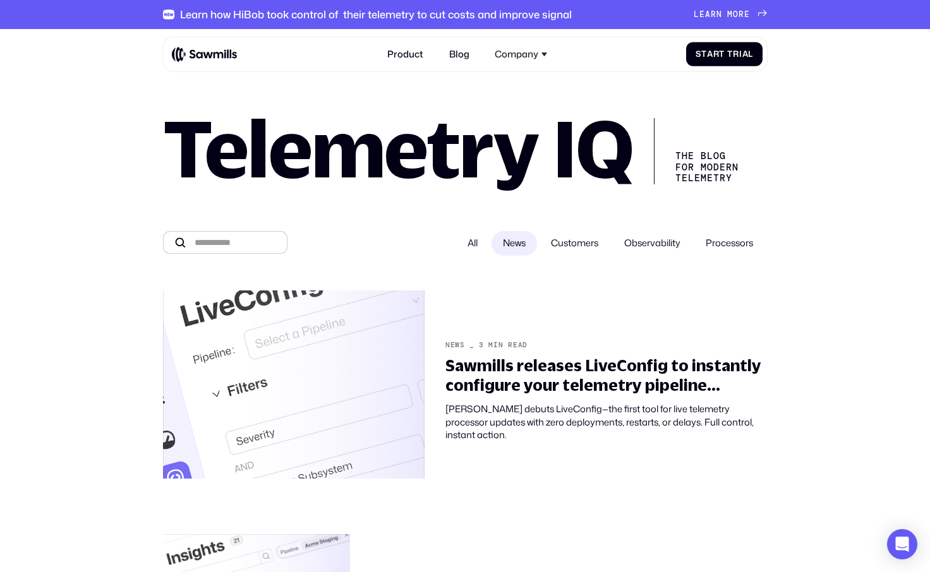
click at [561, 245] on span "Customers" at bounding box center [574, 243] width 47 height 13
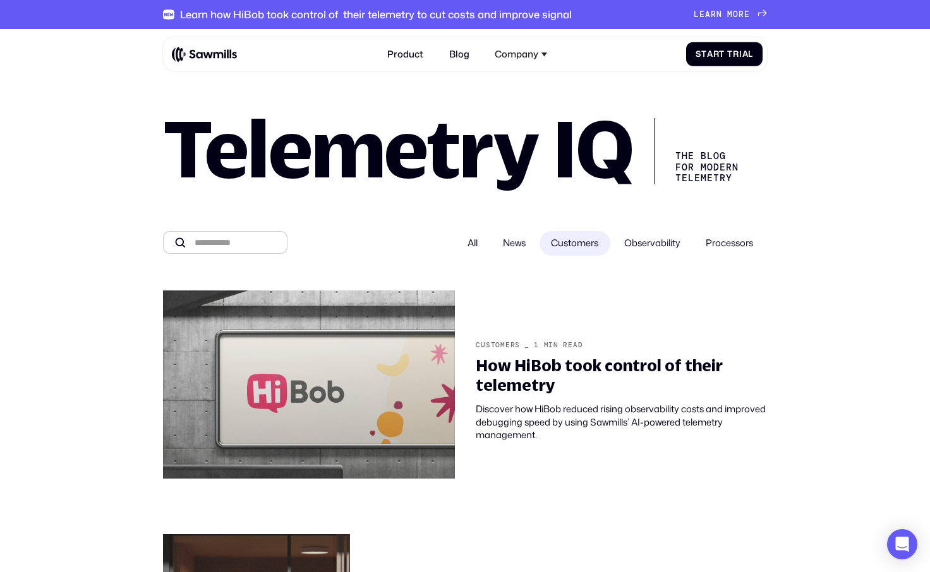
click at [649, 248] on span "Observability" at bounding box center [652, 243] width 56 height 13
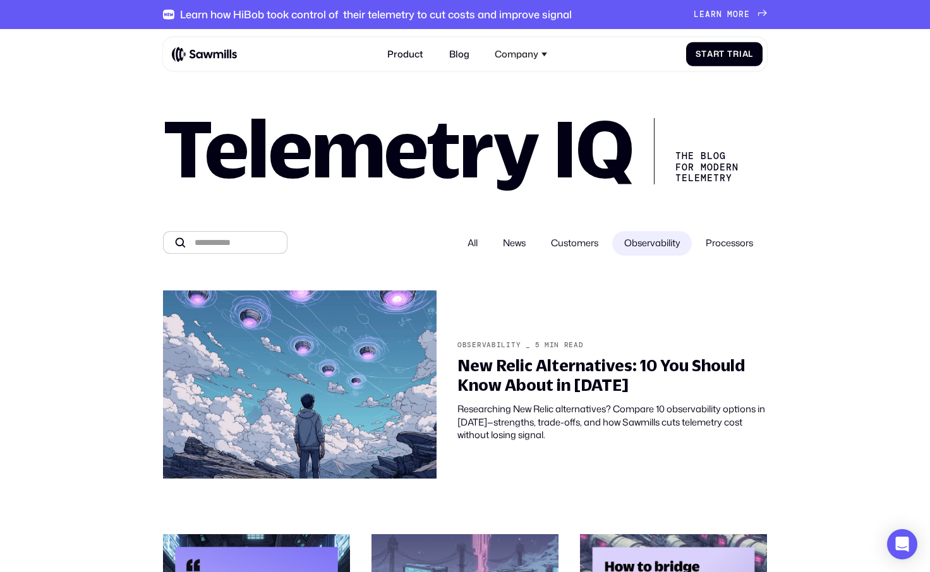
click at [456, 243] on label "All" at bounding box center [472, 243] width 33 height 25
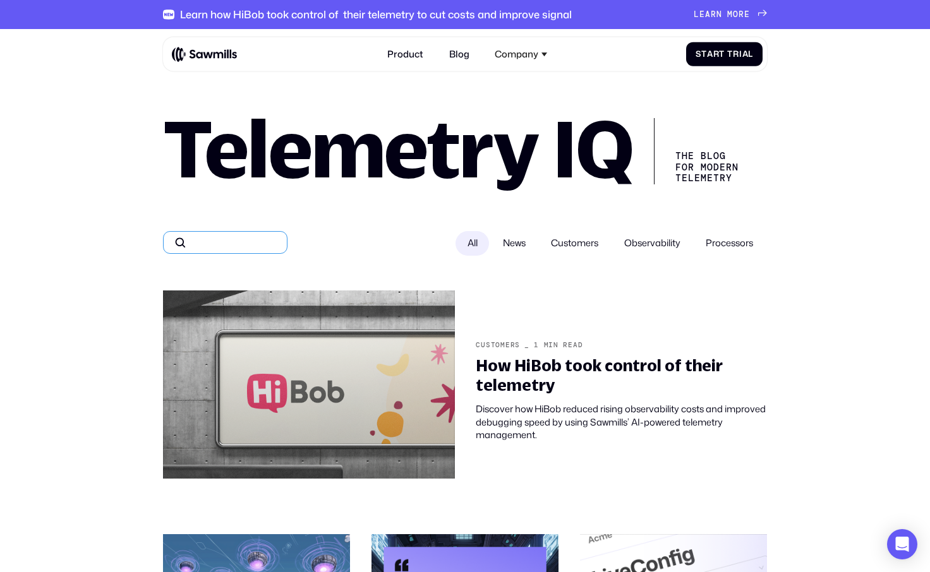
click at [218, 243] on input "All" at bounding box center [225, 242] width 125 height 23
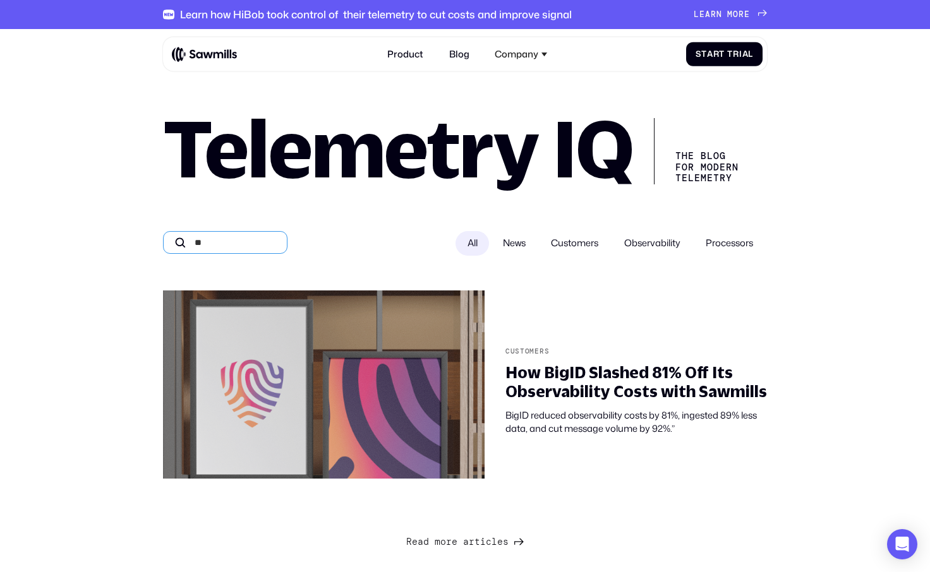
type input "*"
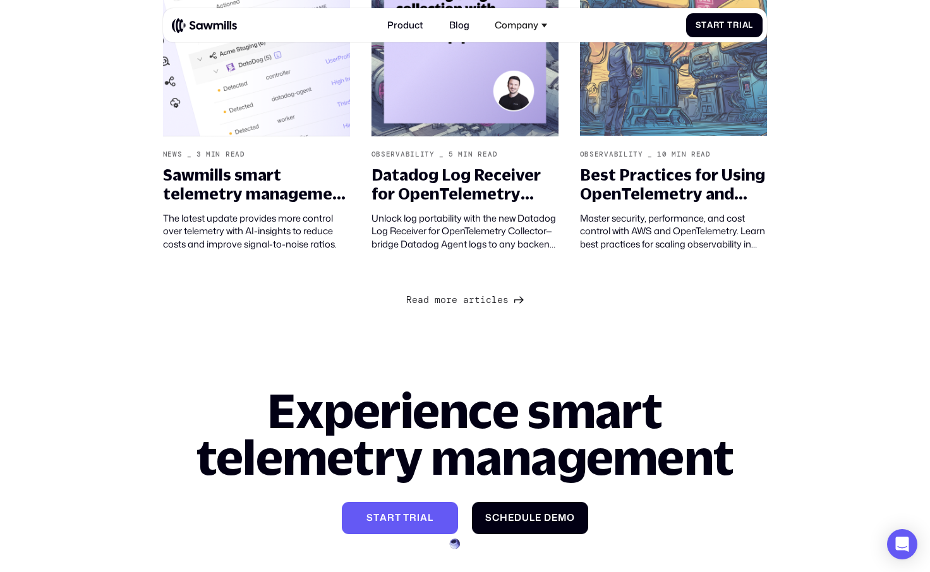
scroll to position [1264, 0]
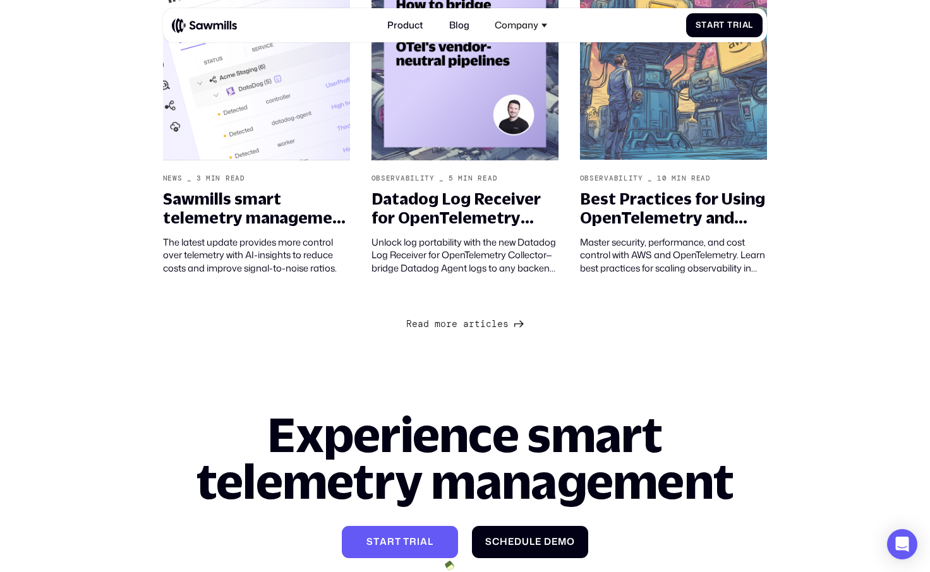
click at [444, 330] on span "o" at bounding box center [443, 324] width 6 height 11
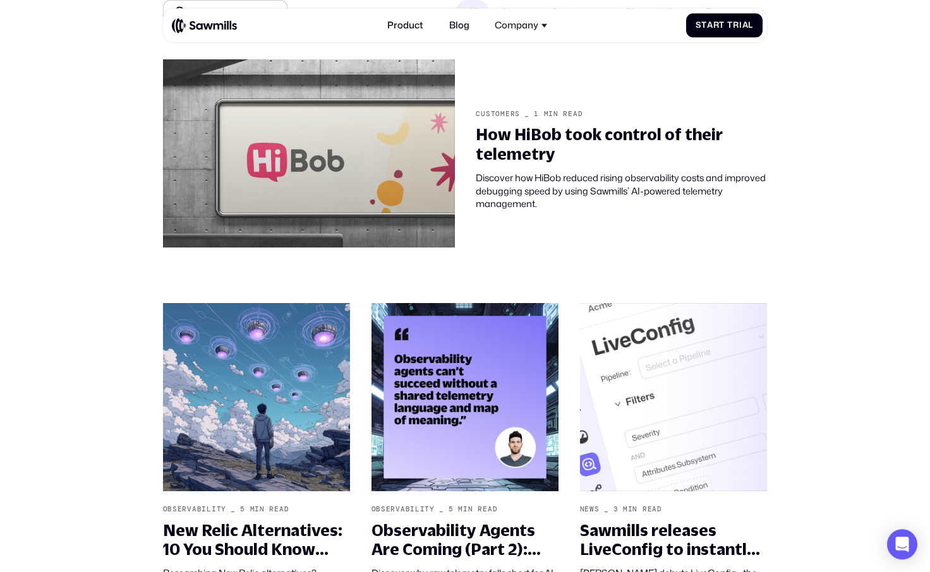
scroll to position [0, 0]
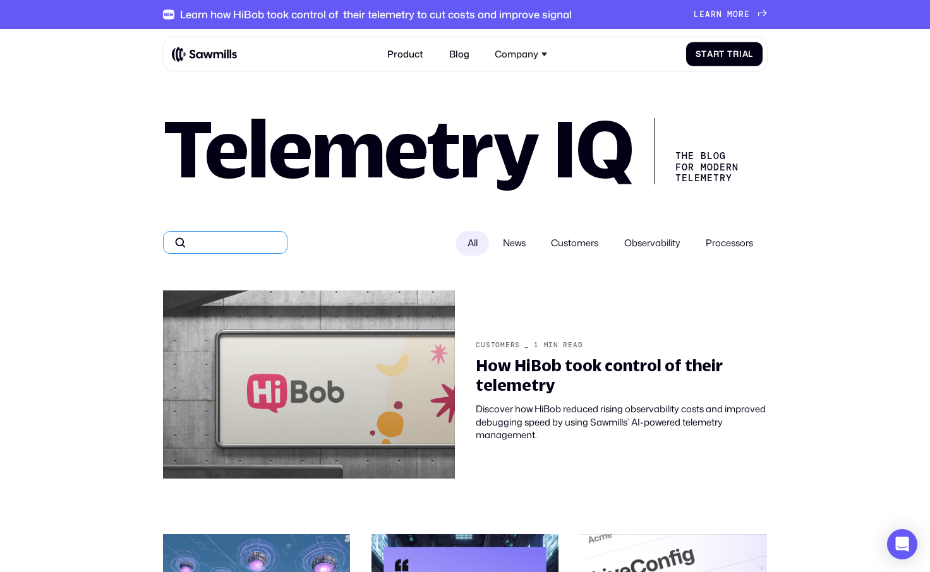
click at [228, 248] on input "All" at bounding box center [225, 242] width 125 height 23
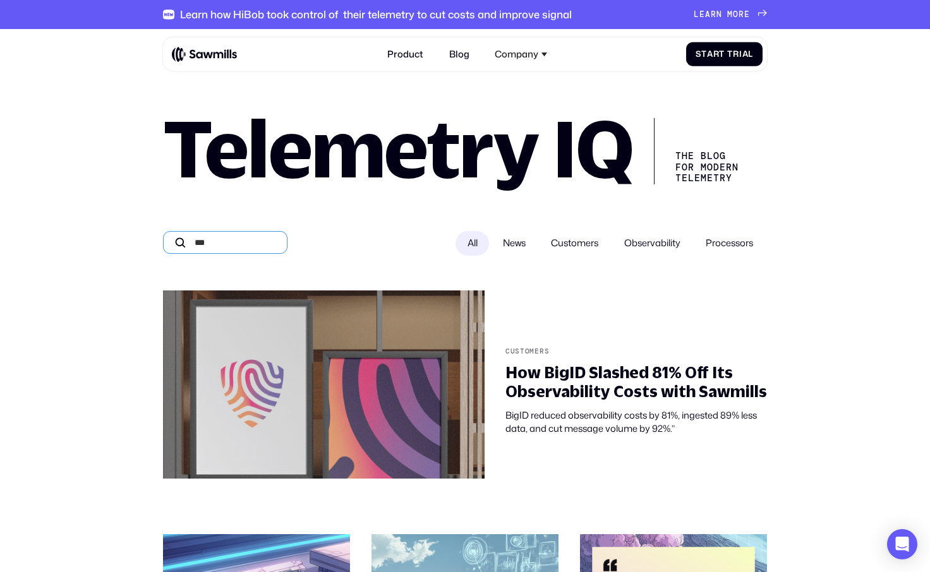
click at [254, 248] on input "***" at bounding box center [225, 242] width 125 height 23
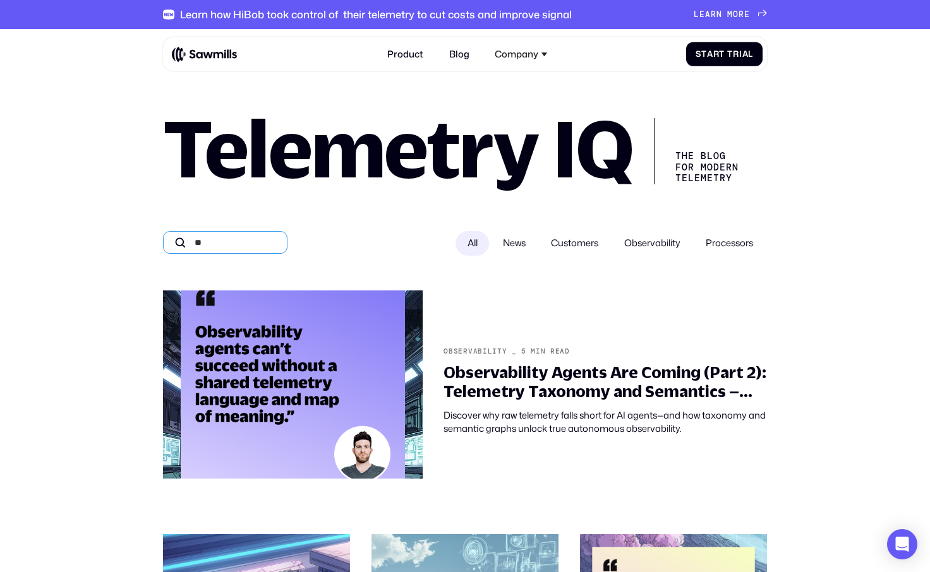
type input "*"
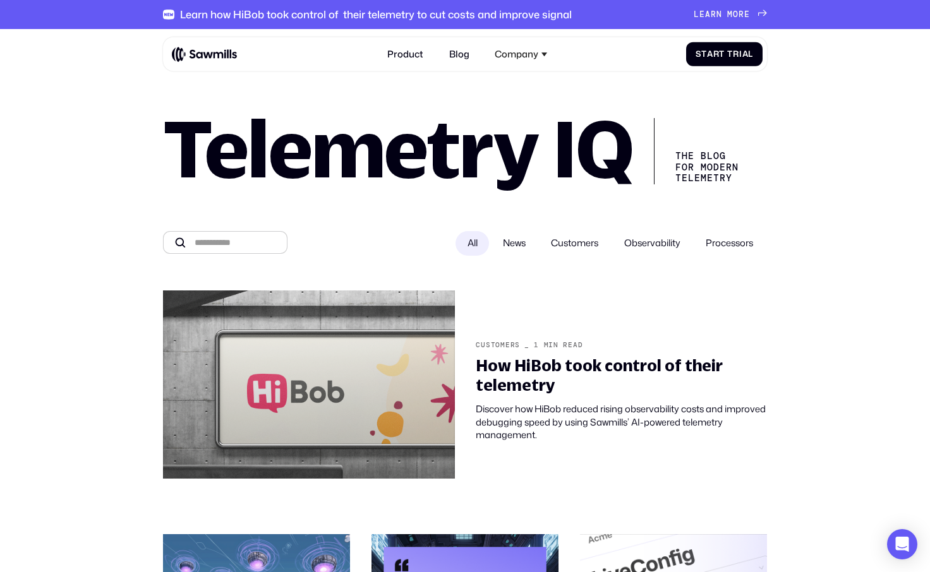
click at [177, 38] on div "Product Blog Company About All things Sawmills Careers Join our team Newsroom S…" at bounding box center [465, 54] width 605 height 34
click at [188, 44] on div "Product Blog Company About All things Sawmills Careers Join our team Newsroom S…" at bounding box center [467, 54] width 591 height 25
click at [204, 64] on div "Product Blog Company About All things Sawmills Careers Join our team Newsroom S…" at bounding box center [467, 54] width 591 height 25
click at [206, 58] on img at bounding box center [204, 54] width 65 height 16
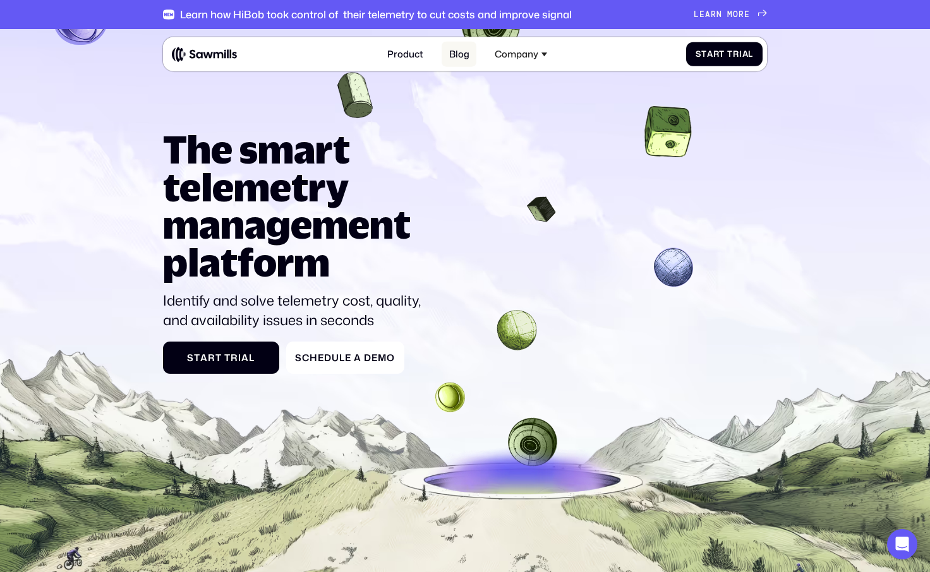
click at [464, 54] on link "Blog" at bounding box center [459, 54] width 34 height 25
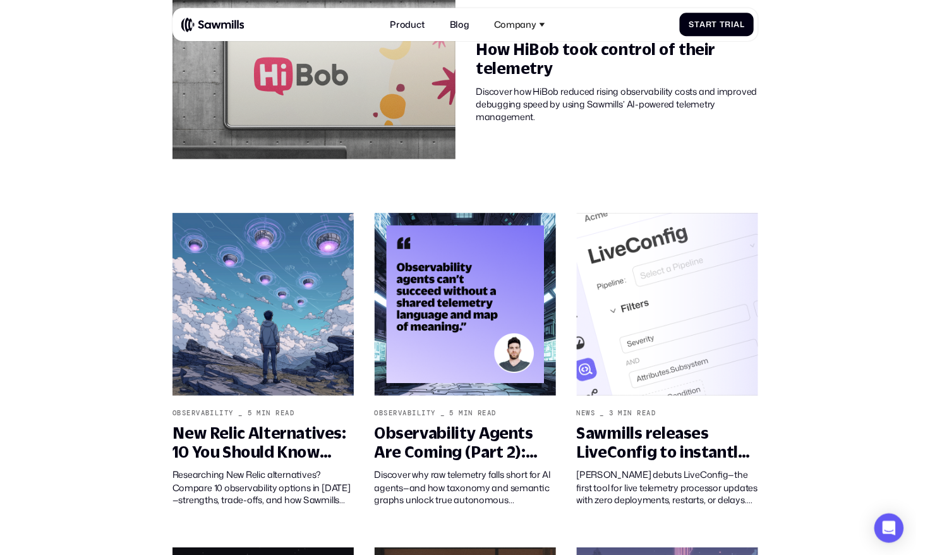
scroll to position [222, 0]
